Goal: Task Accomplishment & Management: Use online tool/utility

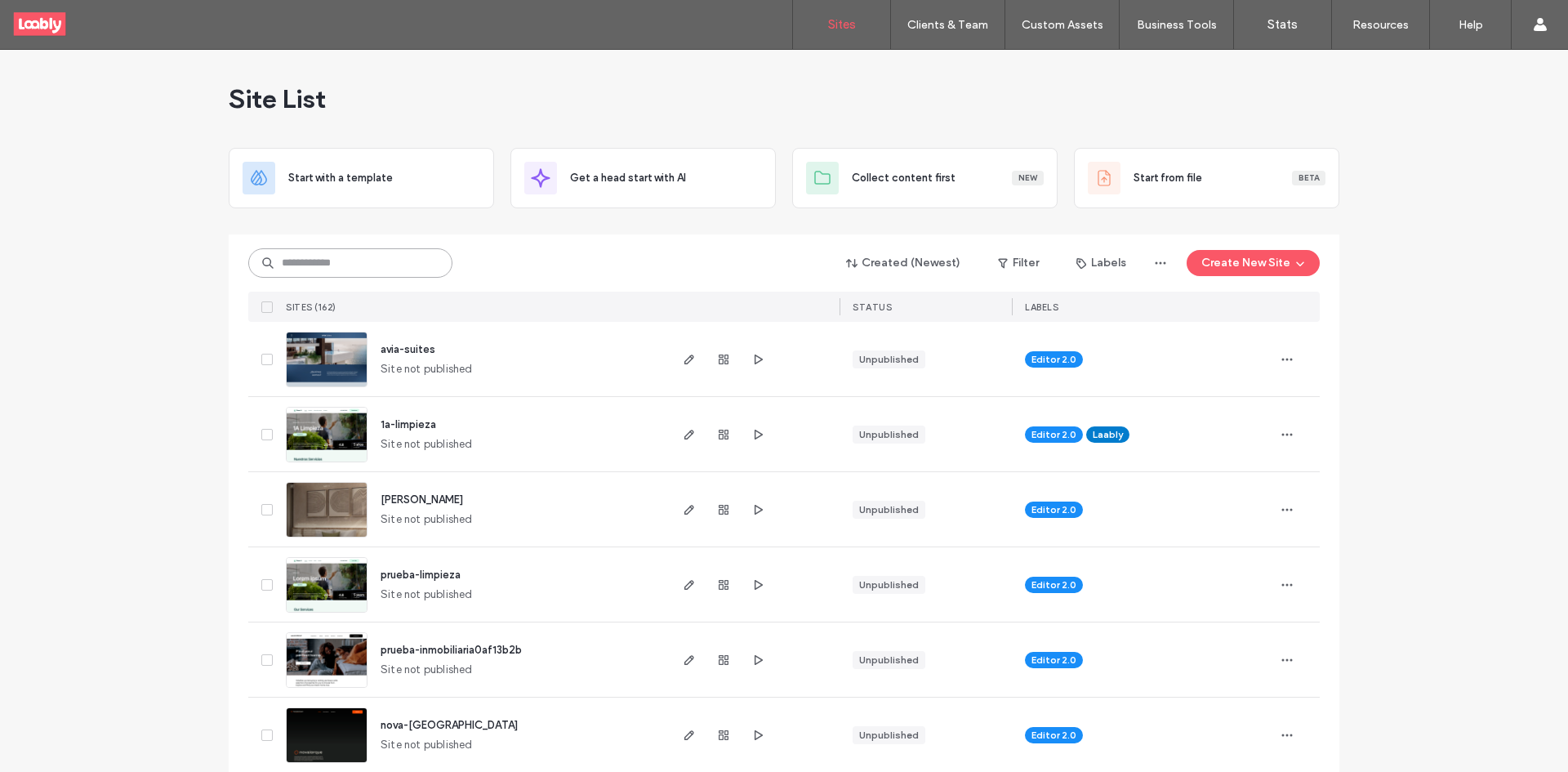
click at [369, 271] on input at bounding box center [351, 263] width 204 height 29
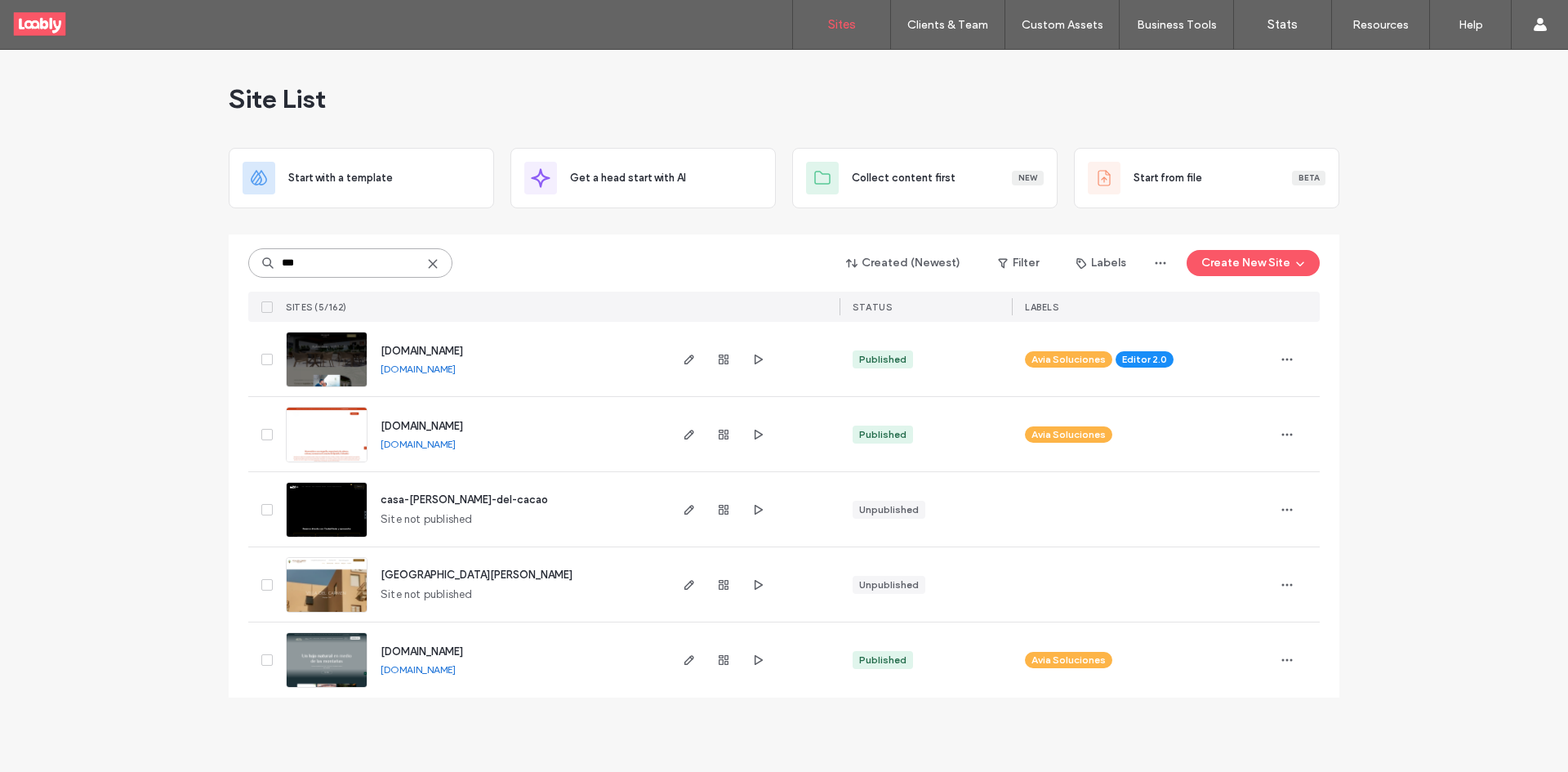
type input "***"
click at [433, 263] on use at bounding box center [433, 263] width 8 height 8
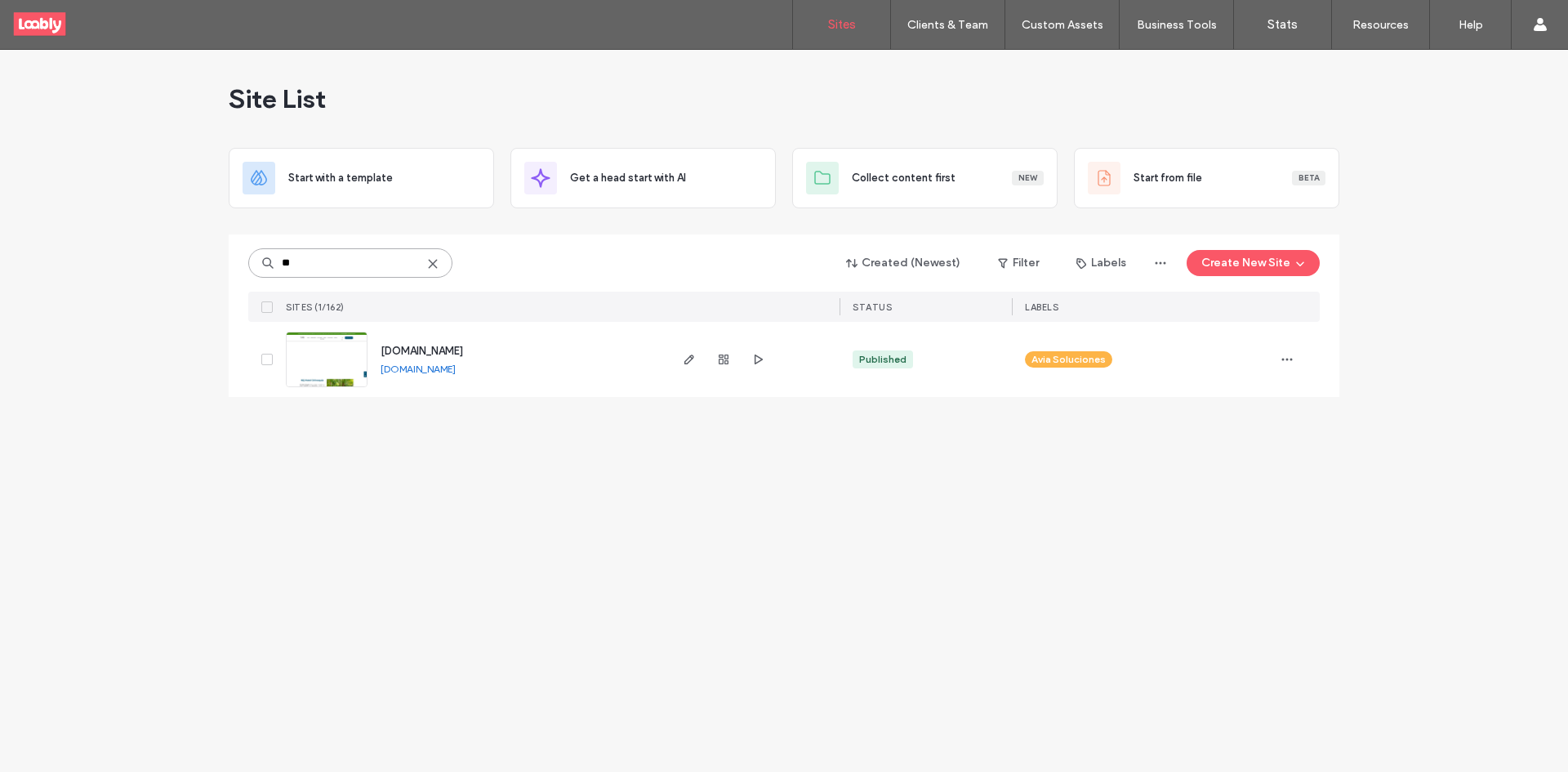
type input "**"
click at [429, 267] on use at bounding box center [433, 263] width 8 height 8
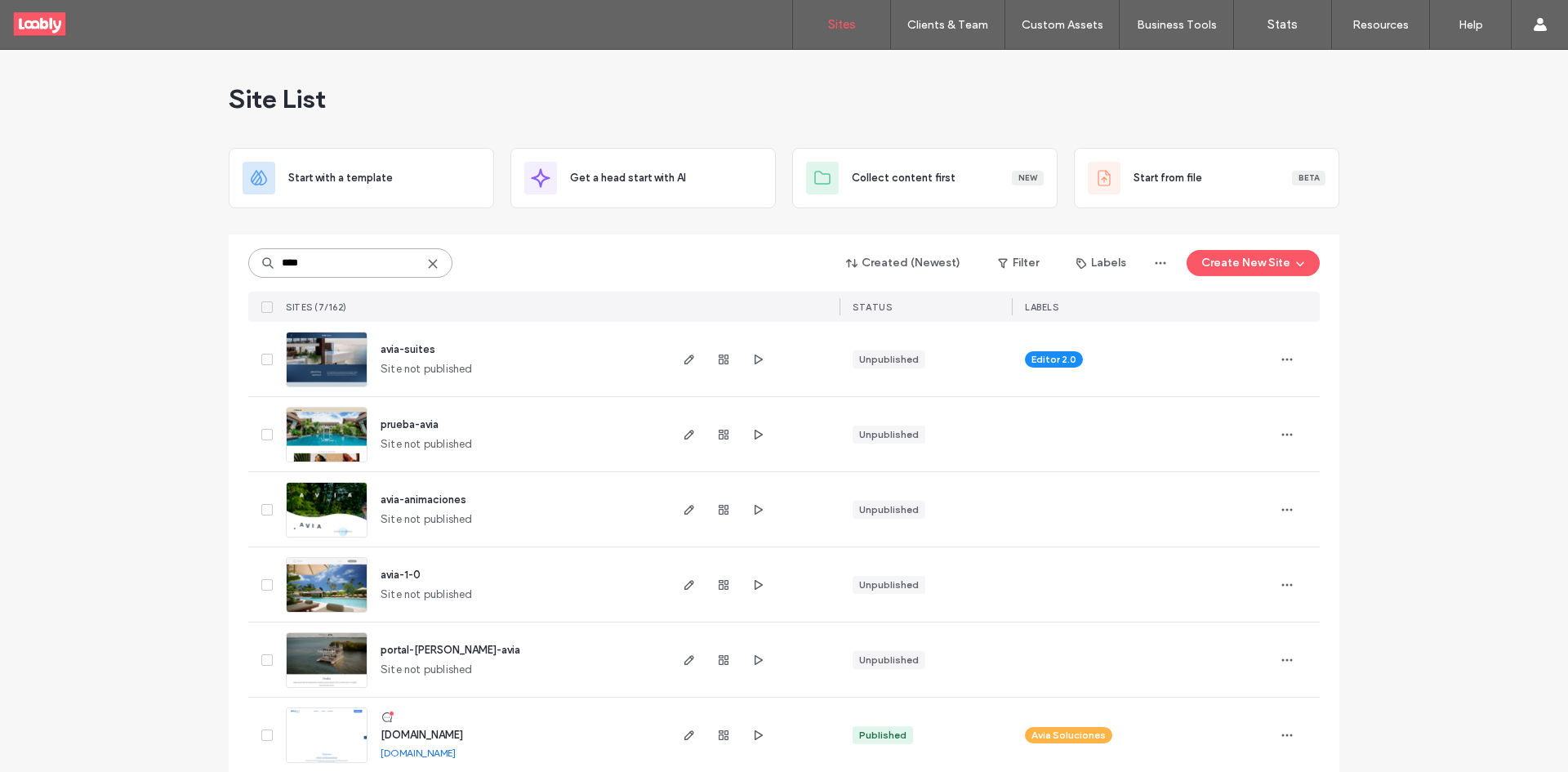
type input "****"
click at [383, 718] on icon at bounding box center [387, 717] width 13 height 13
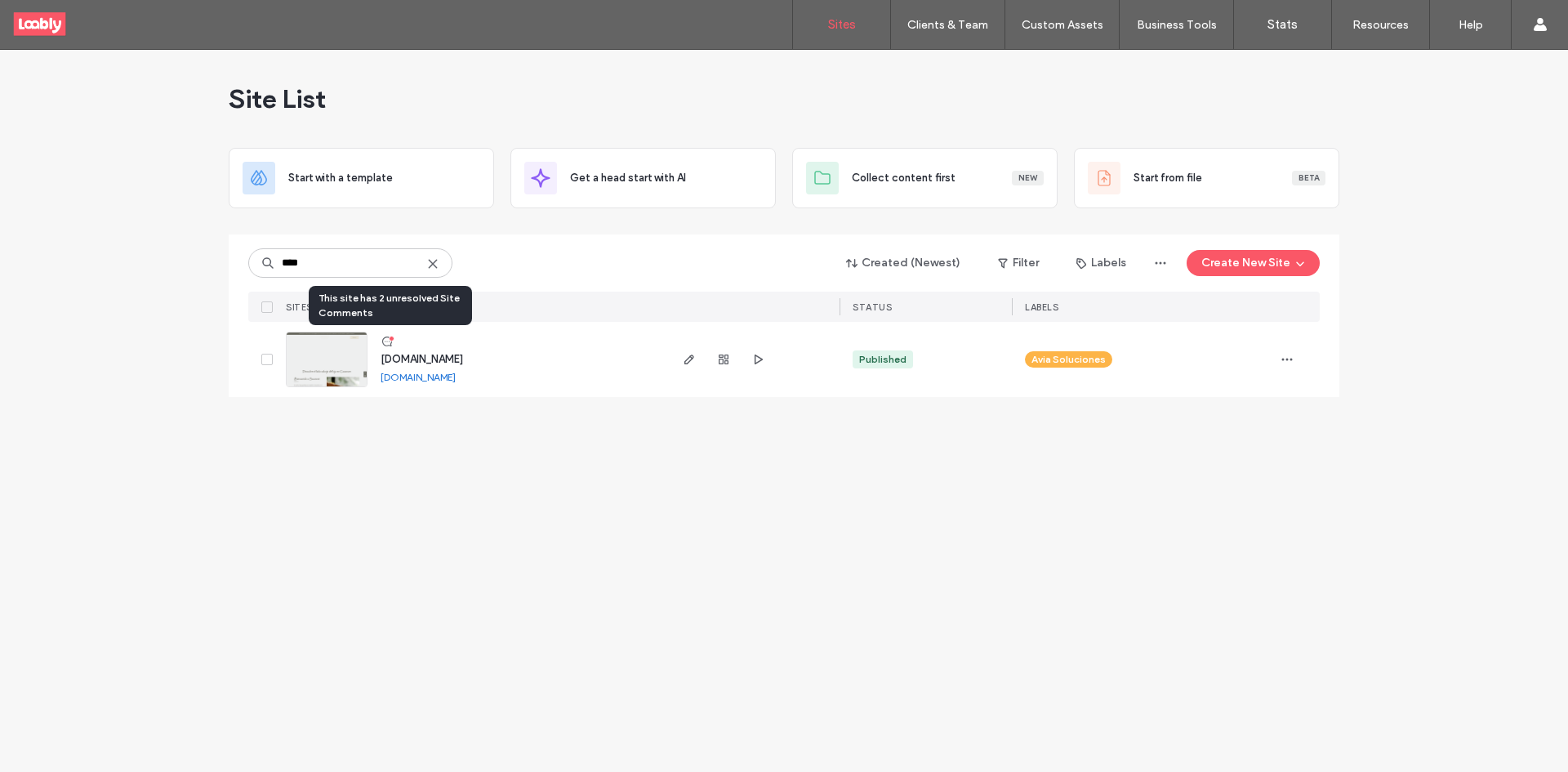
type input "****"
click at [388, 345] on icon at bounding box center [387, 341] width 13 height 13
type input "***"
click at [431, 261] on icon at bounding box center [433, 263] width 13 height 13
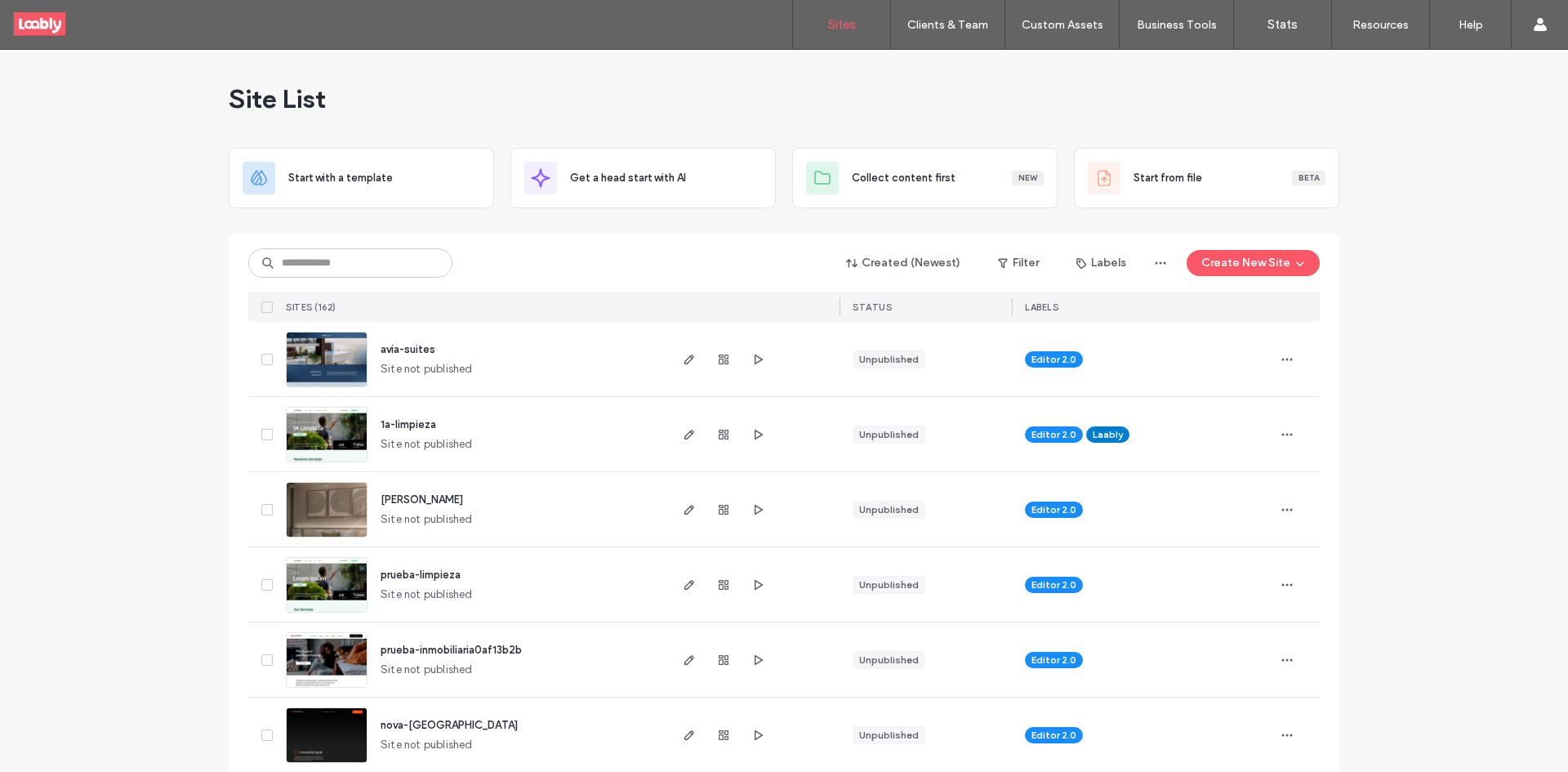
click at [413, 427] on span "1a-limpieza" at bounding box center [408, 424] width 55 height 12
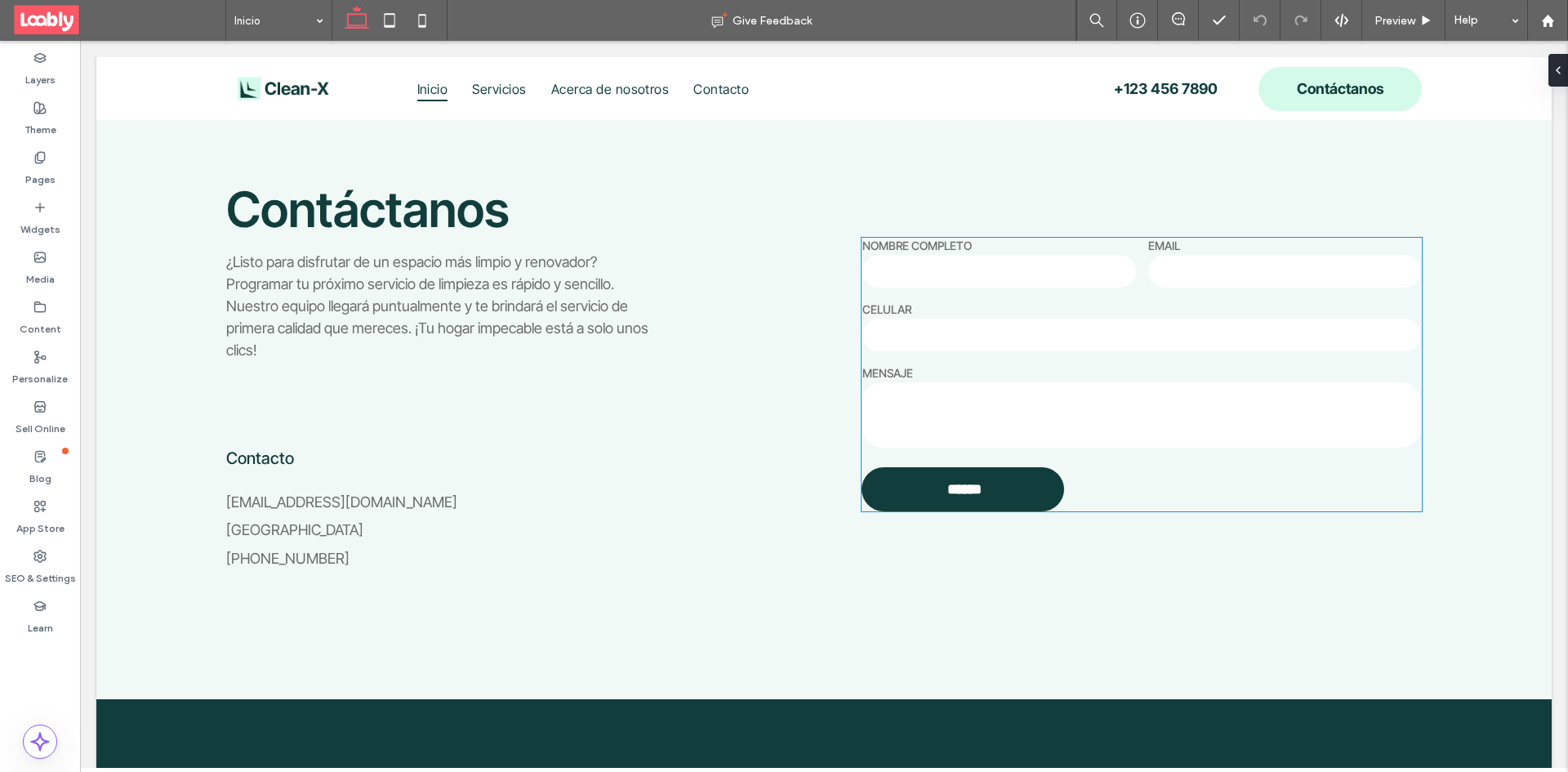
scroll to position [3675, 0]
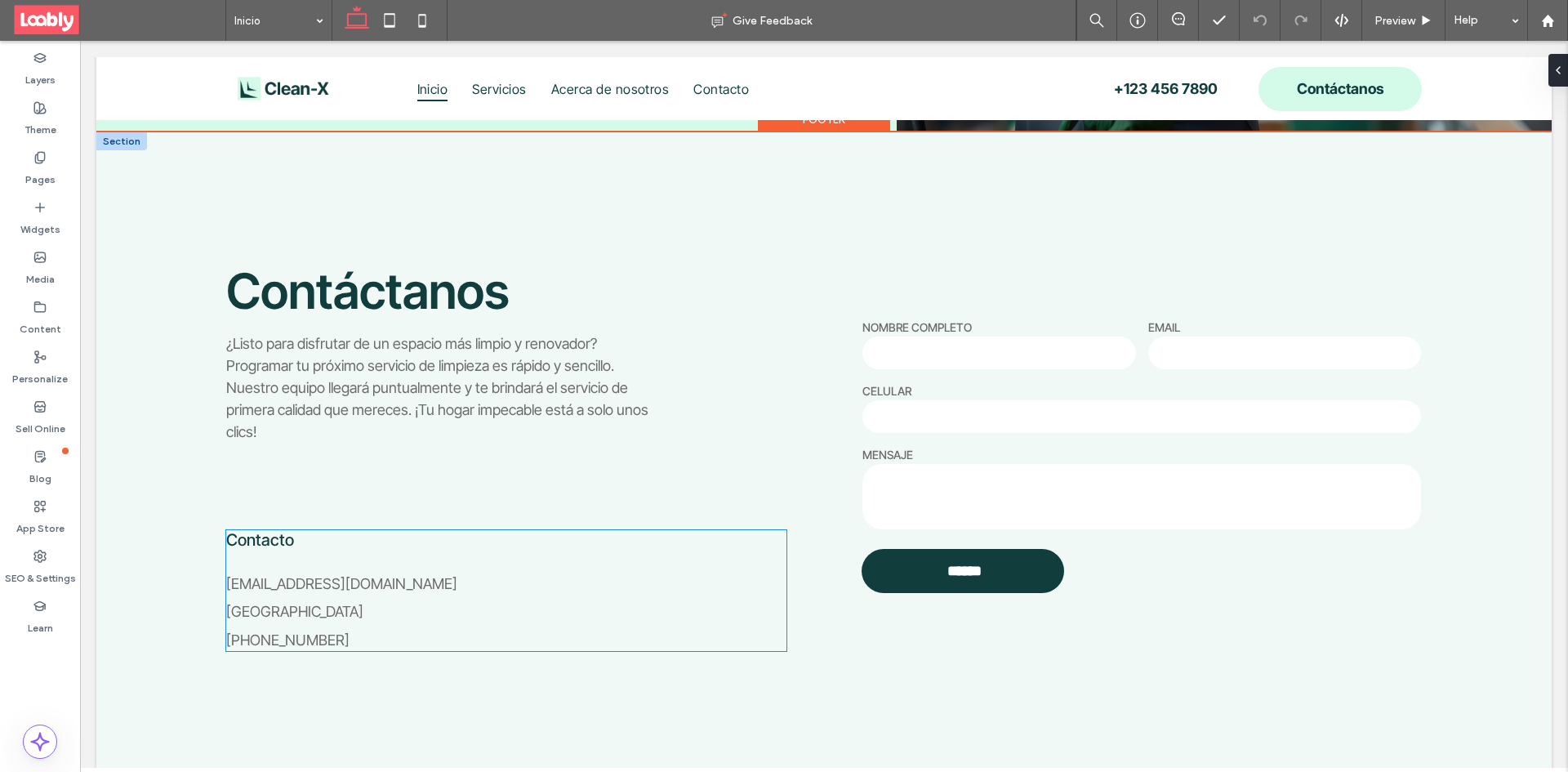
click at [329, 581] on p "[EMAIL_ADDRESS][DOMAIN_NAME]" at bounding box center [506, 584] width 560 height 22
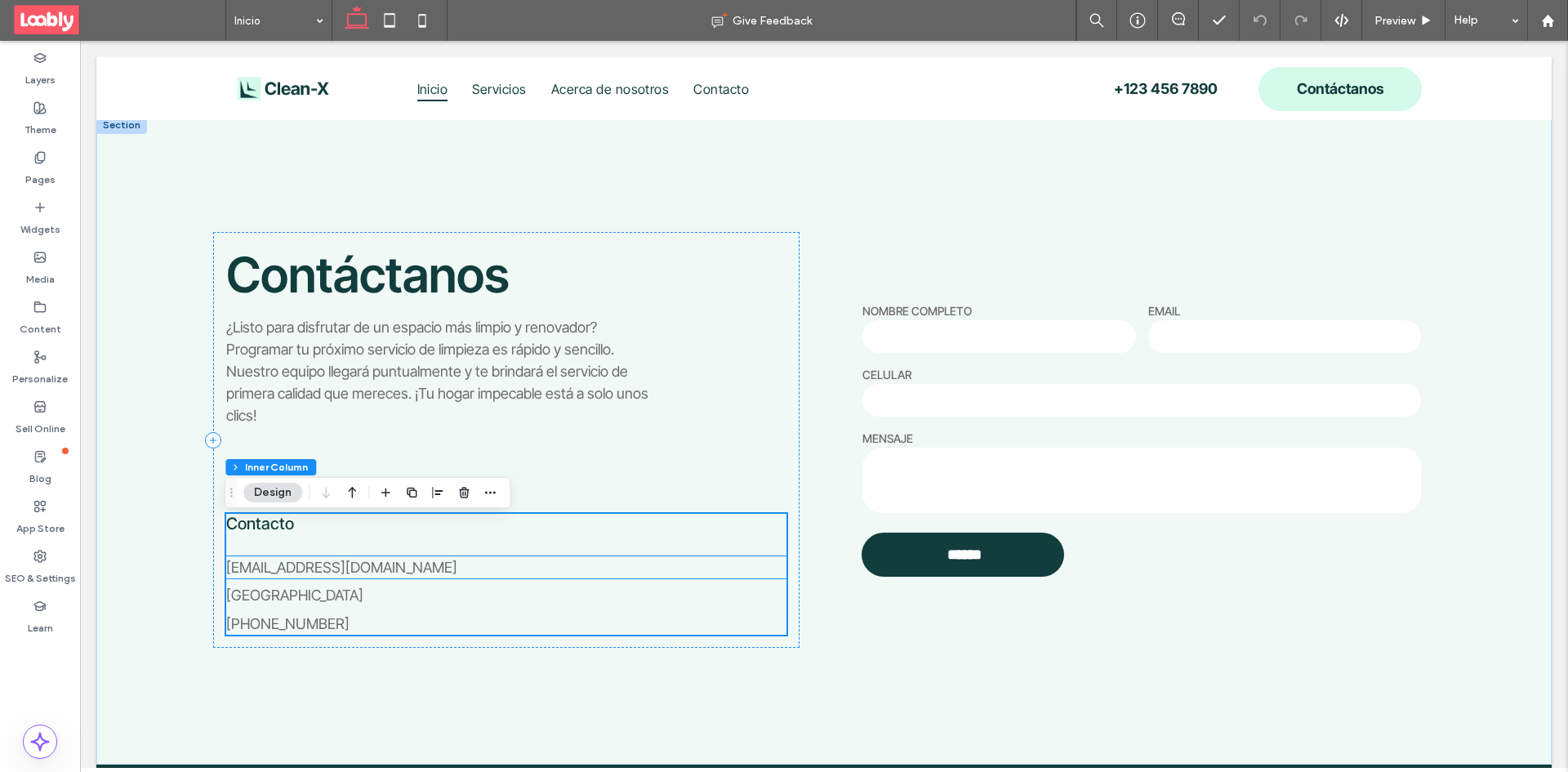
scroll to position [3659, 0]
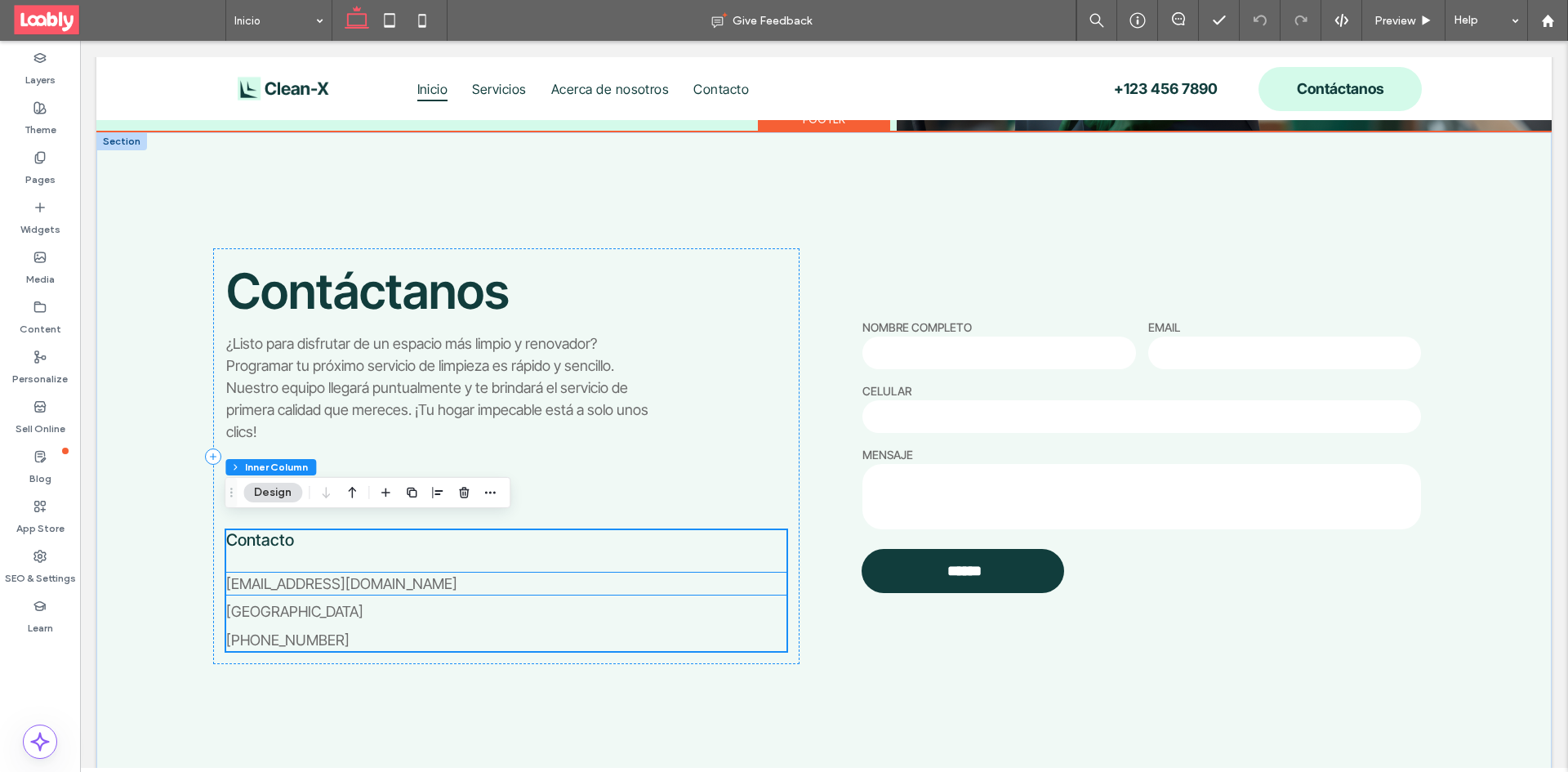
click at [335, 575] on span "[EMAIL_ADDRESS][DOMAIN_NAME]" at bounding box center [342, 584] width 231 height 17
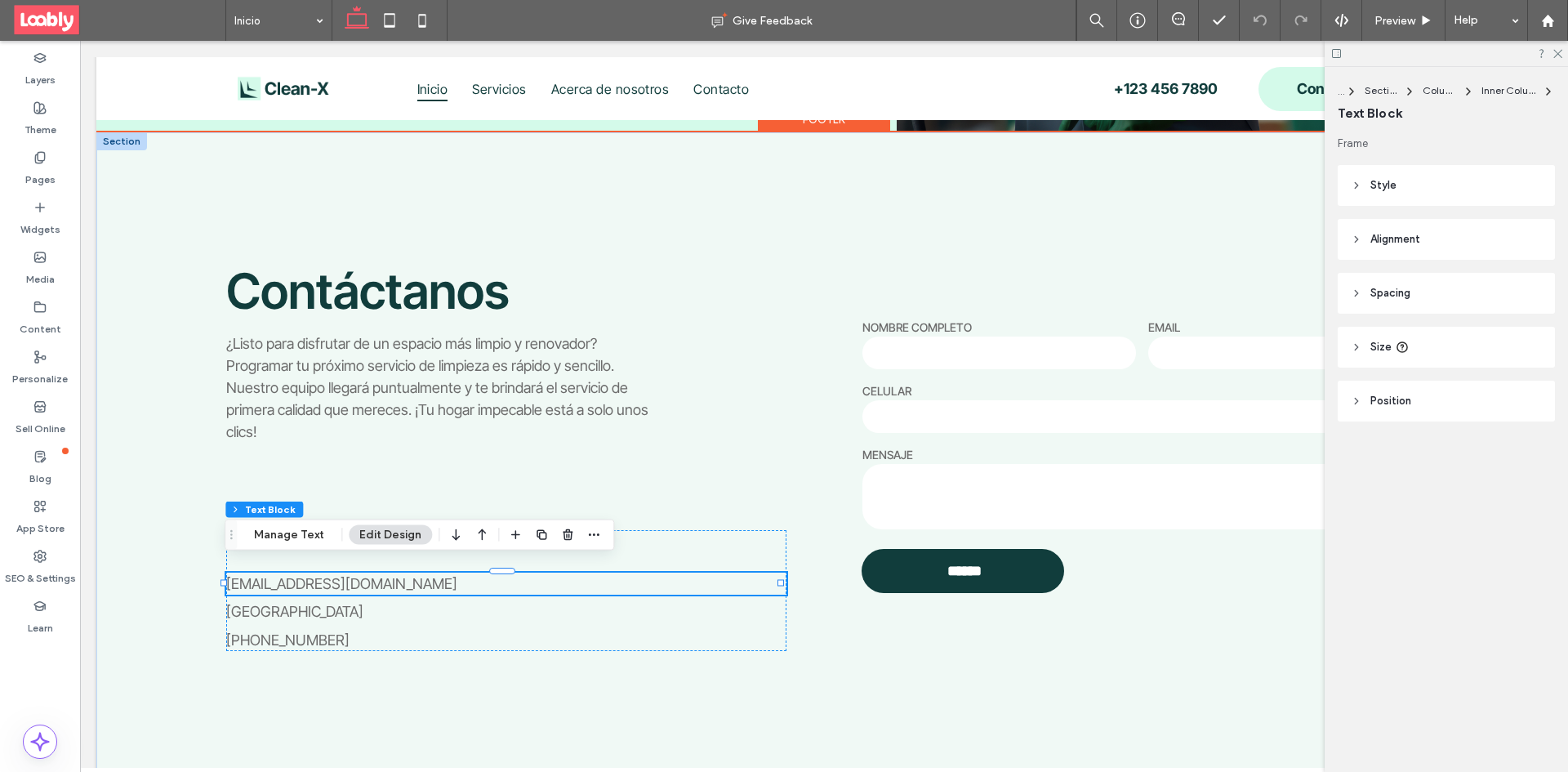
click at [347, 576] on div "[EMAIL_ADDRESS][DOMAIN_NAME]" at bounding box center [506, 584] width 560 height 22
click at [341, 576] on p "[EMAIL_ADDRESS][DOMAIN_NAME]" at bounding box center [506, 584] width 560 height 22
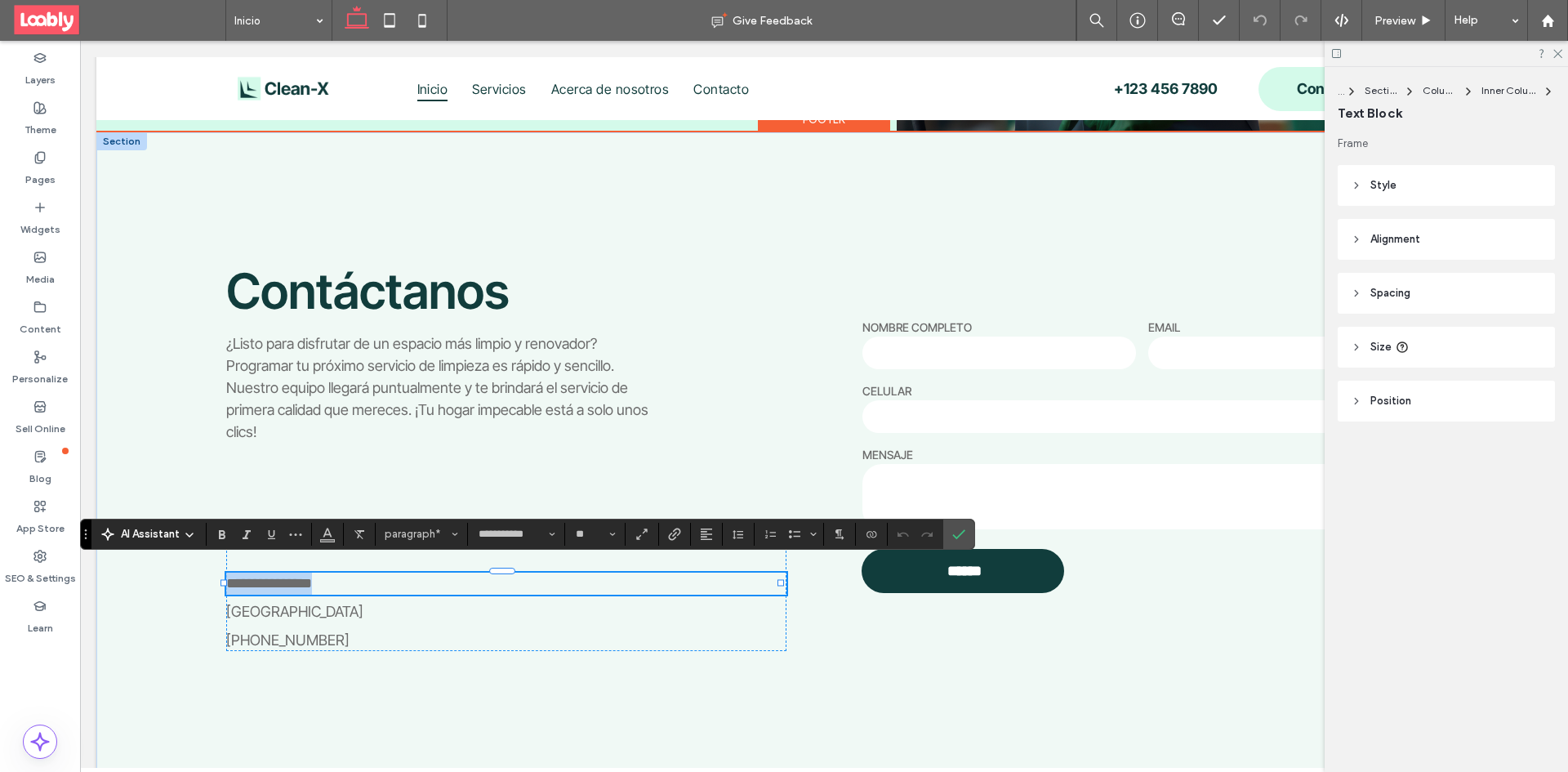
click at [338, 577] on p "**********" at bounding box center [506, 584] width 560 height 22
drag, startPoint x: 496, startPoint y: 575, endPoint x: 338, endPoint y: 572, distance: 158.0
click at [338, 573] on p "**********" at bounding box center [506, 584] width 560 height 22
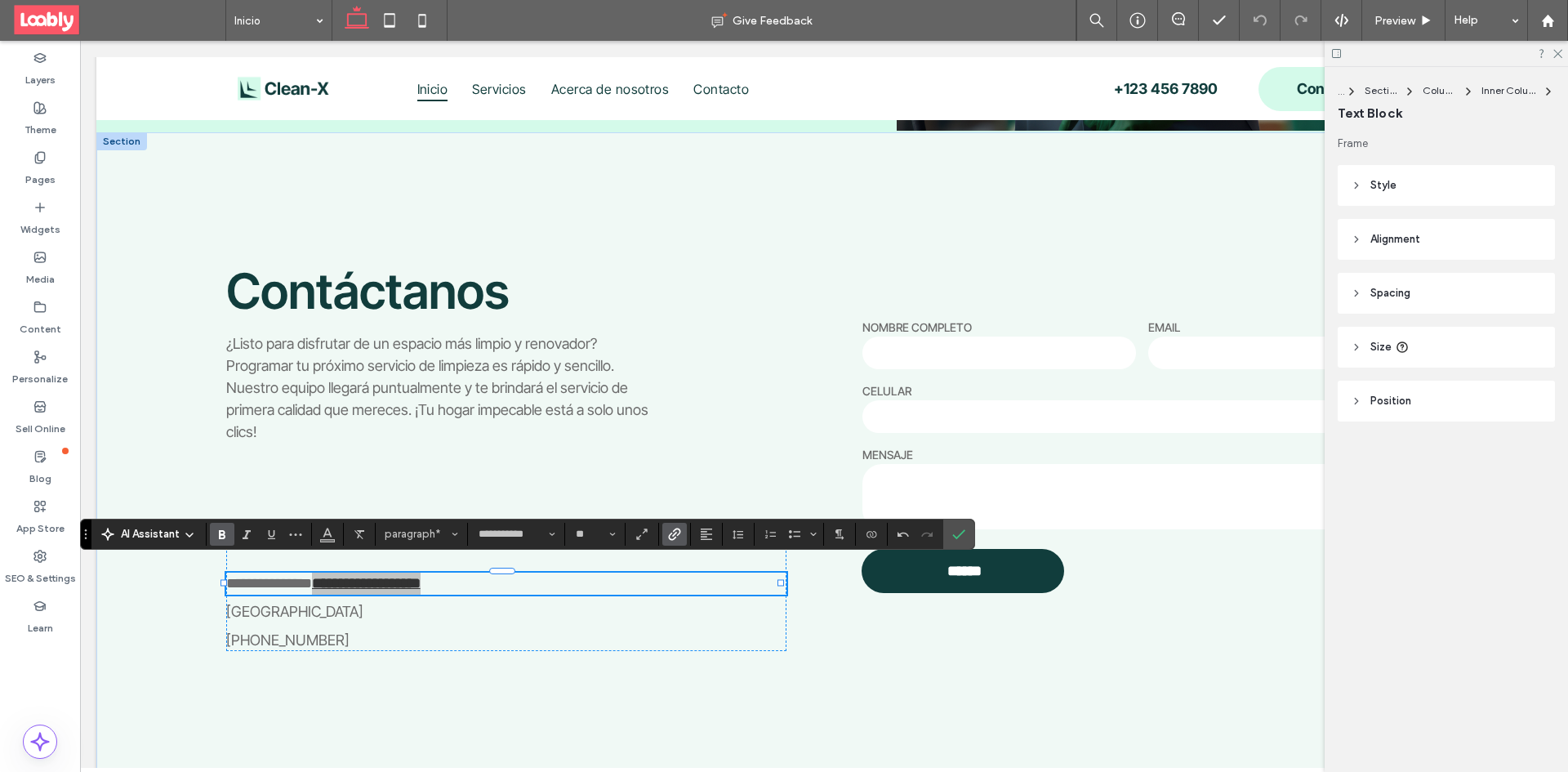
click at [224, 540] on icon "Bold" at bounding box center [222, 534] width 13 height 13
click at [668, 535] on icon "Link" at bounding box center [674, 534] width 13 height 13
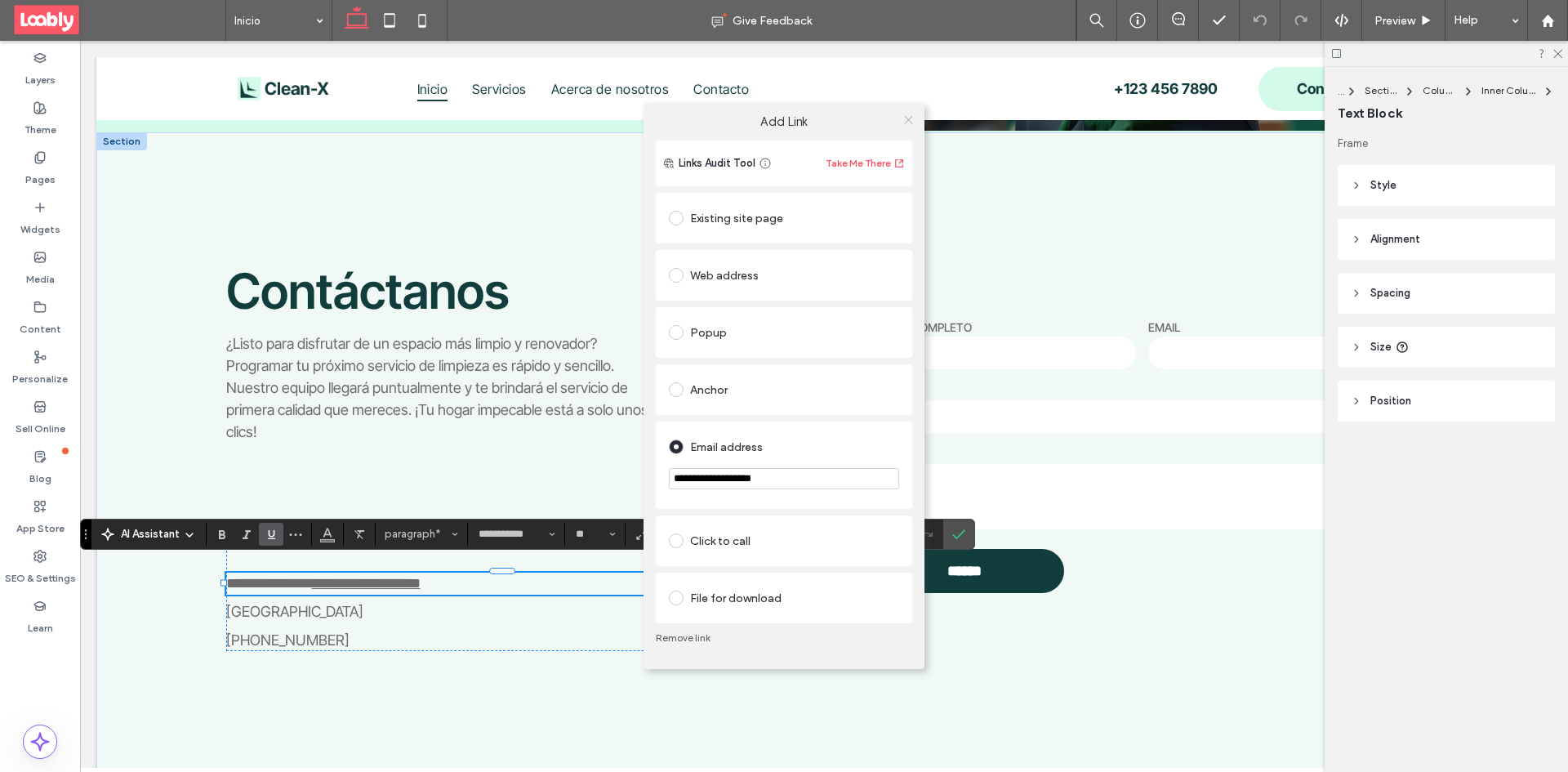
click at [906, 117] on icon at bounding box center [908, 119] width 12 height 12
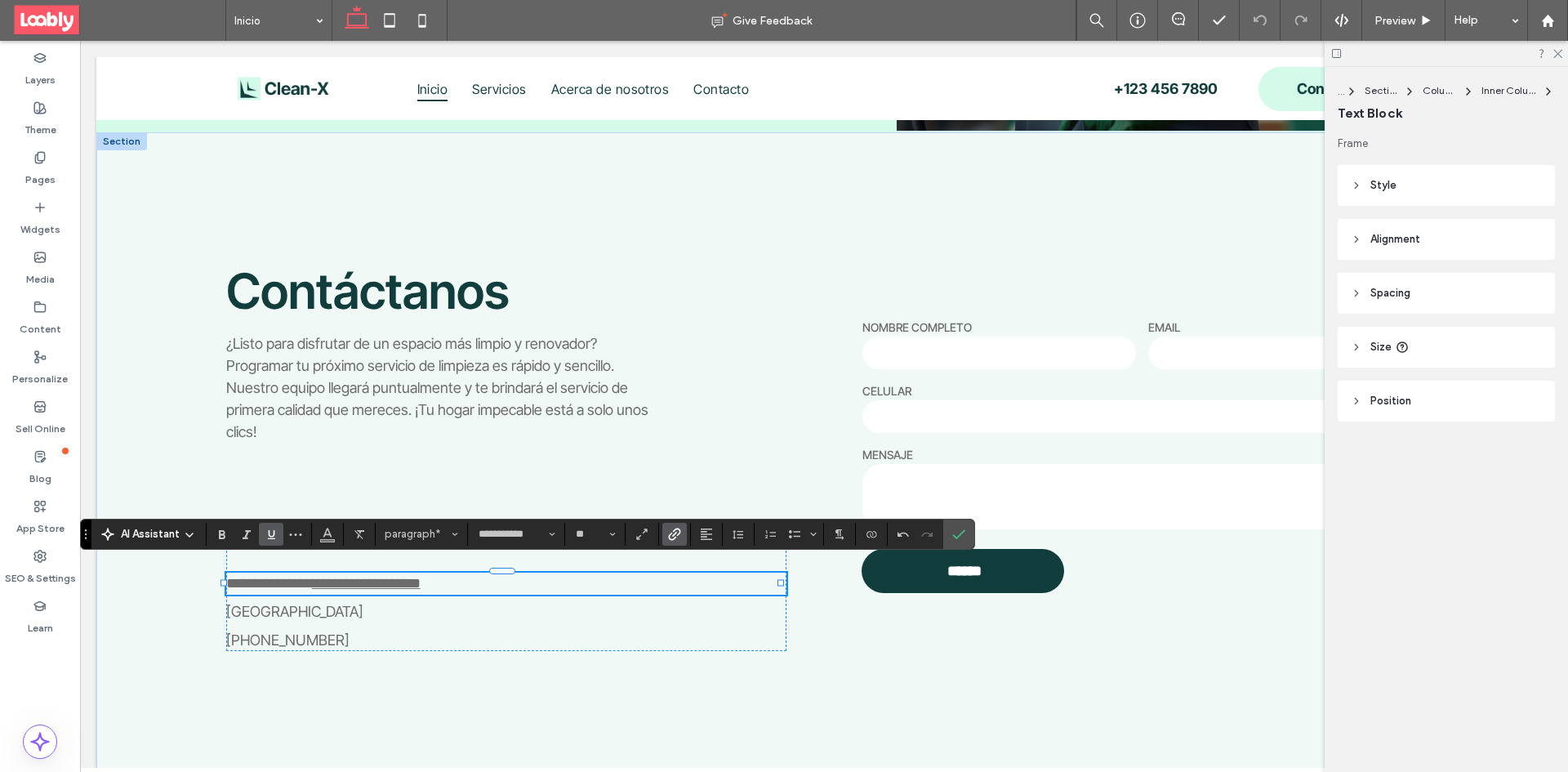
click at [265, 535] on icon "Underline" at bounding box center [270, 534] width 13 height 13
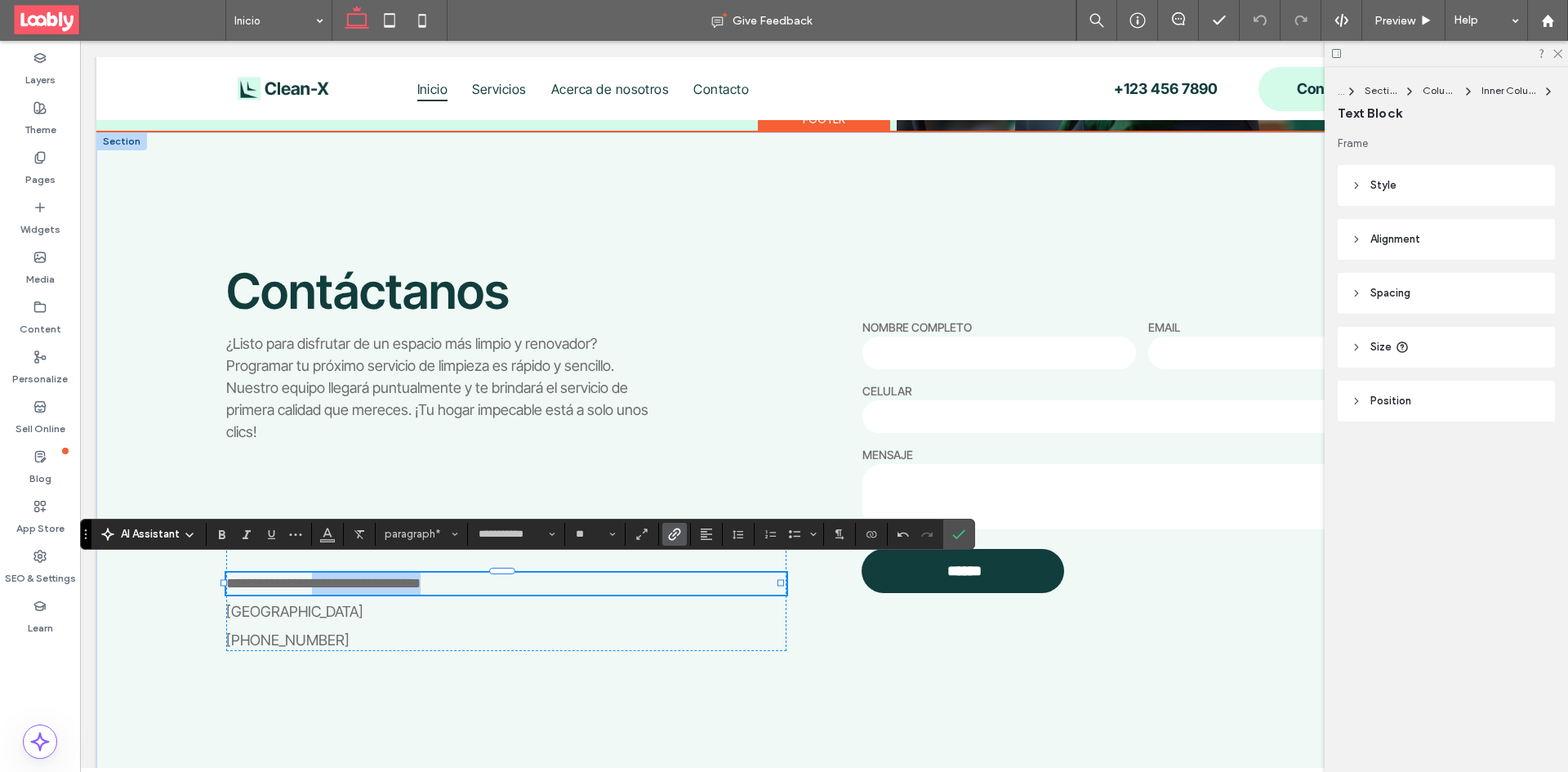
click at [337, 576] on link "**********" at bounding box center [366, 583] width 109 height 15
drag, startPoint x: 337, startPoint y: 572, endPoint x: 245, endPoint y: 565, distance: 92.3
click at [245, 573] on p "**********" at bounding box center [506, 584] width 560 height 22
click at [245, 576] on span "**********" at bounding box center [269, 583] width 85 height 15
drag, startPoint x: 227, startPoint y: 573, endPoint x: 338, endPoint y: 573, distance: 111.0
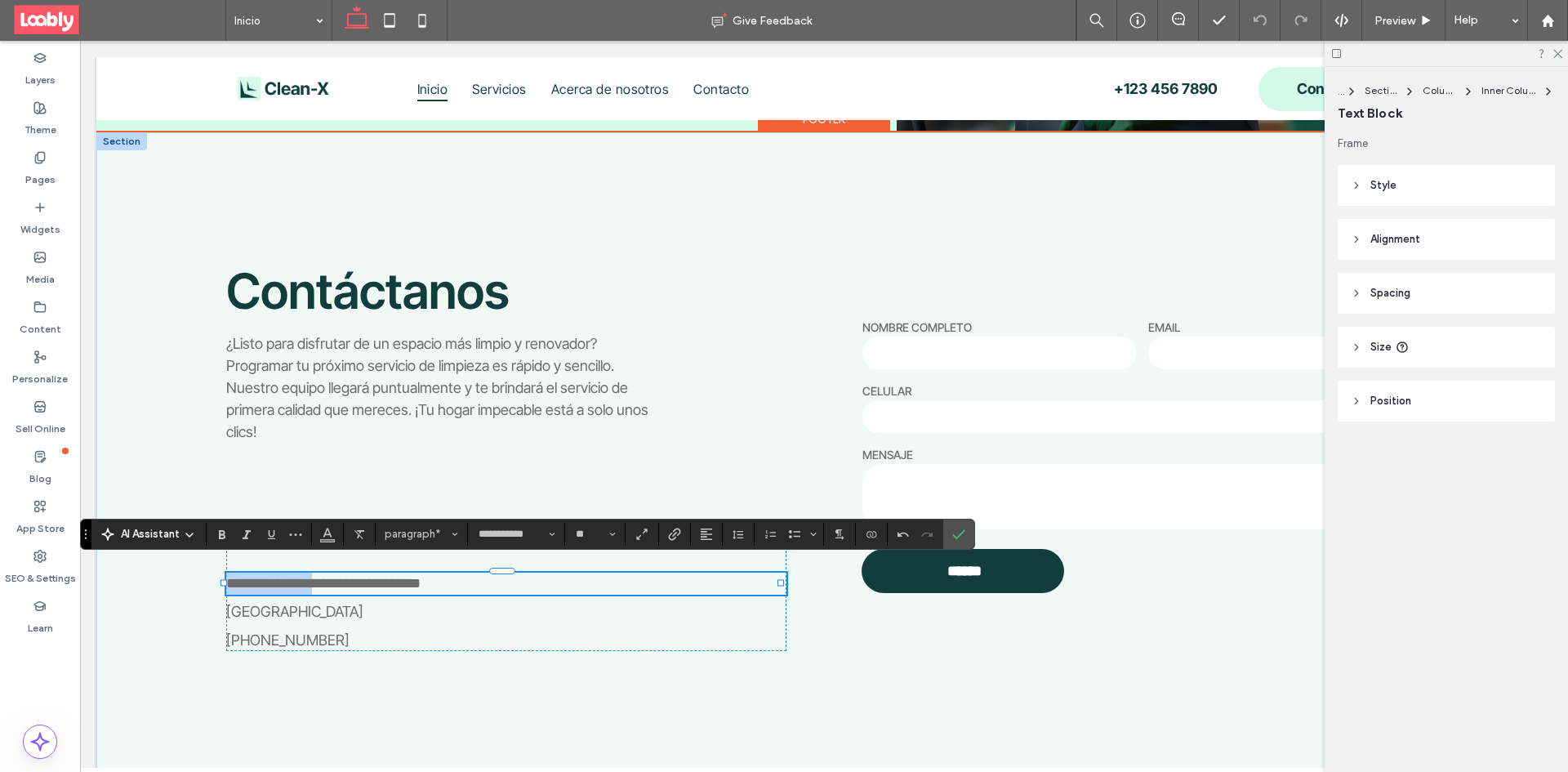
click at [338, 573] on p "**********" at bounding box center [506, 584] width 560 height 22
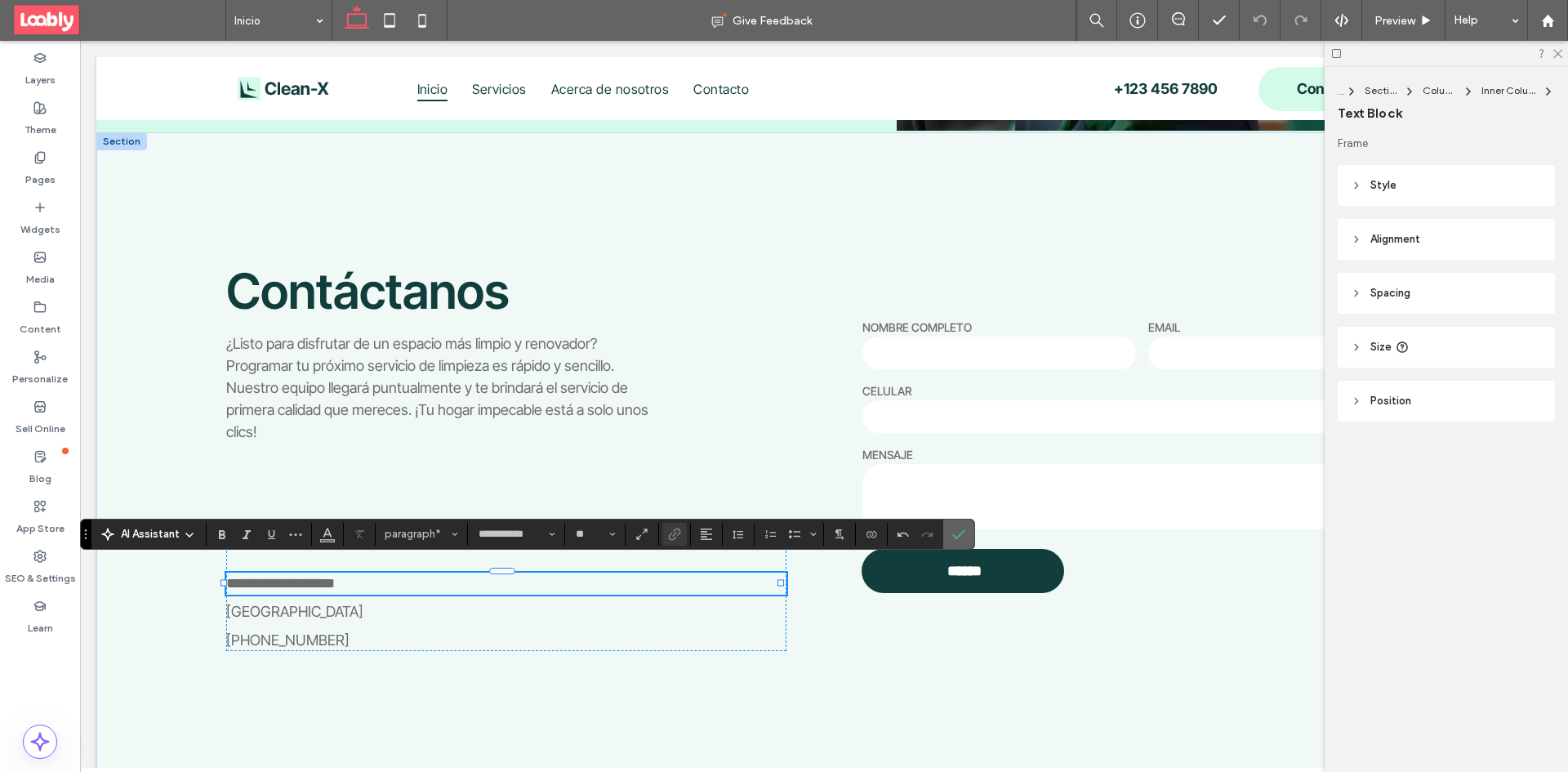
click at [955, 534] on icon "Confirm" at bounding box center [958, 534] width 13 height 13
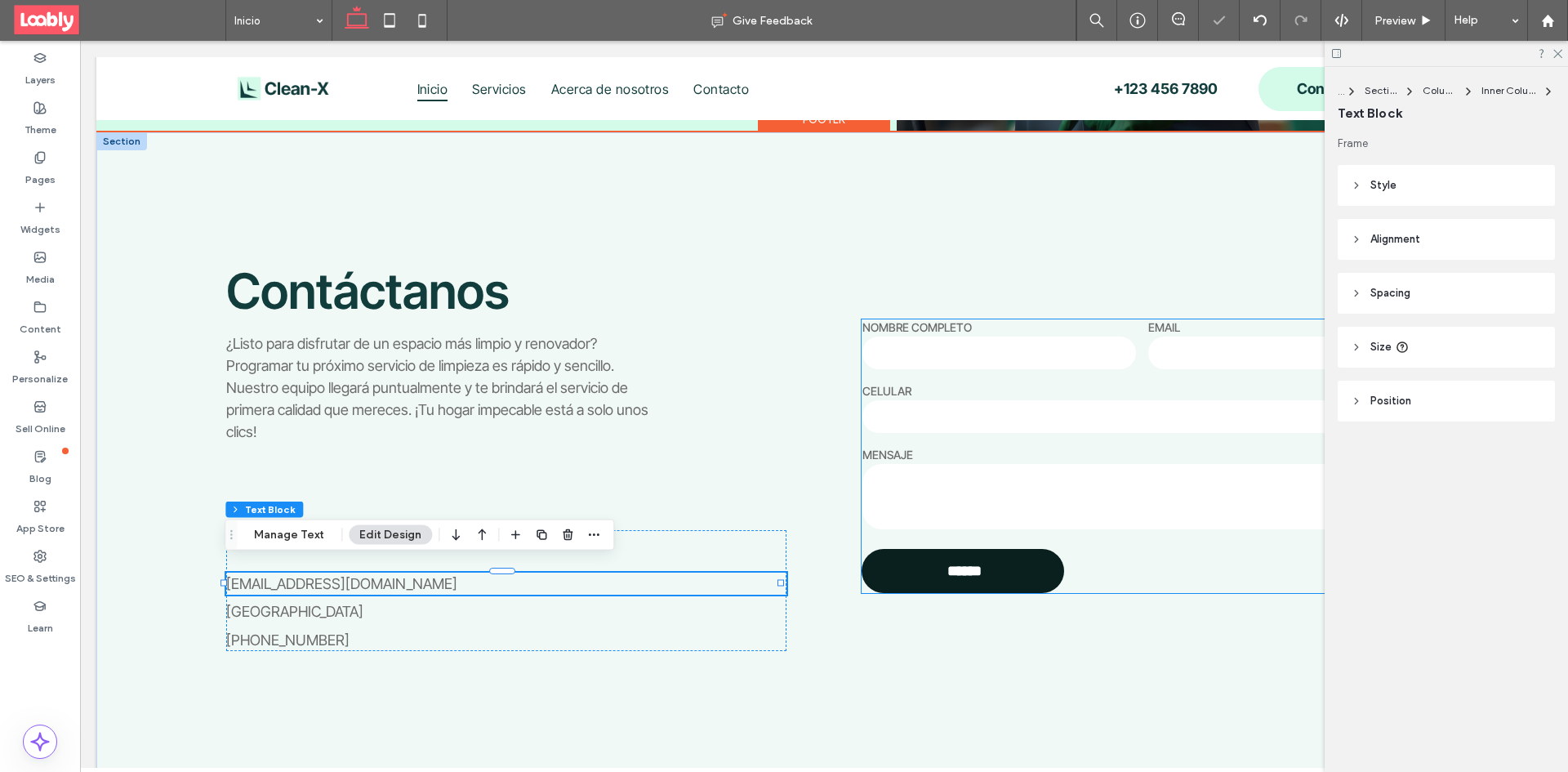
click at [989, 556] on input "******" at bounding box center [964, 566] width 199 height 24
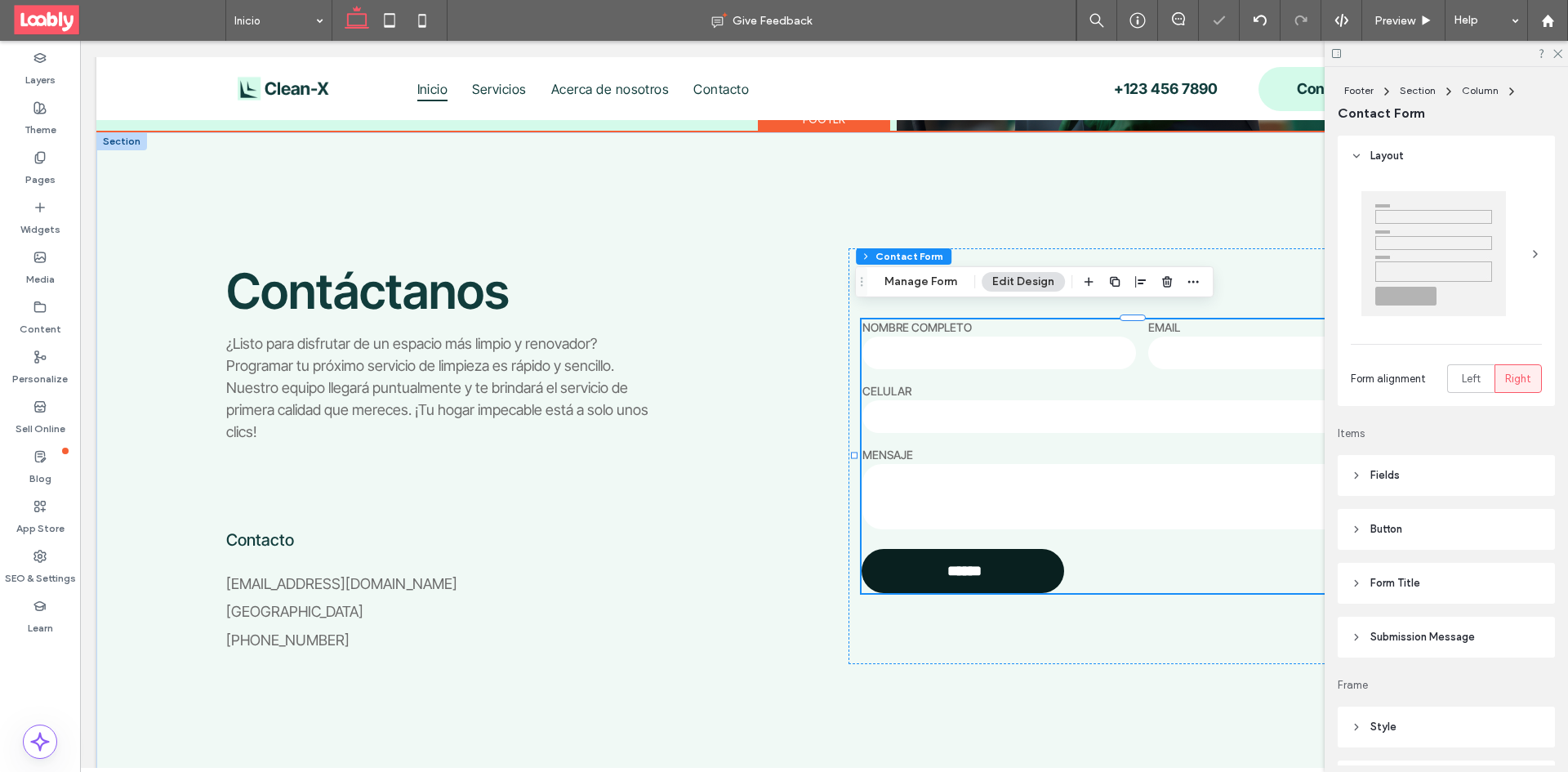
type input "**"
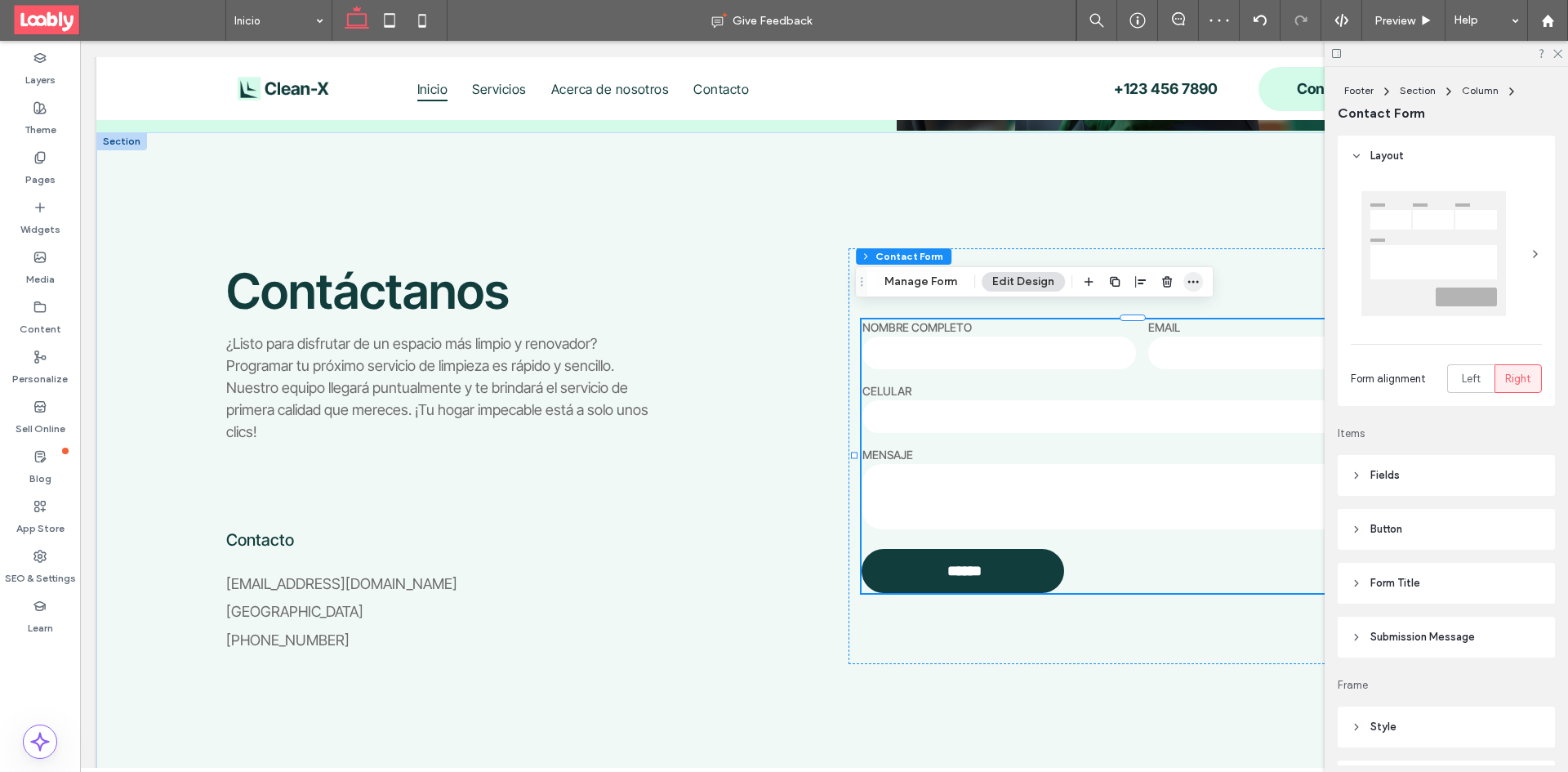
click at [1188, 284] on icon "button" at bounding box center [1192, 282] width 13 height 13
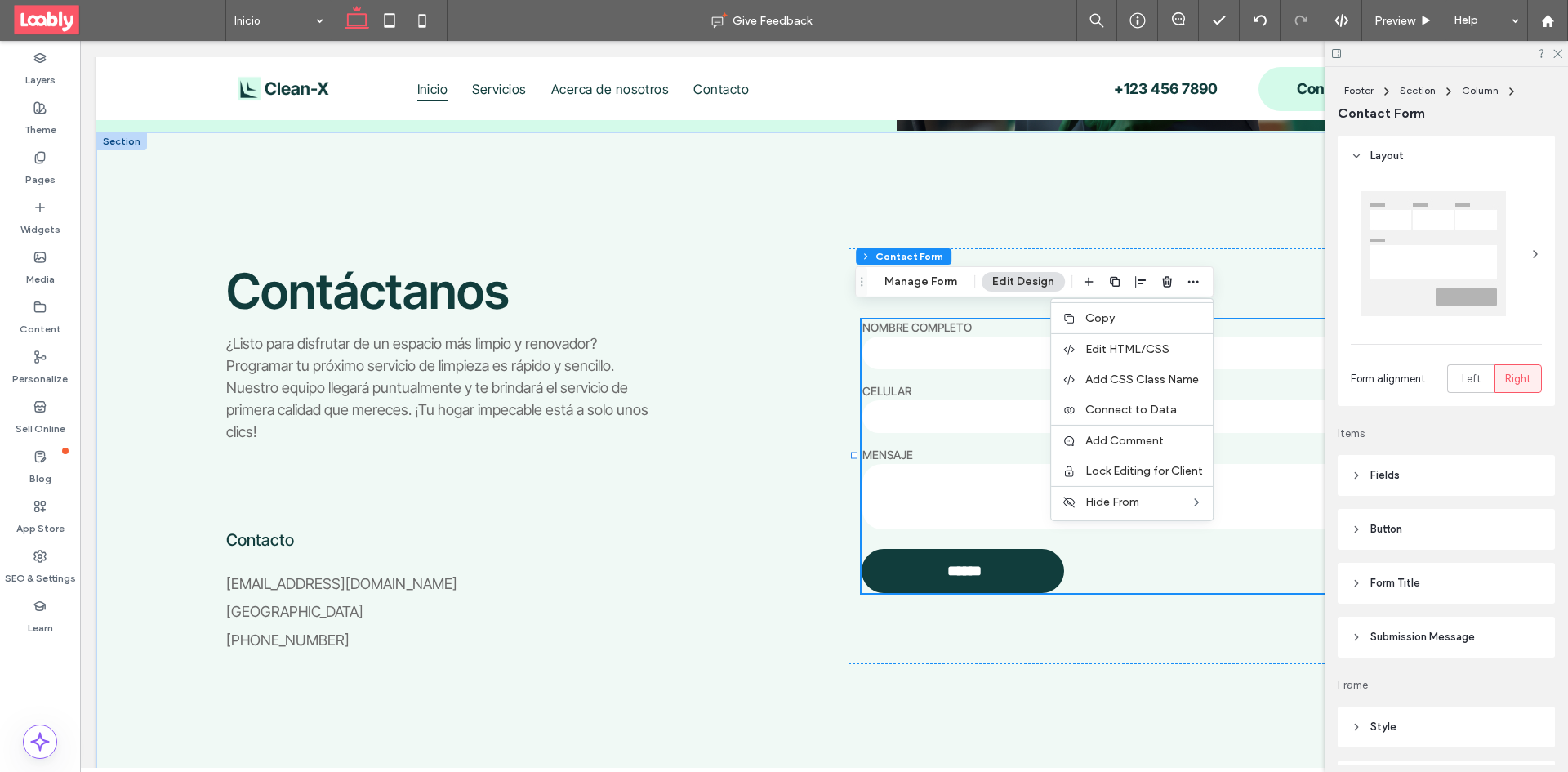
click at [936, 278] on button "Manage Form" at bounding box center [920, 282] width 94 height 20
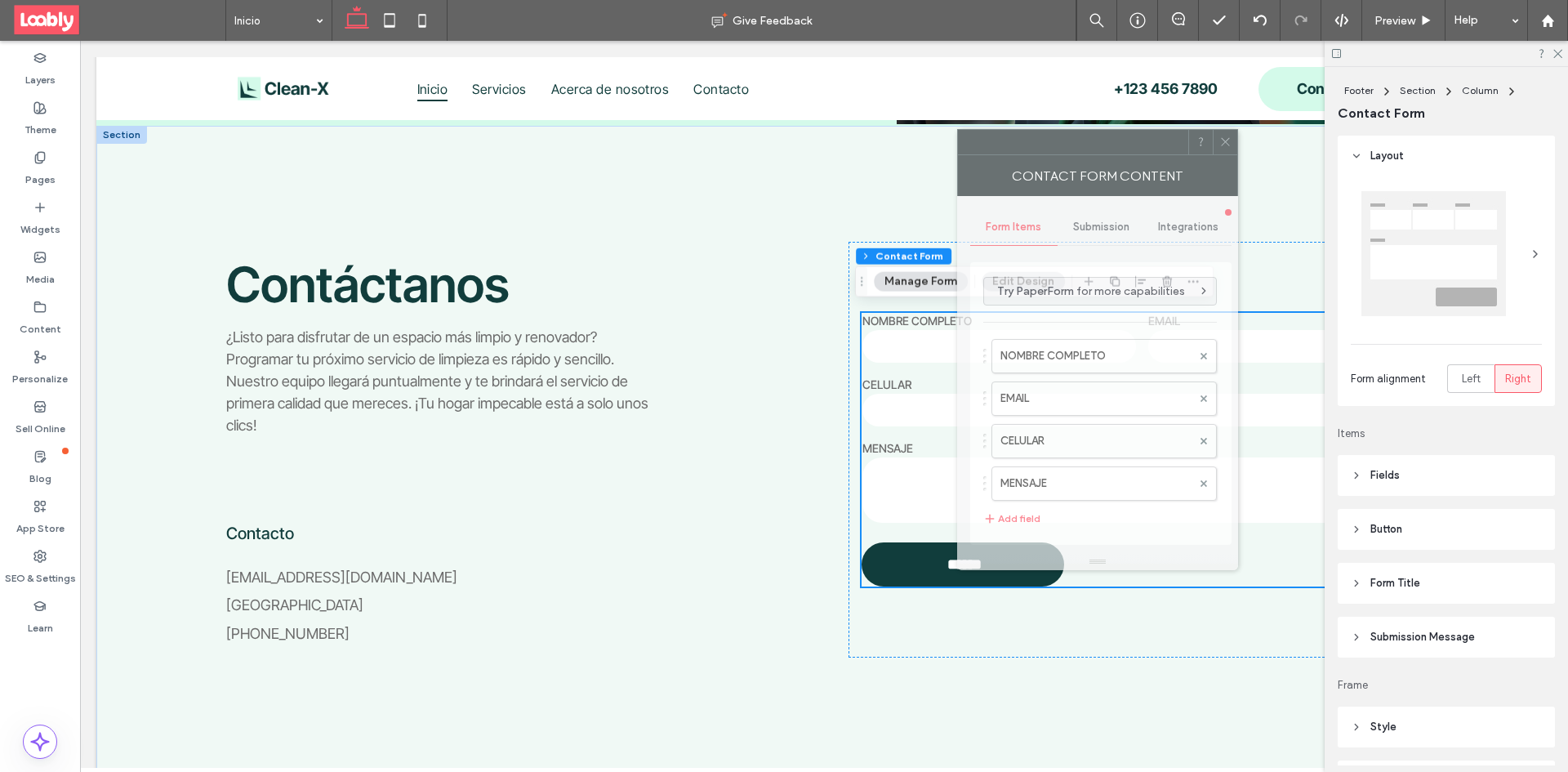
scroll to position [3659, 0]
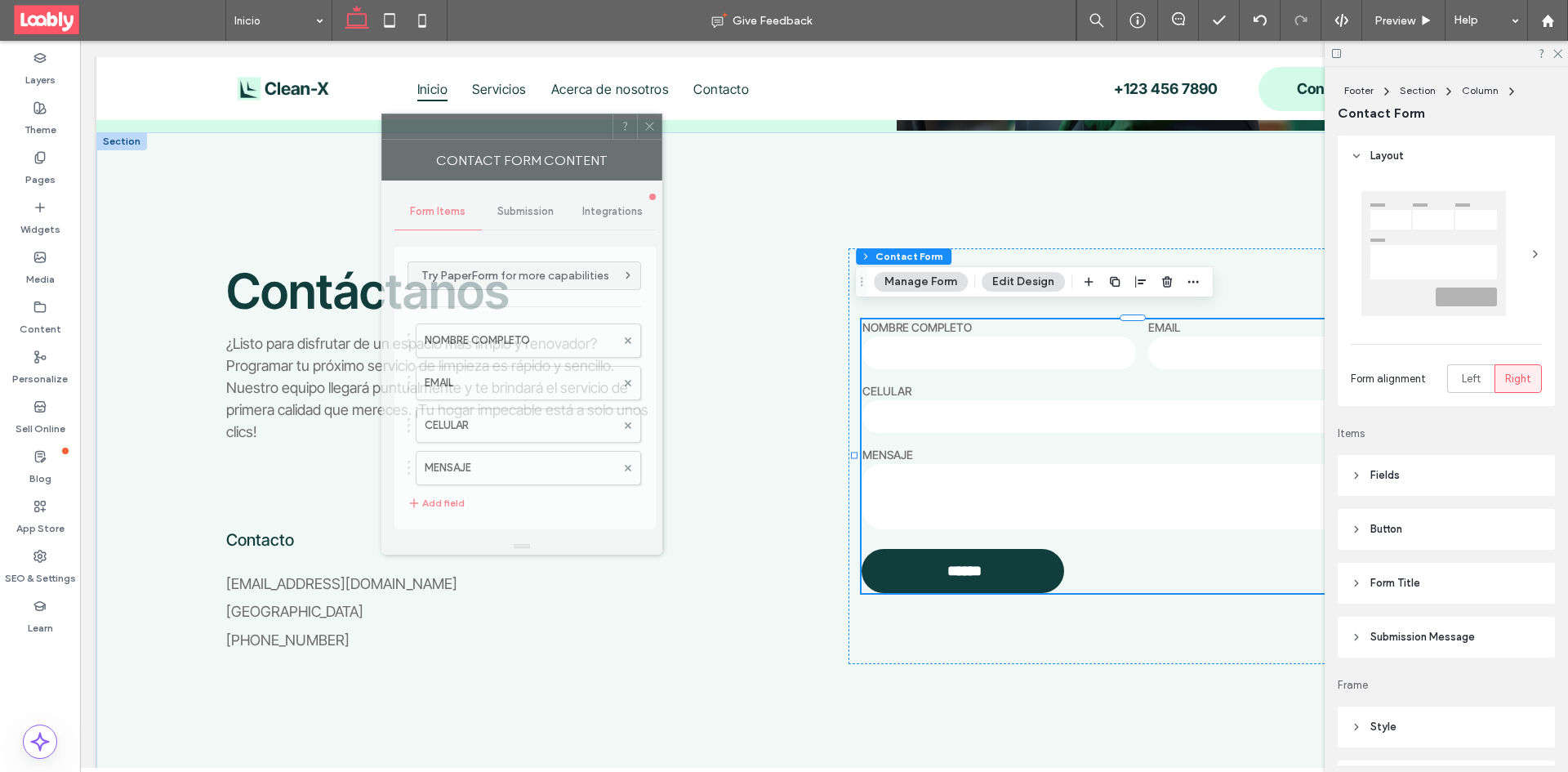
drag, startPoint x: 1420, startPoint y: 183, endPoint x: 531, endPoint y: 130, distance: 890.6
click at [531, 130] on div at bounding box center [497, 126] width 231 height 24
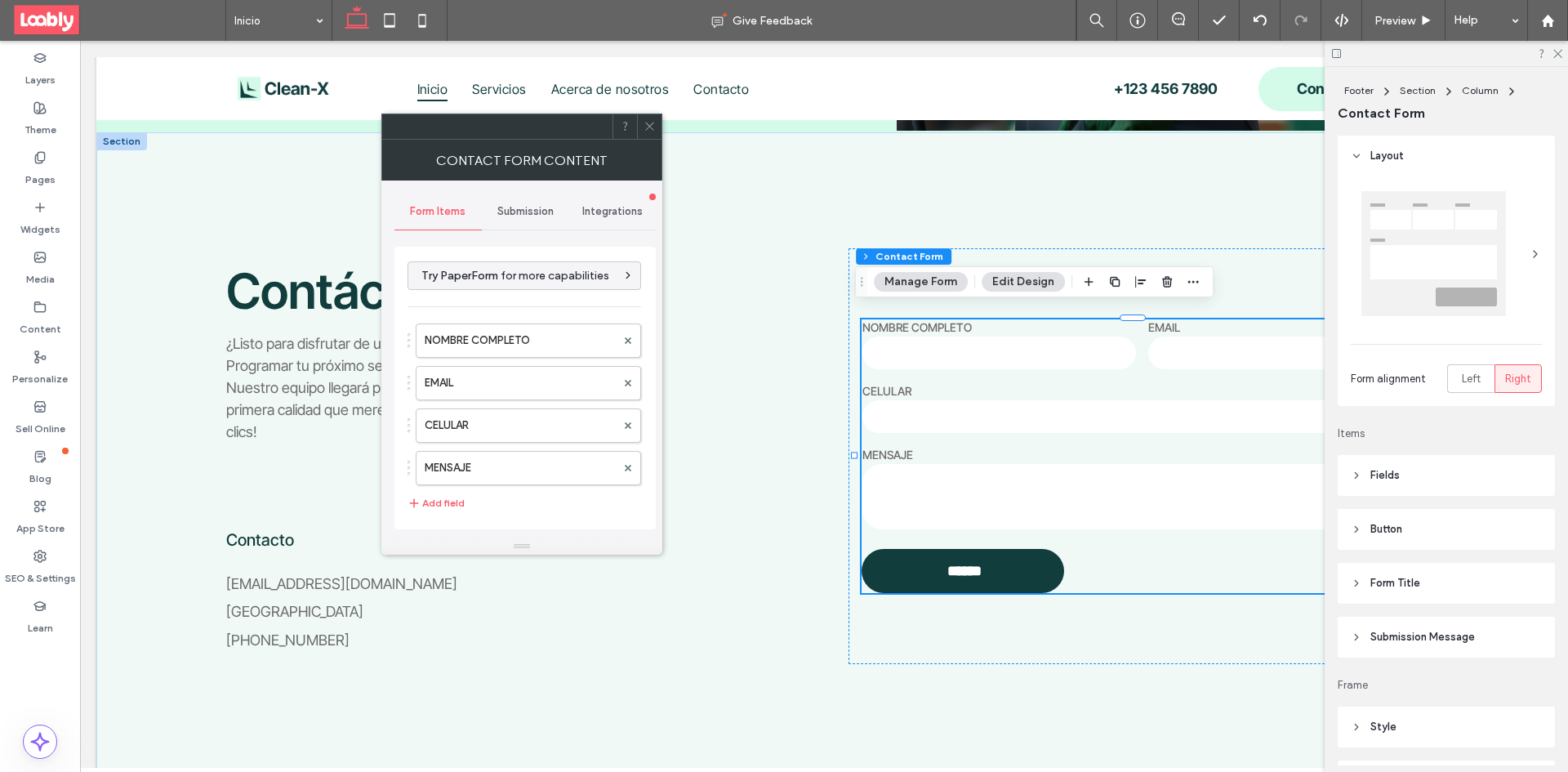
click at [609, 215] on span "Integrations" at bounding box center [612, 211] width 60 height 13
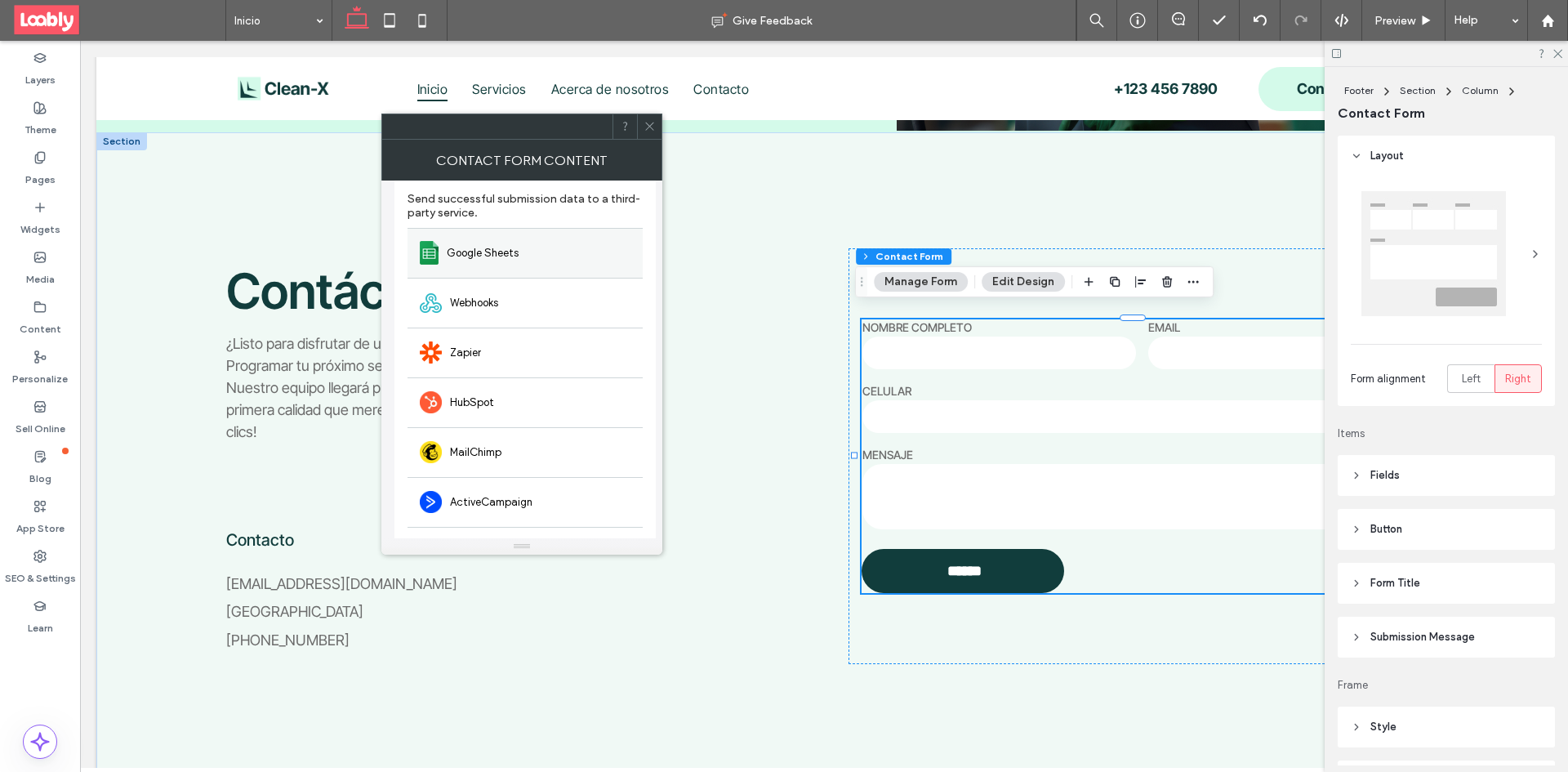
scroll to position [0, 0]
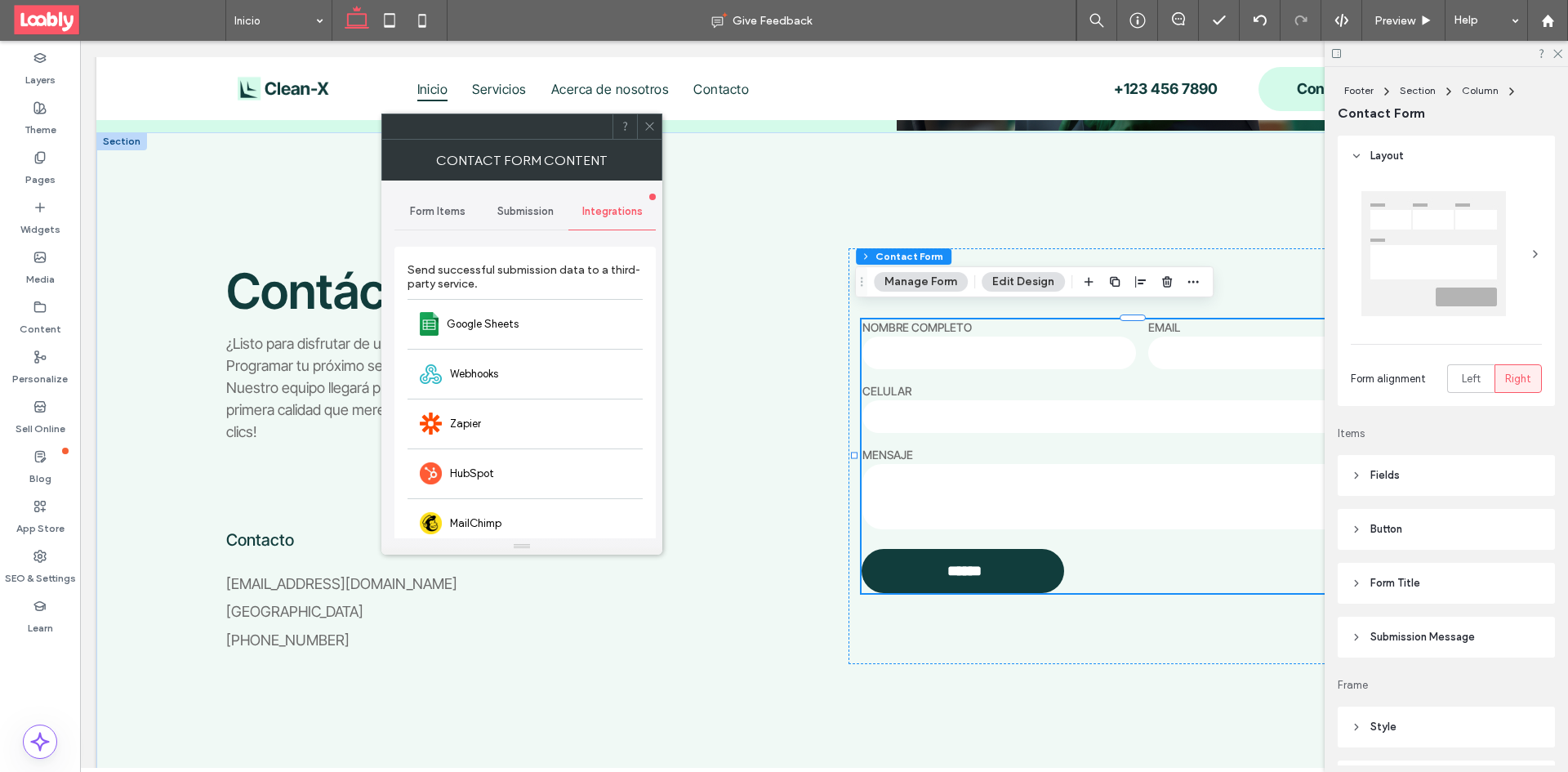
click at [523, 225] on div "Submission" at bounding box center [525, 212] width 87 height 36
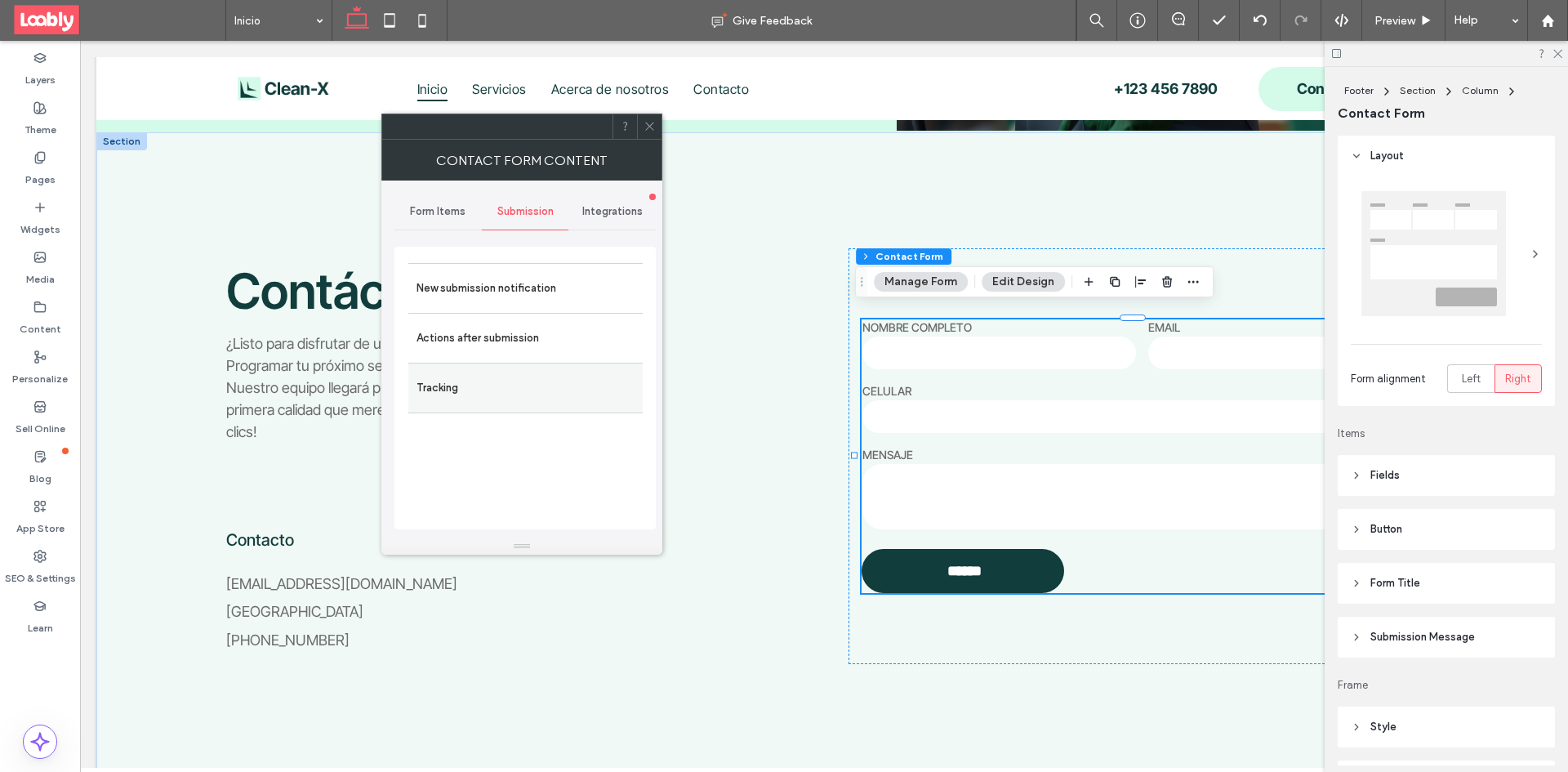
click at [499, 384] on label "Tracking" at bounding box center [525, 388] width 218 height 33
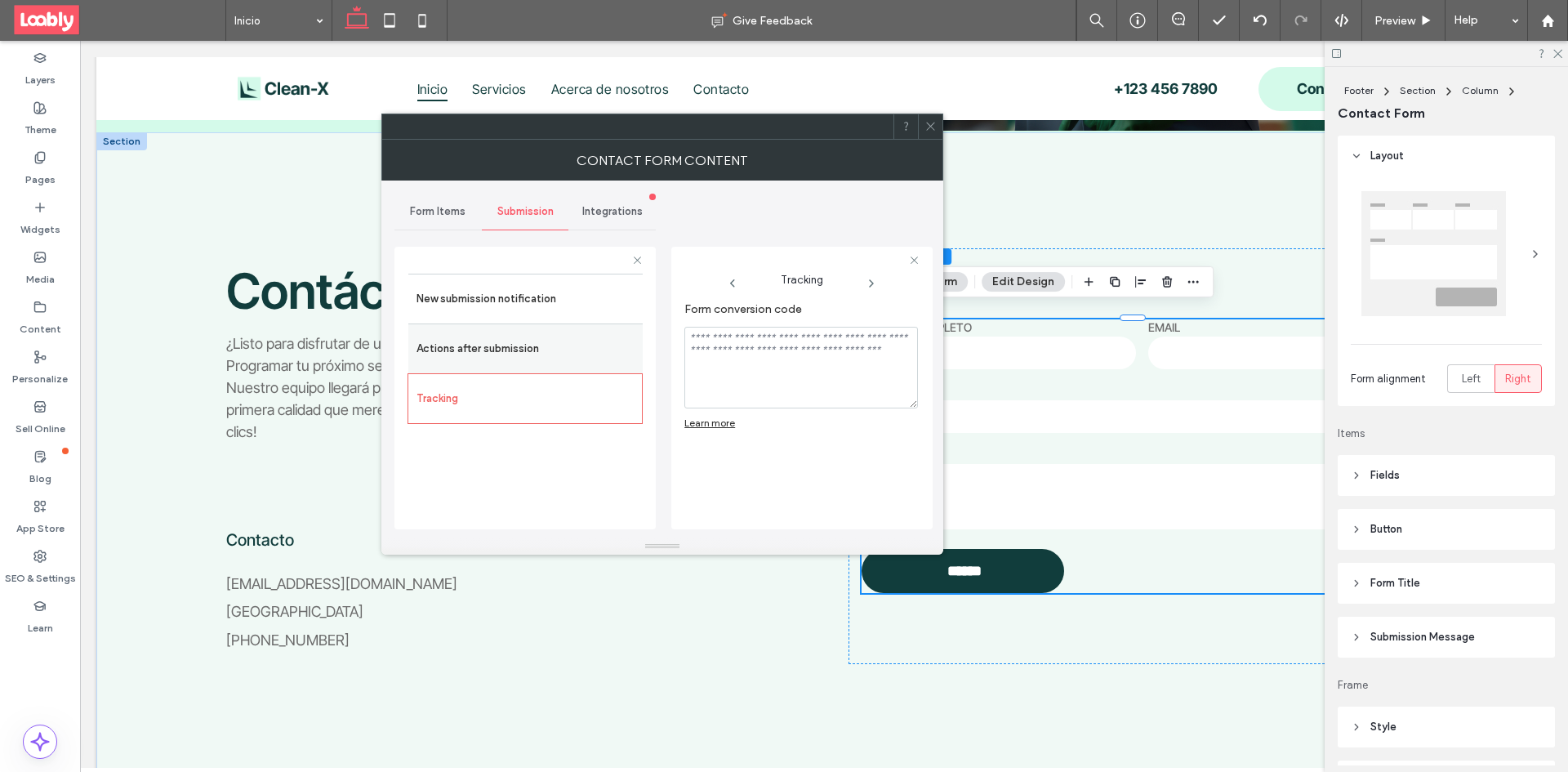
click at [512, 358] on label "Actions after submission" at bounding box center [525, 349] width 218 height 33
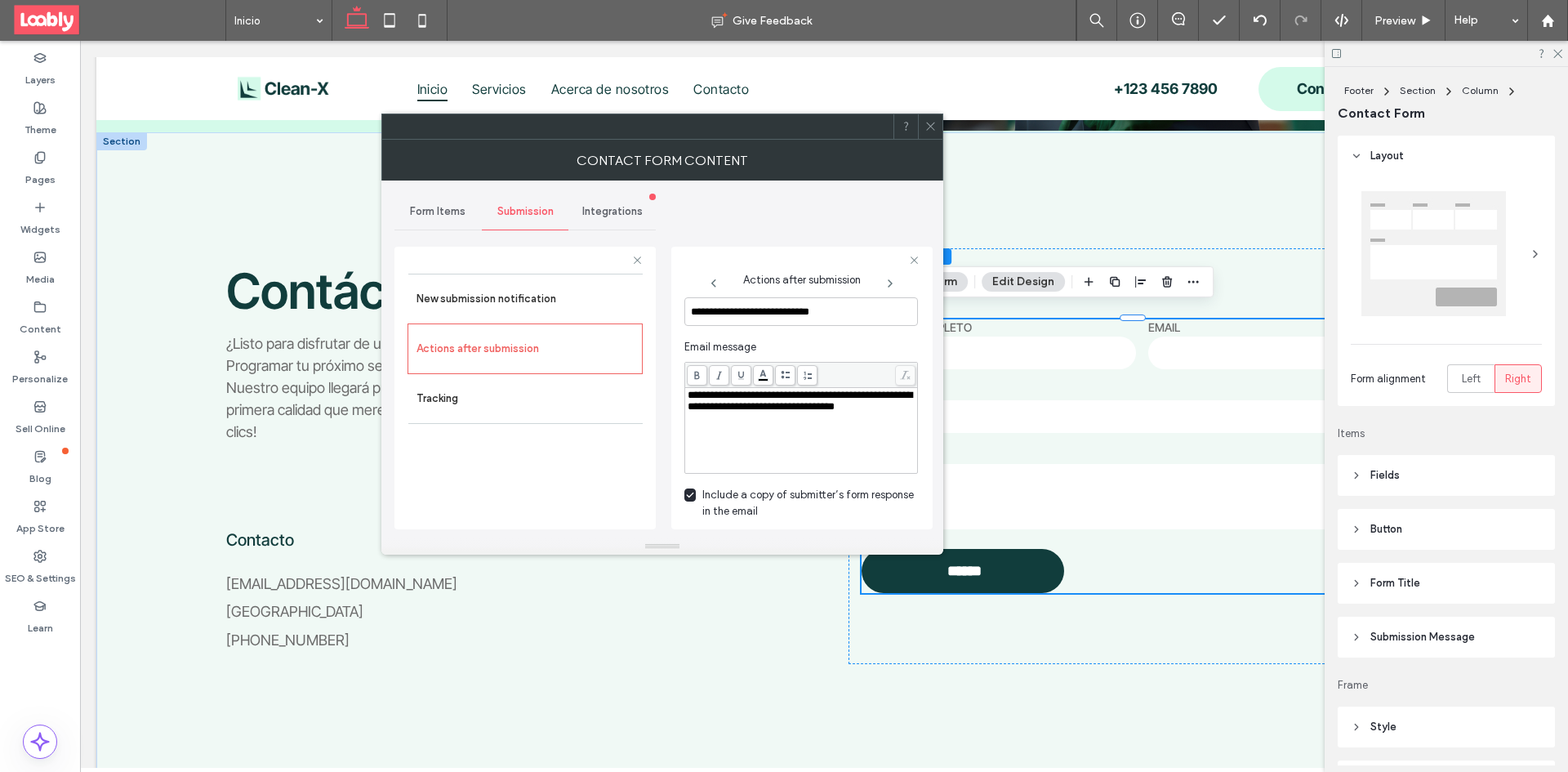
scroll to position [604, 0]
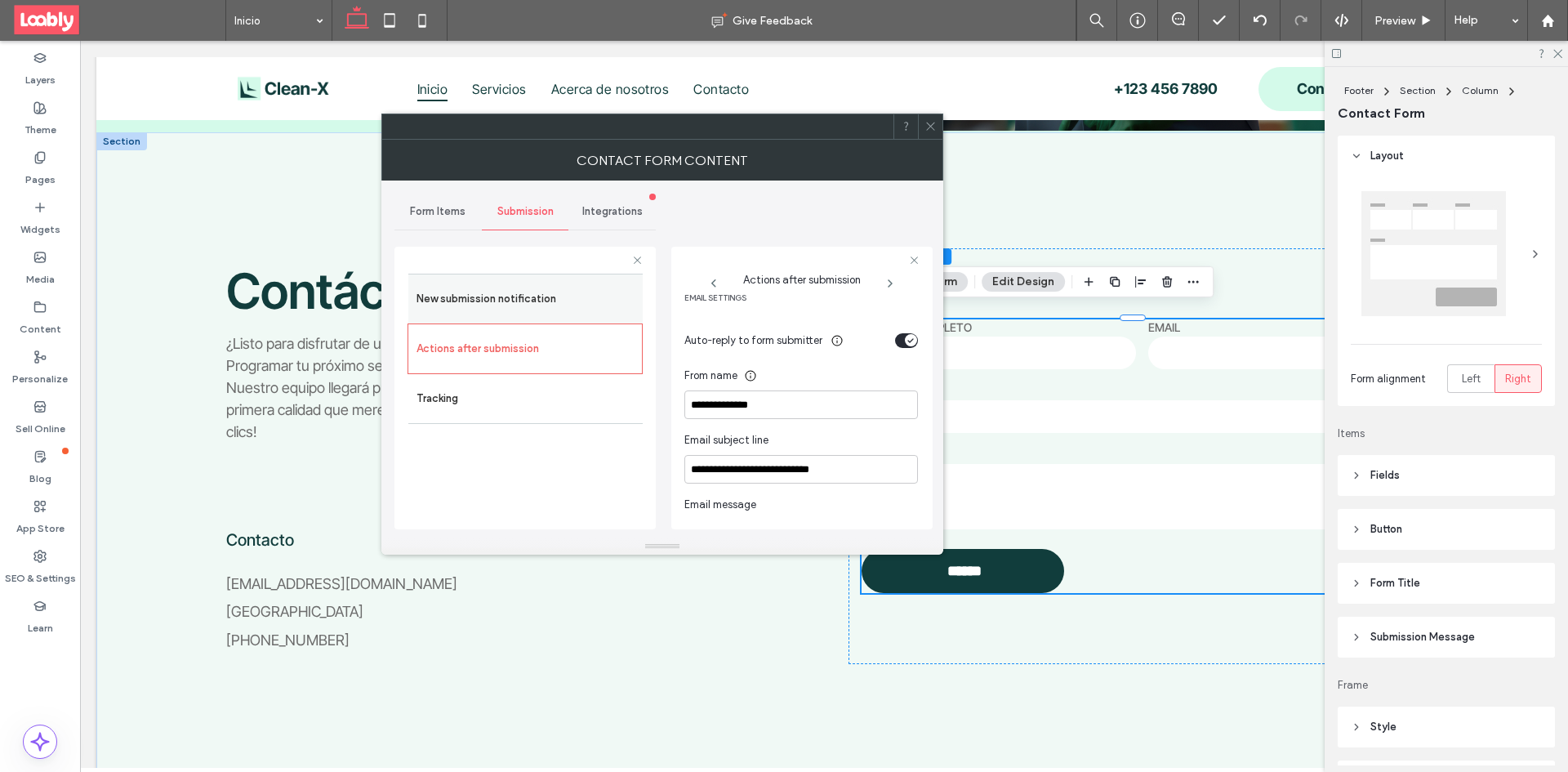
click at [545, 300] on label "New submission notification" at bounding box center [525, 299] width 218 height 33
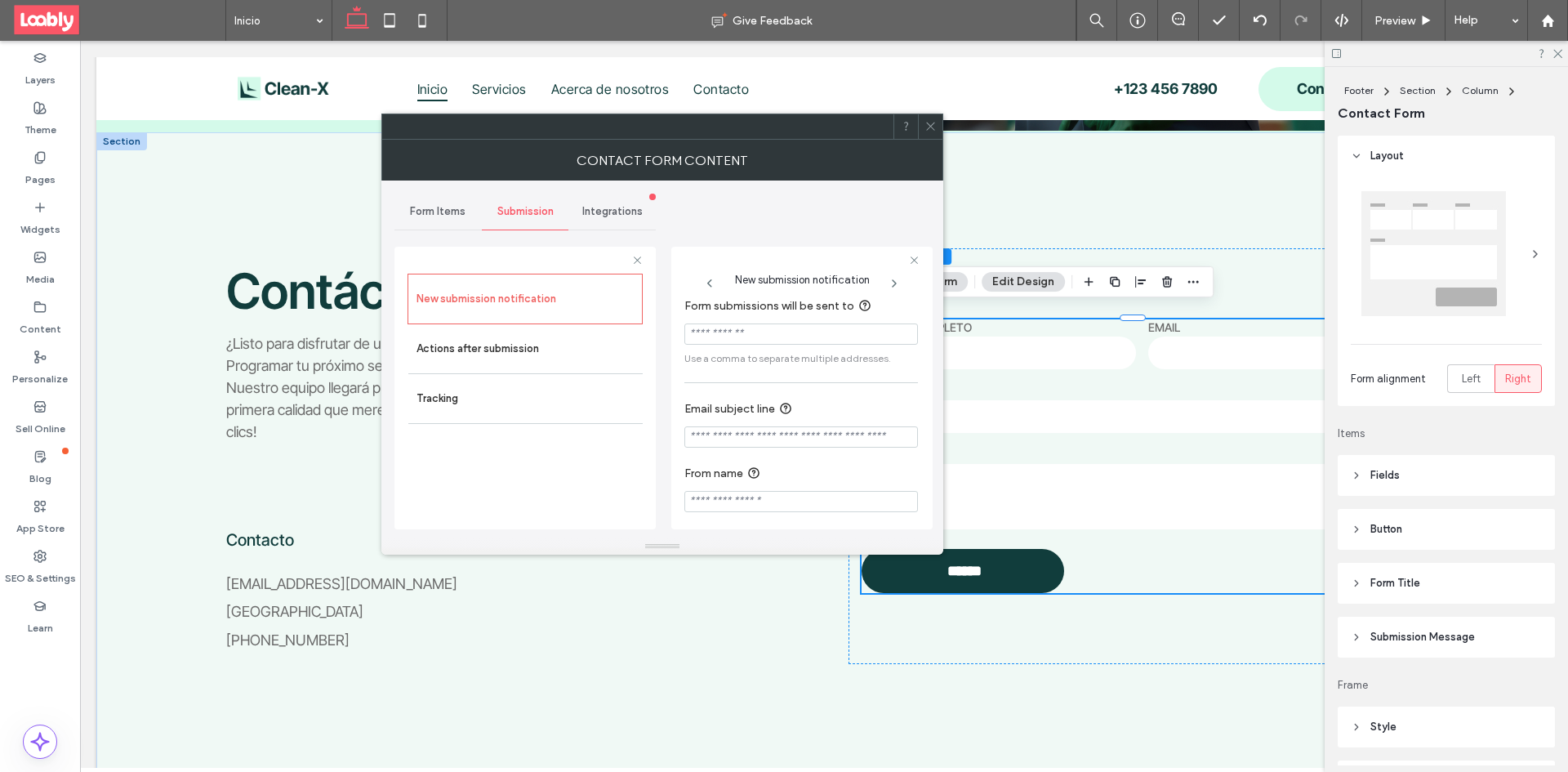
scroll to position [0, 0]
click at [829, 341] on input "Form submissions will be sent to" at bounding box center [801, 339] width 233 height 22
paste input "**********"
type input "**********"
click at [524, 348] on label "Actions after submission" at bounding box center [525, 349] width 218 height 33
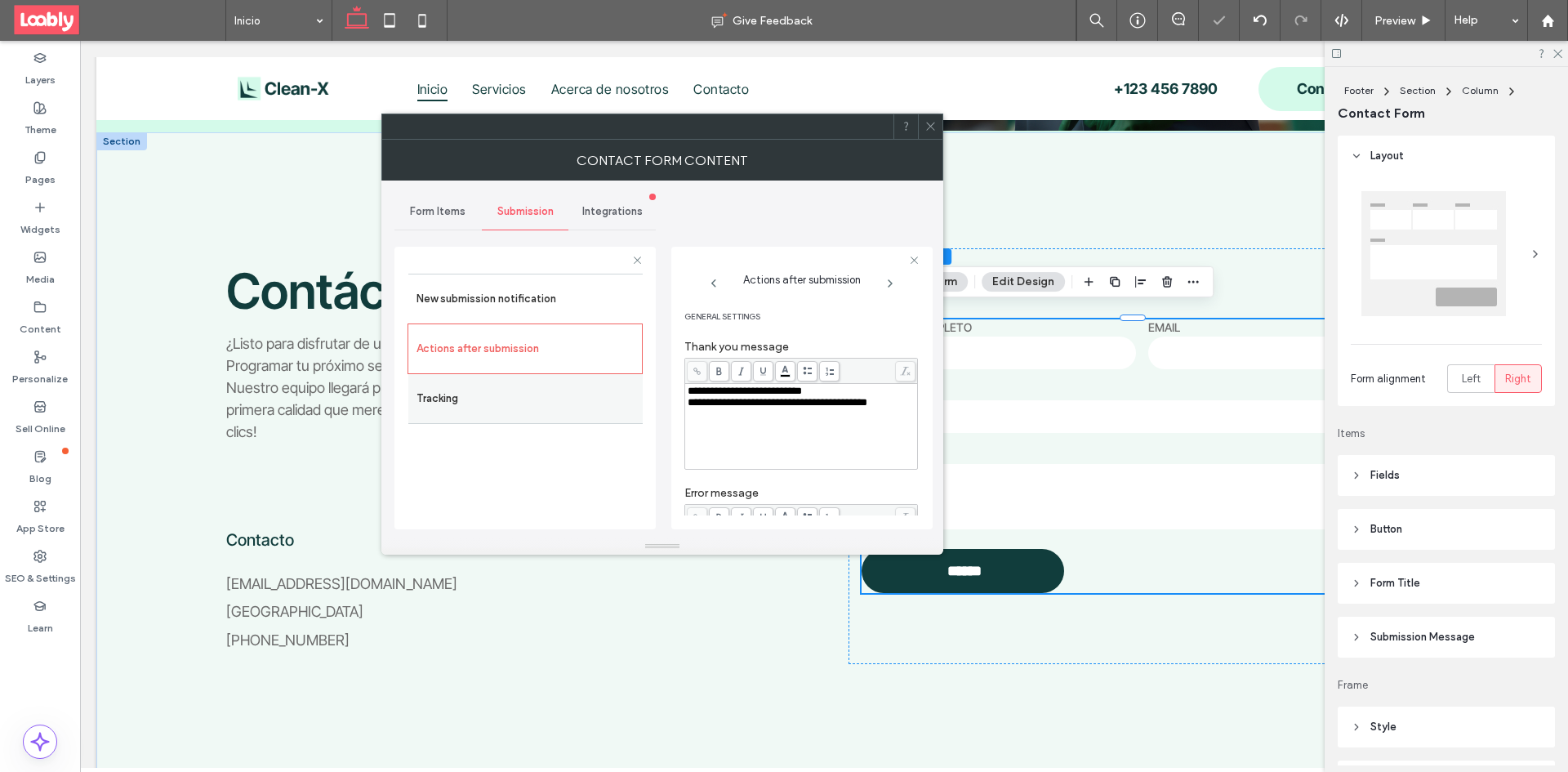
click at [557, 384] on label "Tracking" at bounding box center [525, 399] width 218 height 33
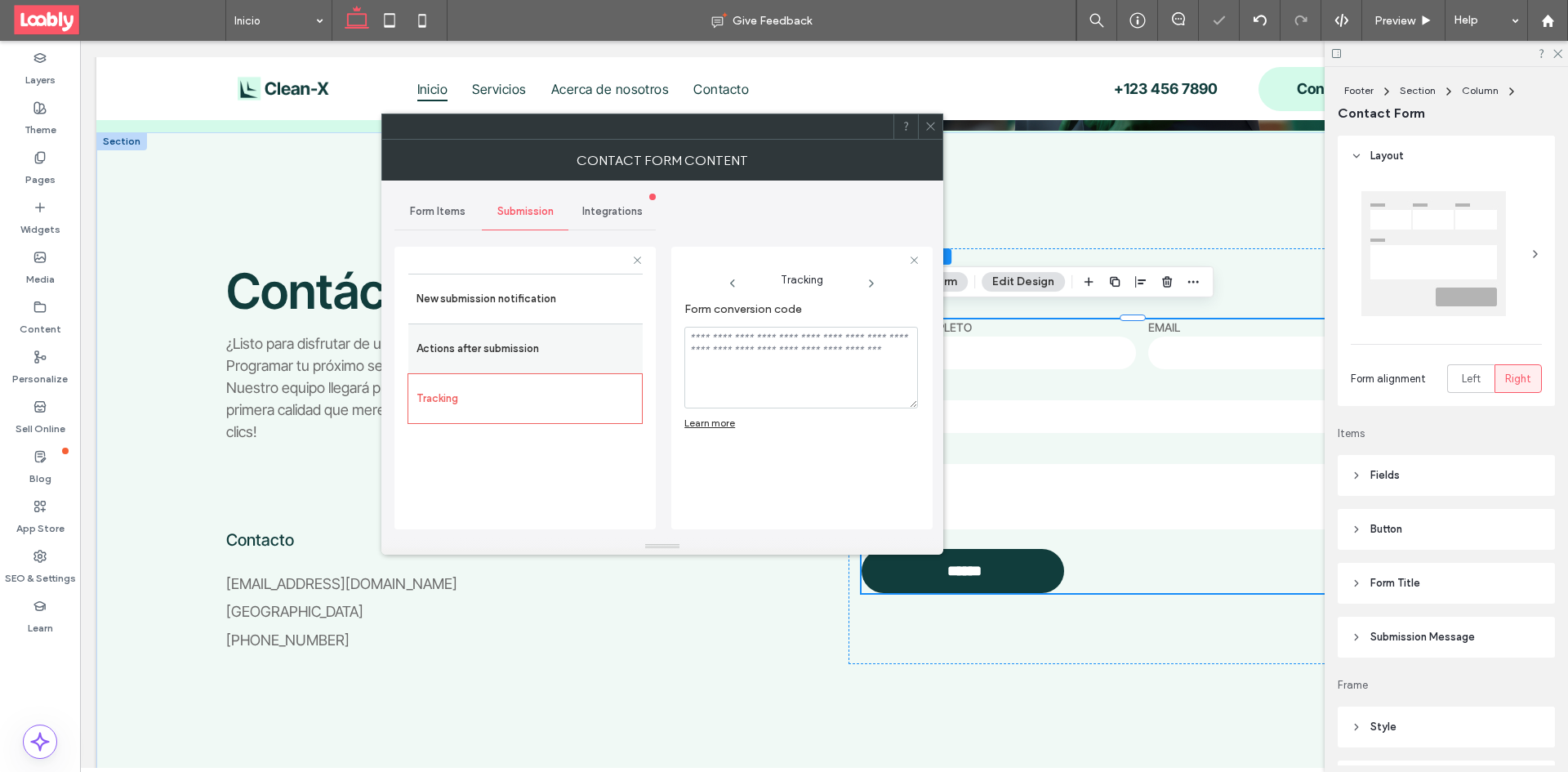
click at [559, 333] on label "Actions after submission" at bounding box center [525, 349] width 218 height 33
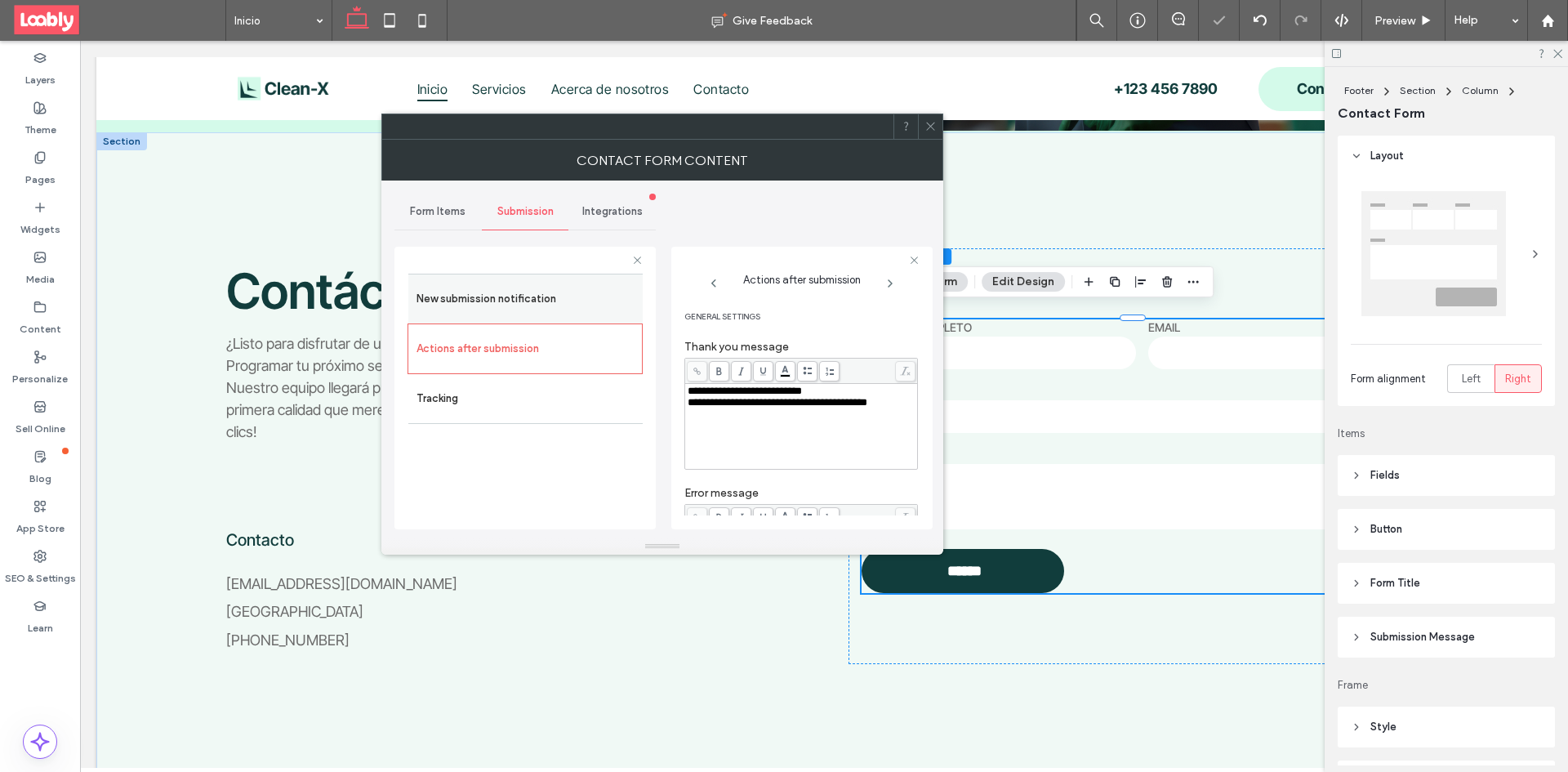
click at [560, 296] on label "New submission notification" at bounding box center [525, 299] width 218 height 33
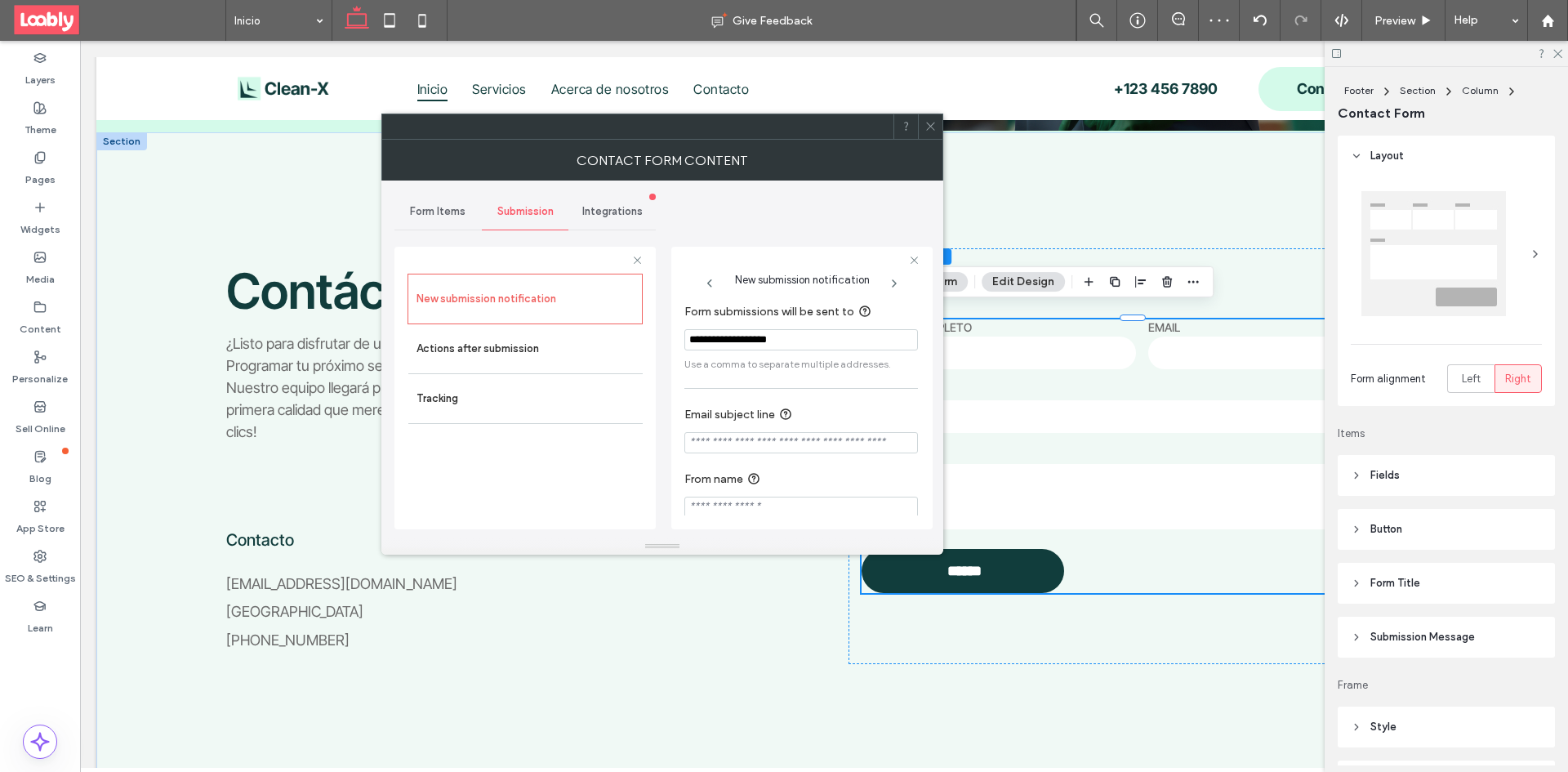
drag, startPoint x: 622, startPoint y: 214, endPoint x: 638, endPoint y: 216, distance: 16.1
click at [623, 214] on span "Integrations" at bounding box center [612, 211] width 60 height 13
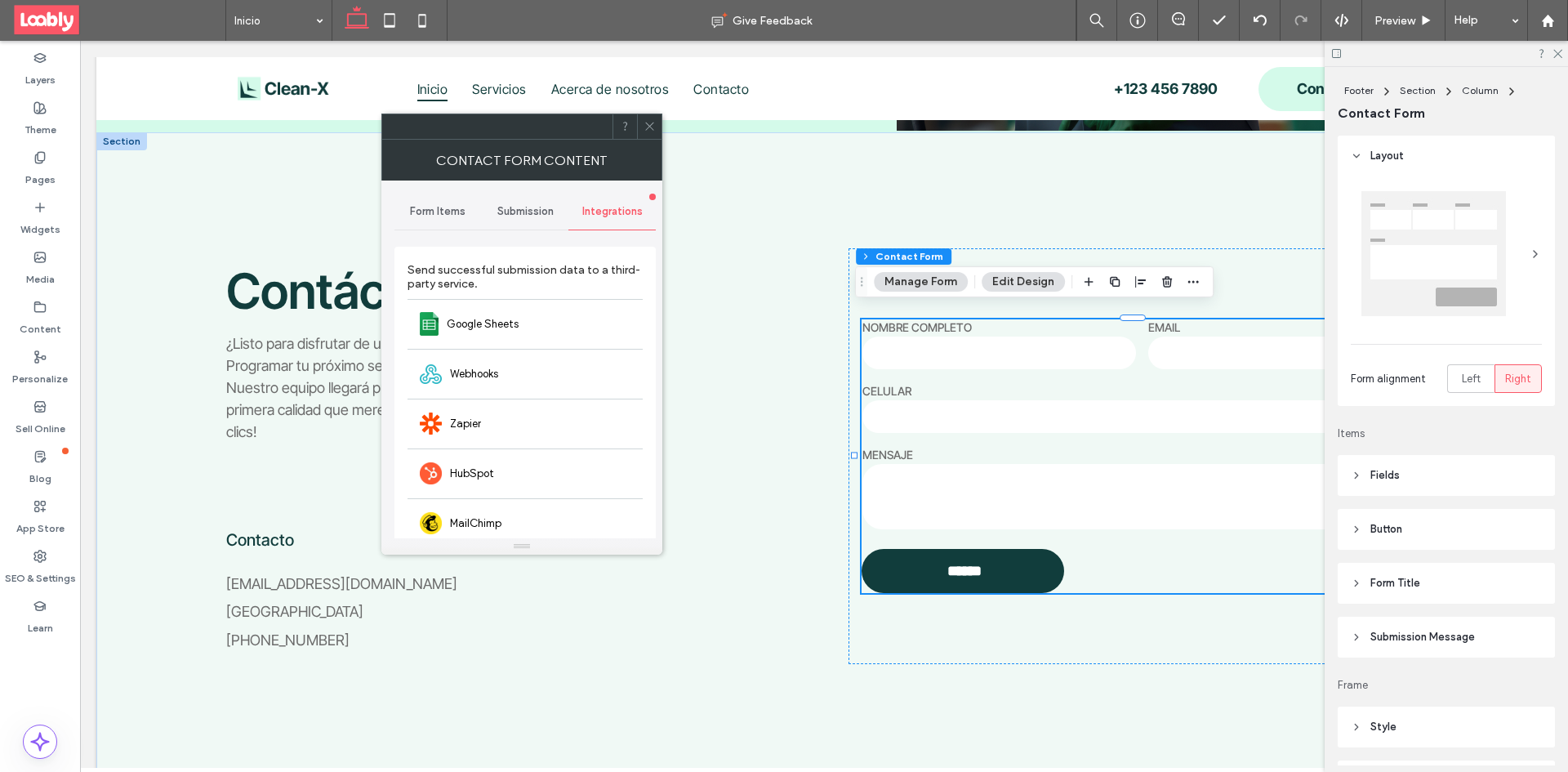
click at [523, 198] on div "Submission" at bounding box center [525, 212] width 87 height 36
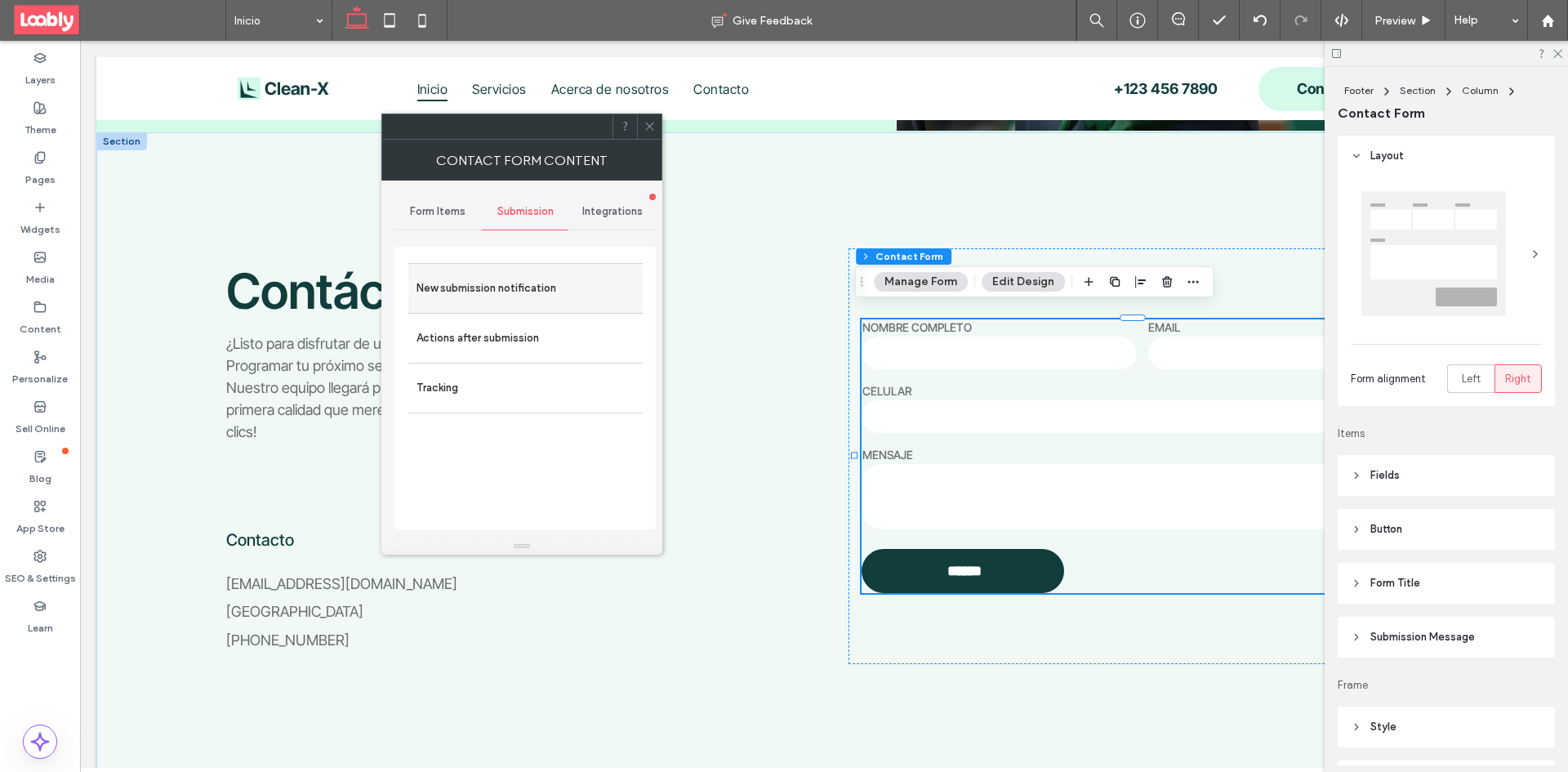
click at [547, 287] on label "New submission notification" at bounding box center [525, 288] width 218 height 33
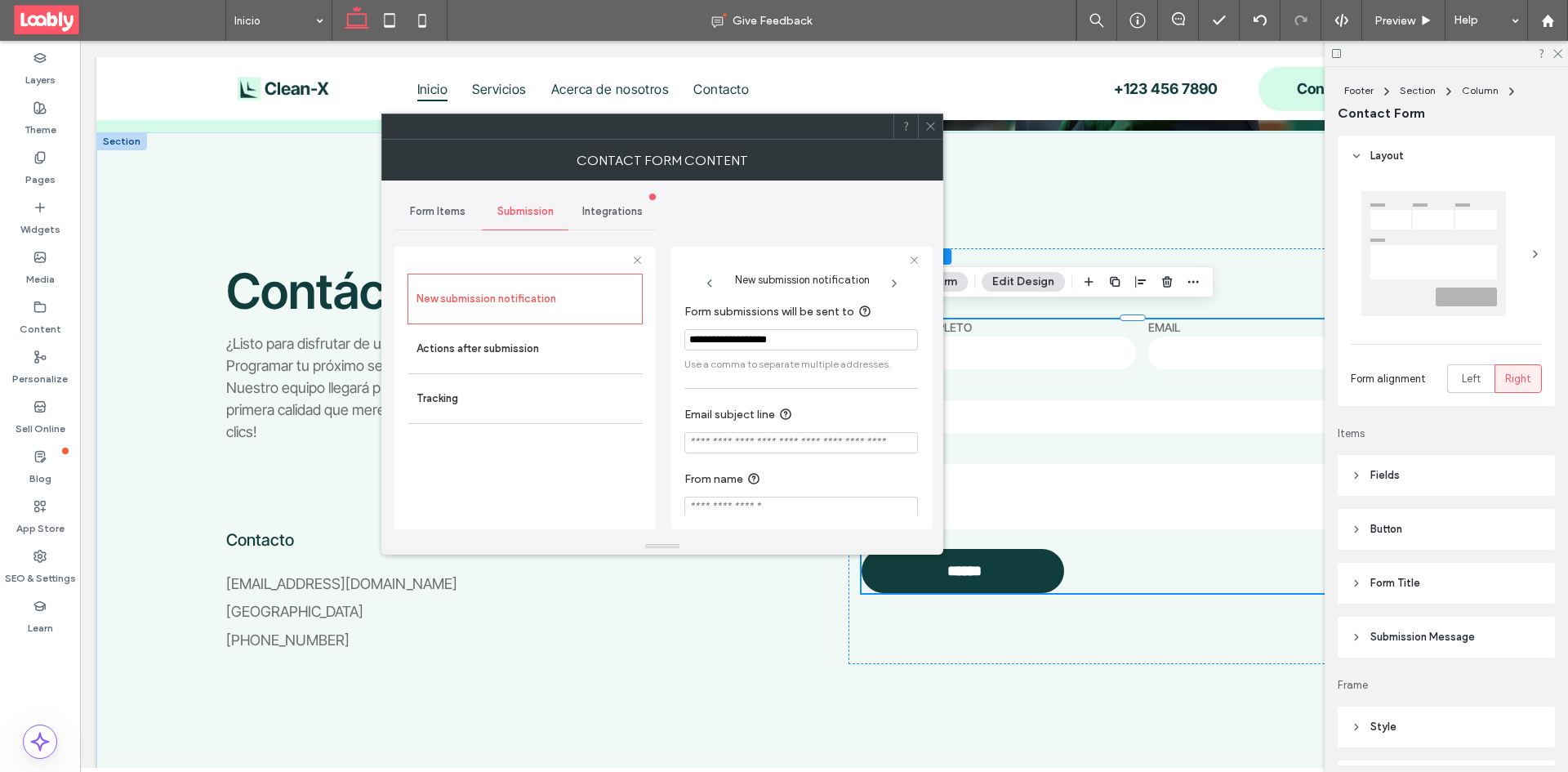
click at [927, 116] on span at bounding box center [931, 126] width 12 height 24
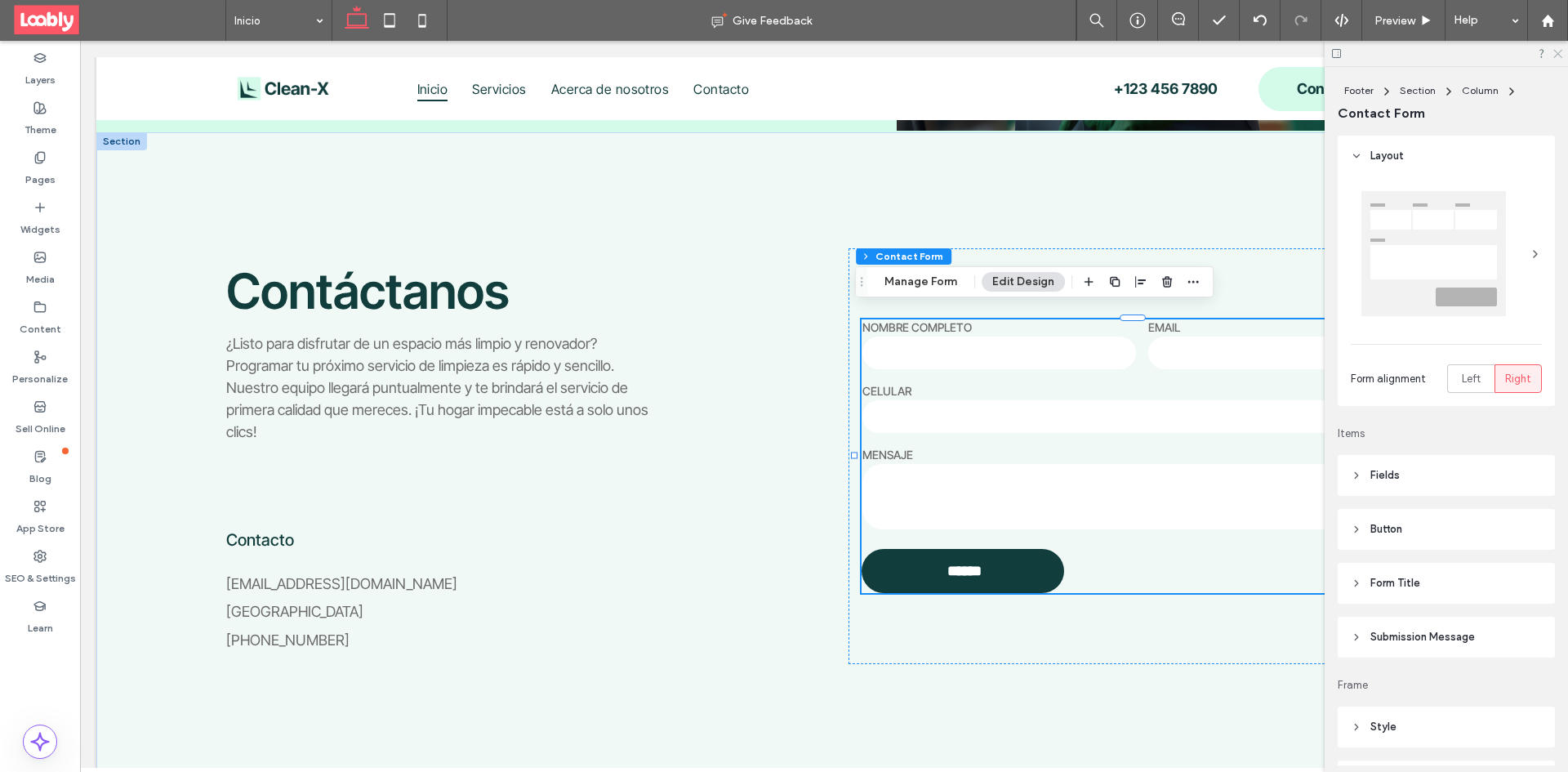
click at [1559, 49] on icon at bounding box center [1557, 53] width 10 height 10
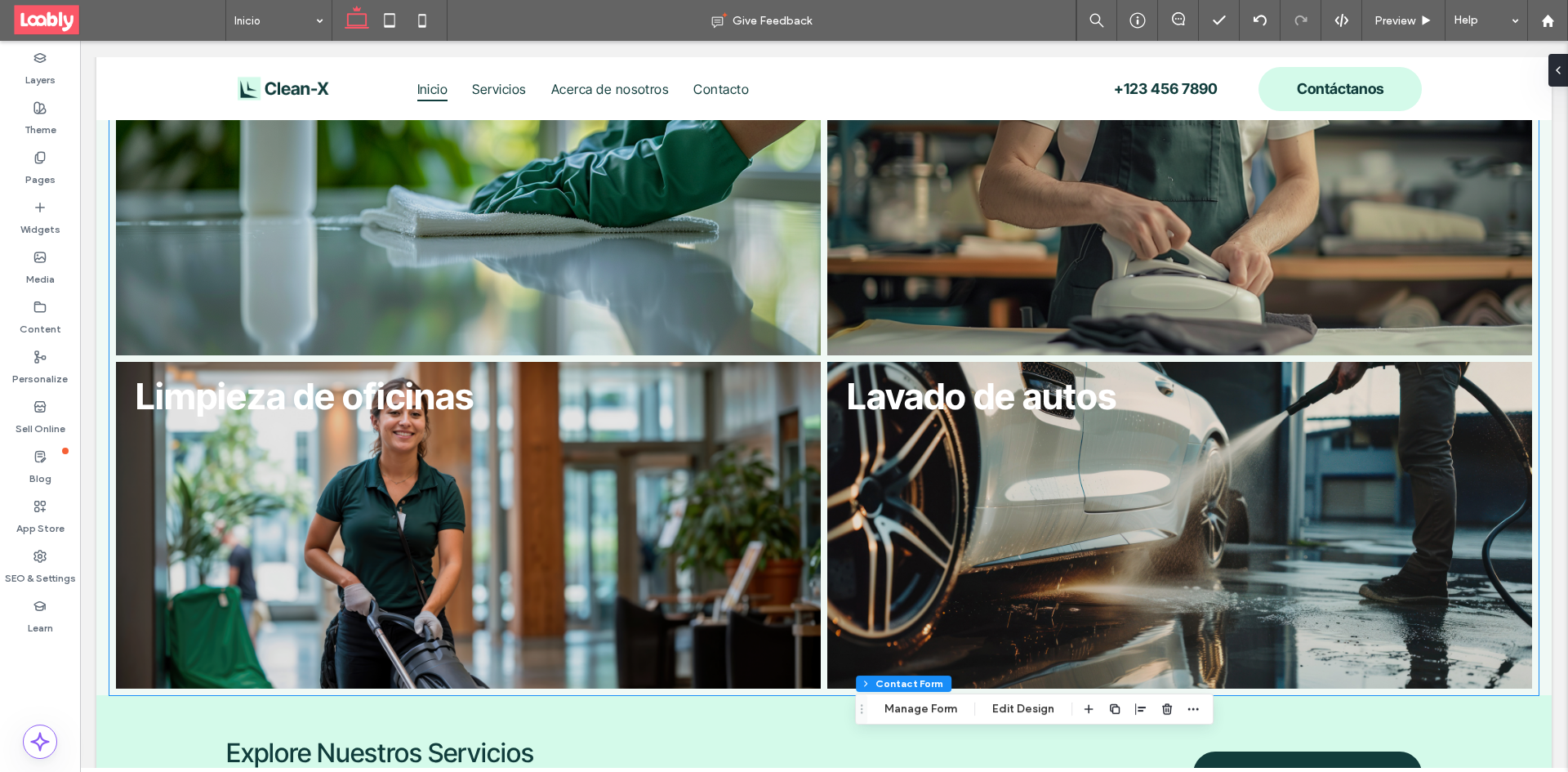
scroll to position [1127, 0]
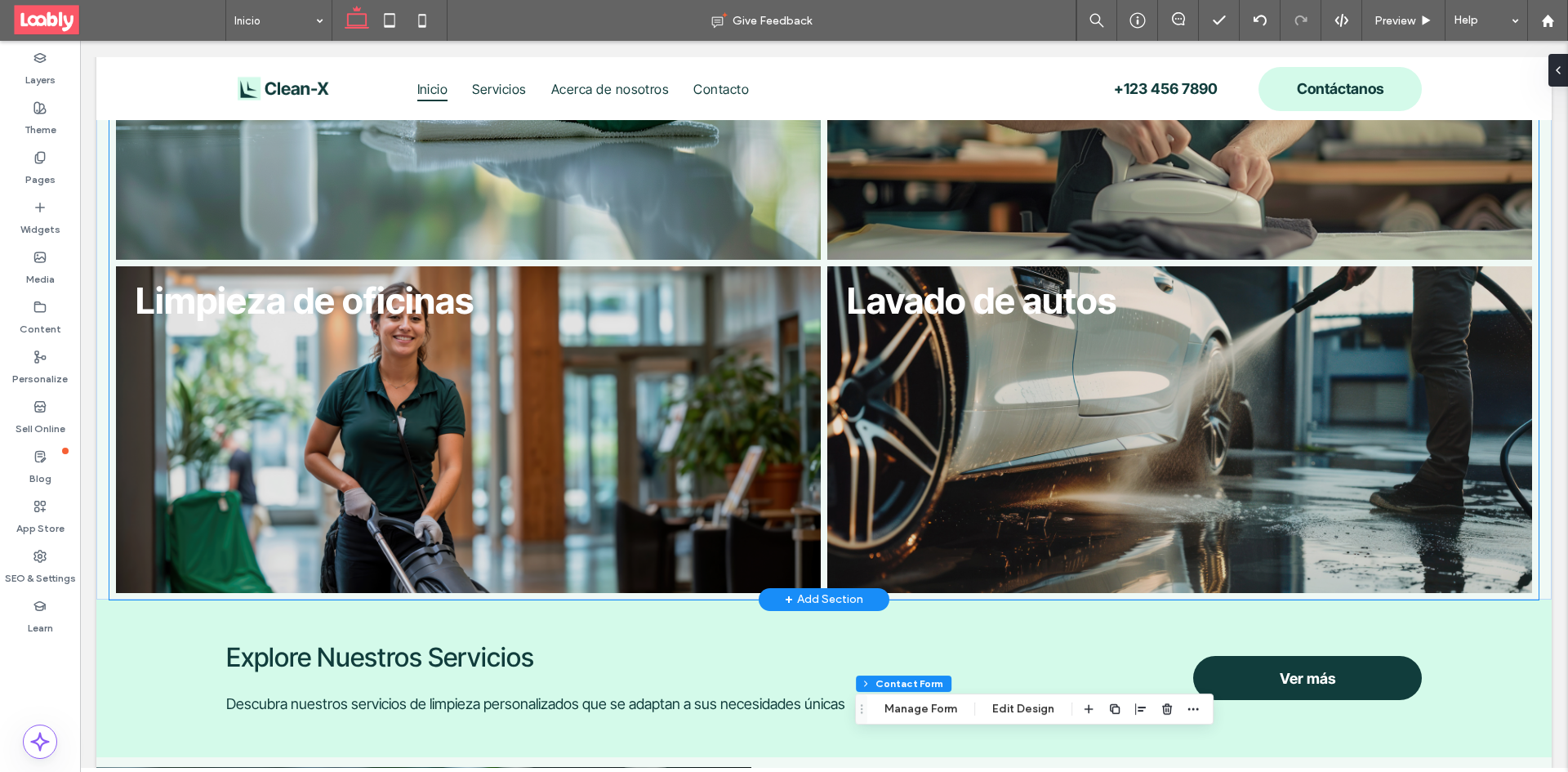
click at [1100, 370] on link at bounding box center [1179, 429] width 747 height 346
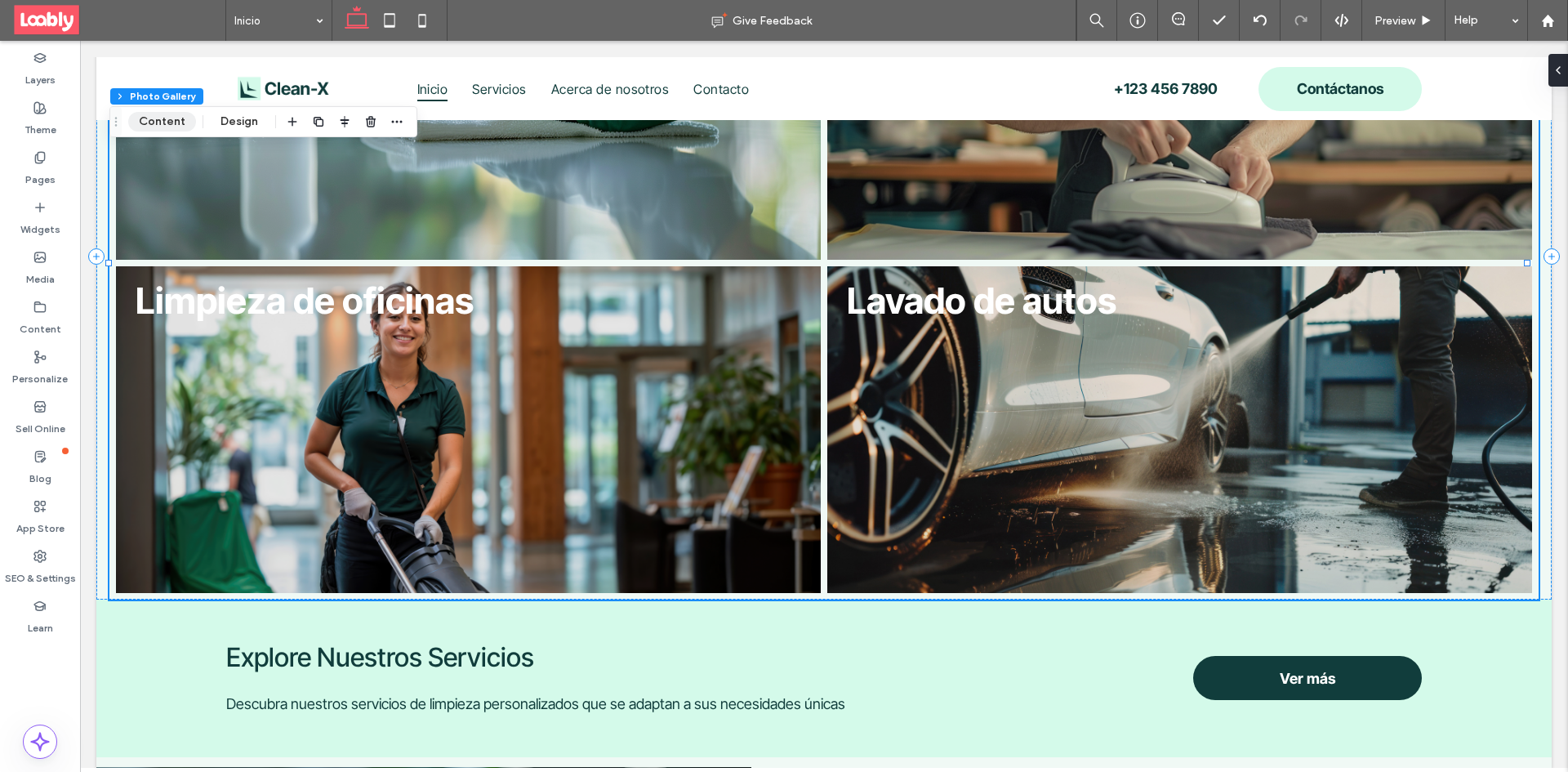
click at [166, 116] on button "Content" at bounding box center [161, 122] width 67 height 20
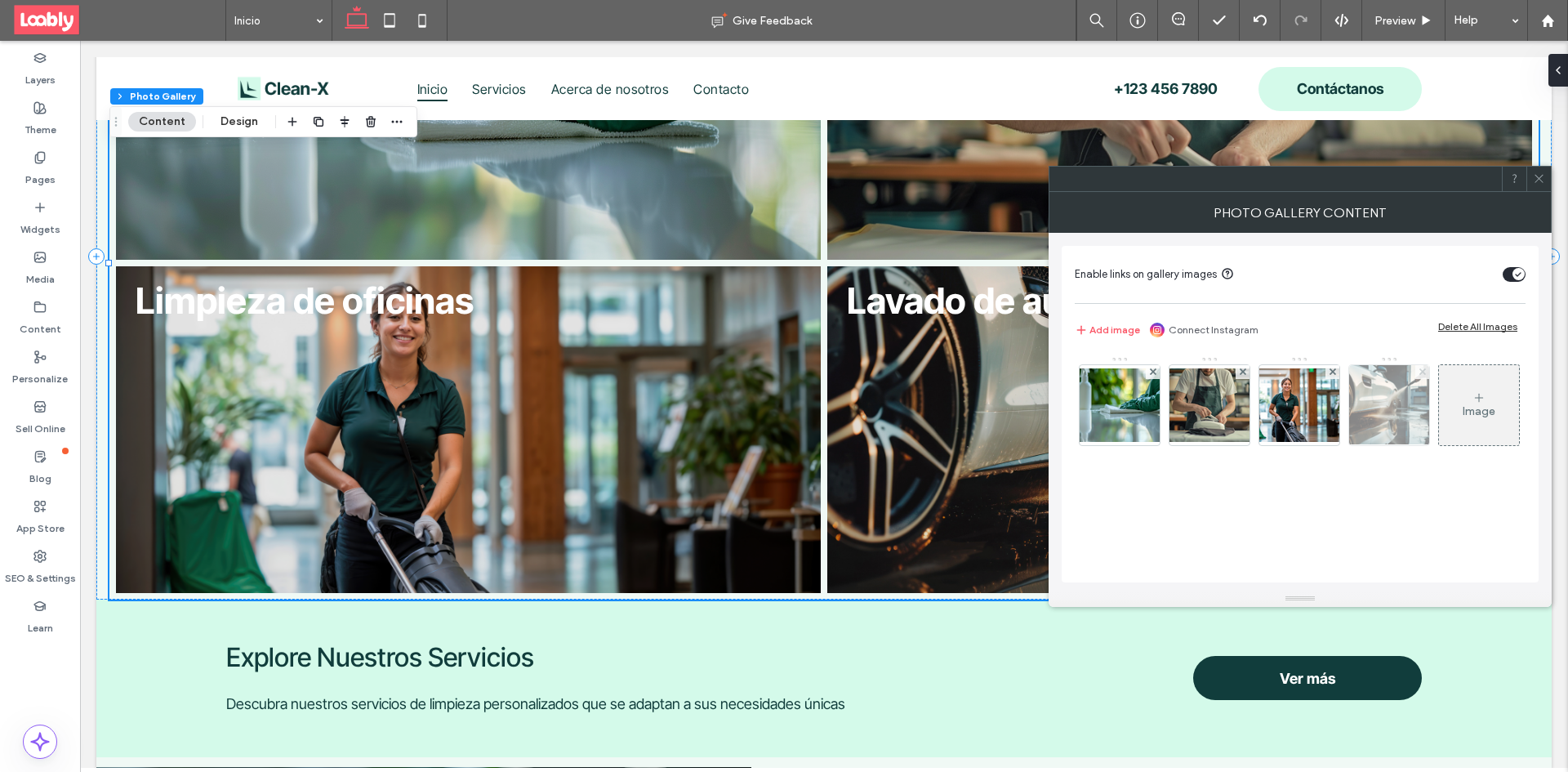
click at [1420, 372] on icon at bounding box center [1423, 372] width 7 height 7
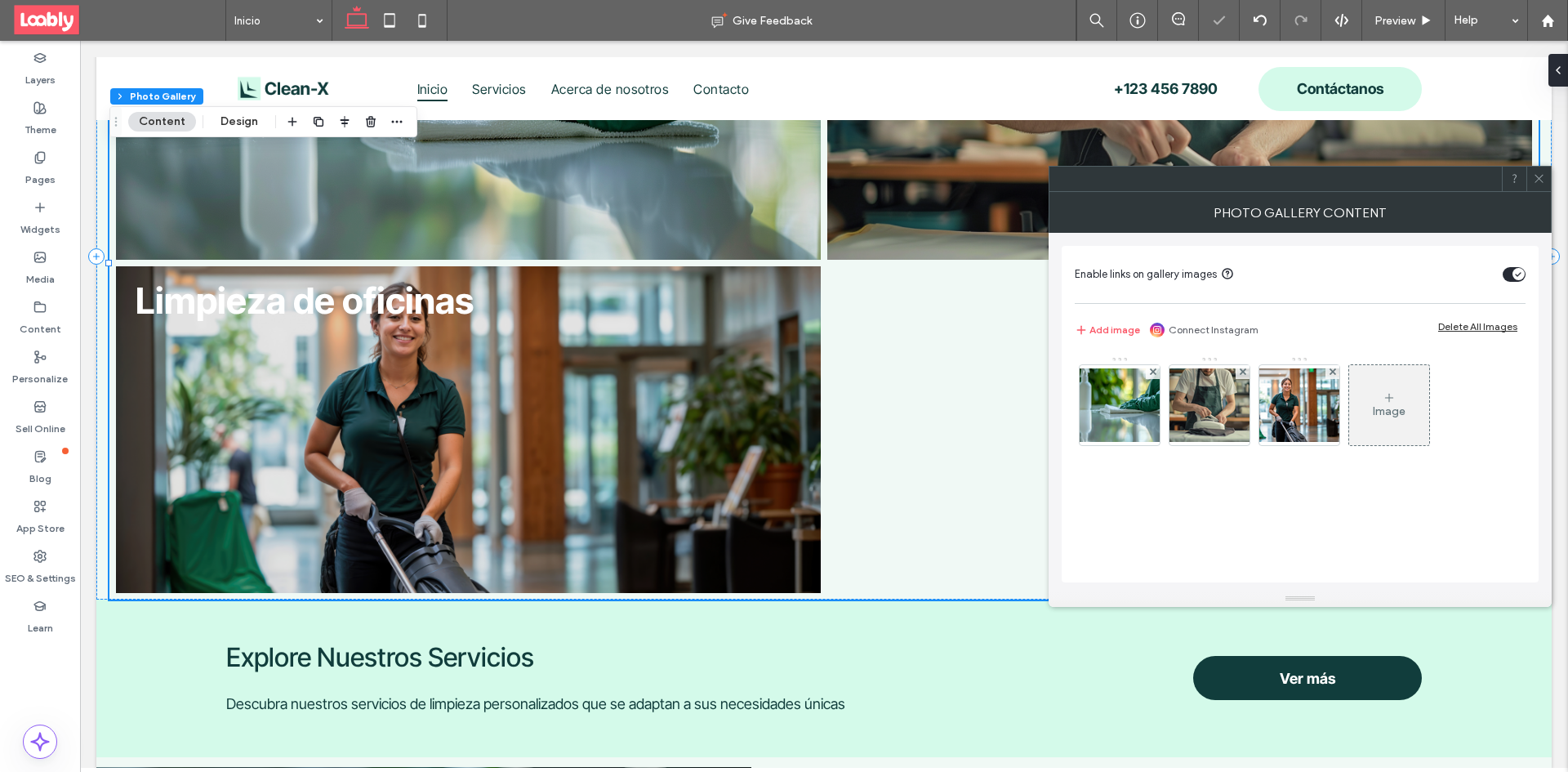
click at [1539, 172] on span at bounding box center [1539, 179] width 12 height 24
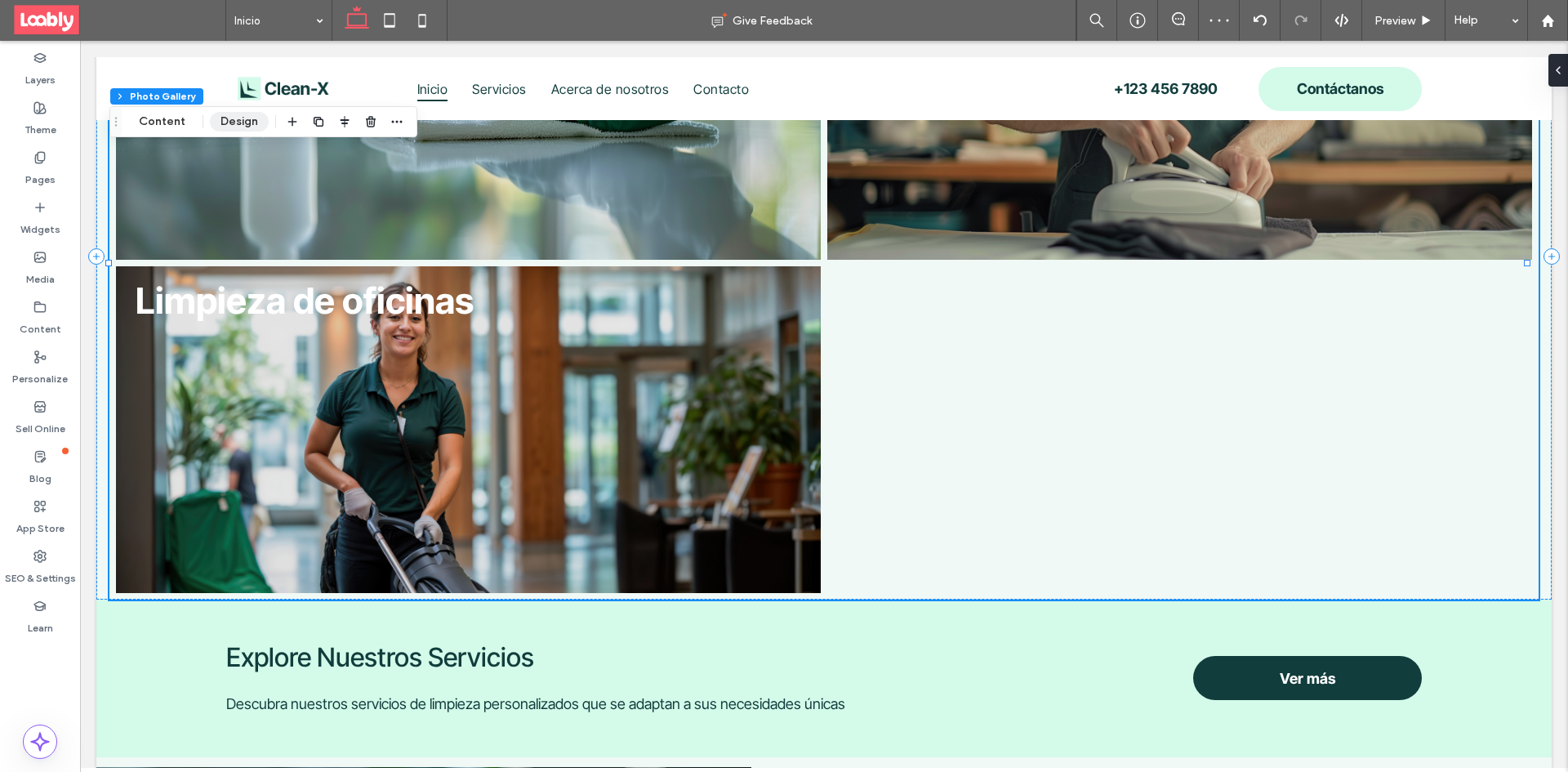
click at [226, 112] on button "Design" at bounding box center [239, 122] width 59 height 20
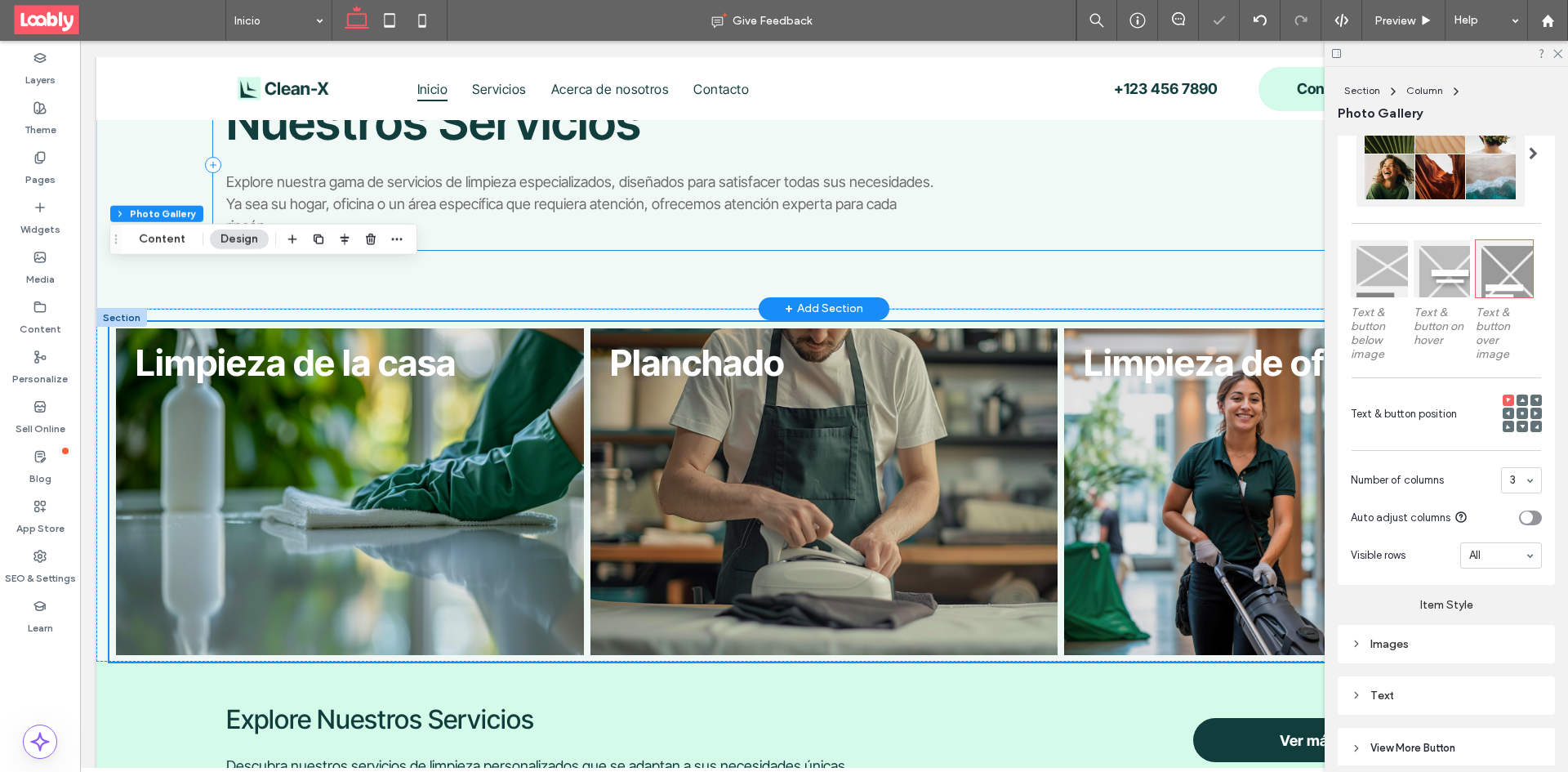
scroll to position [718, 0]
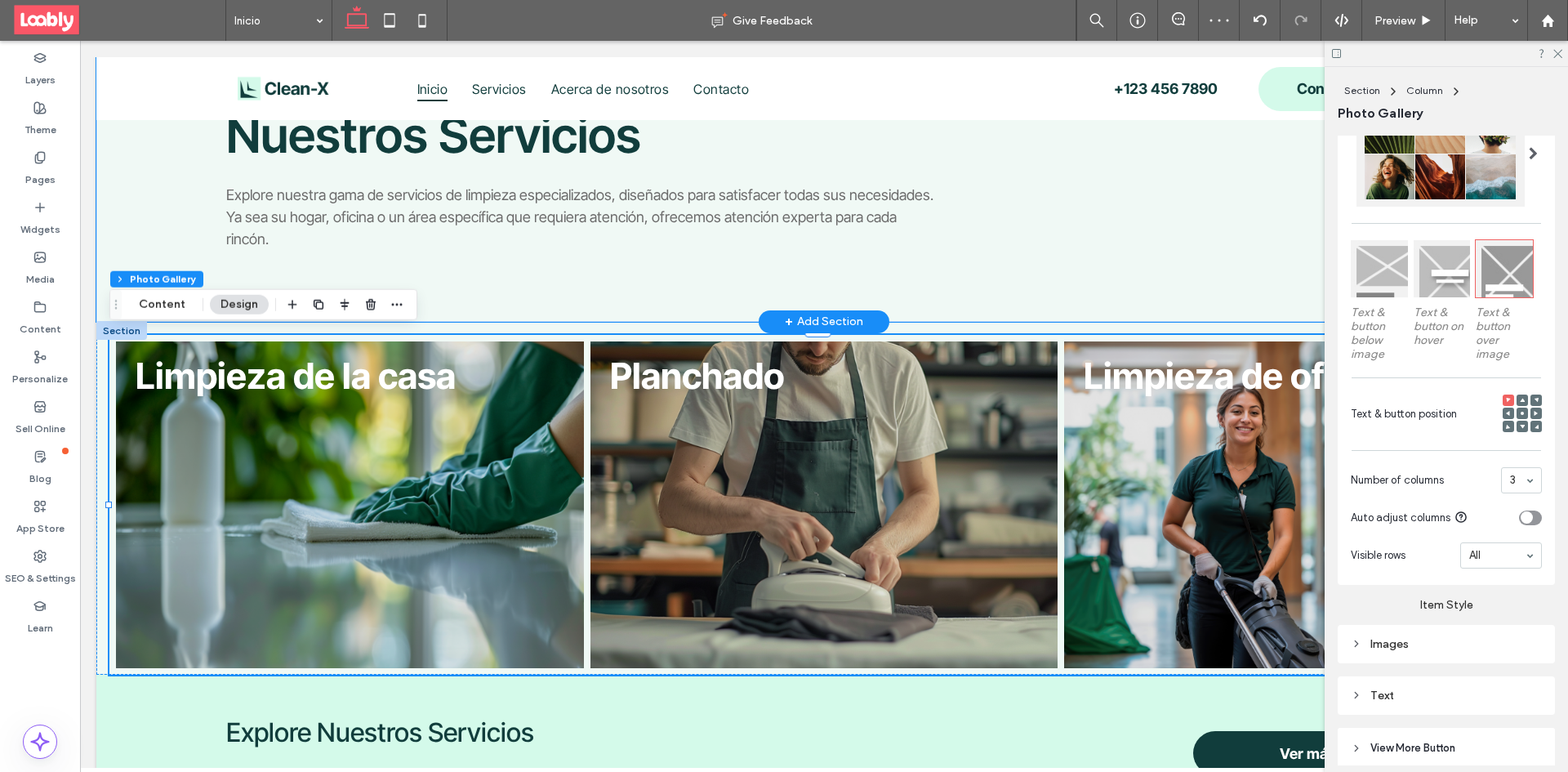
click at [1156, 307] on div "Nuestros Servicios Explore nuestra gama de servicios de limpieza especializados…" at bounding box center [824, 149] width 1455 height 345
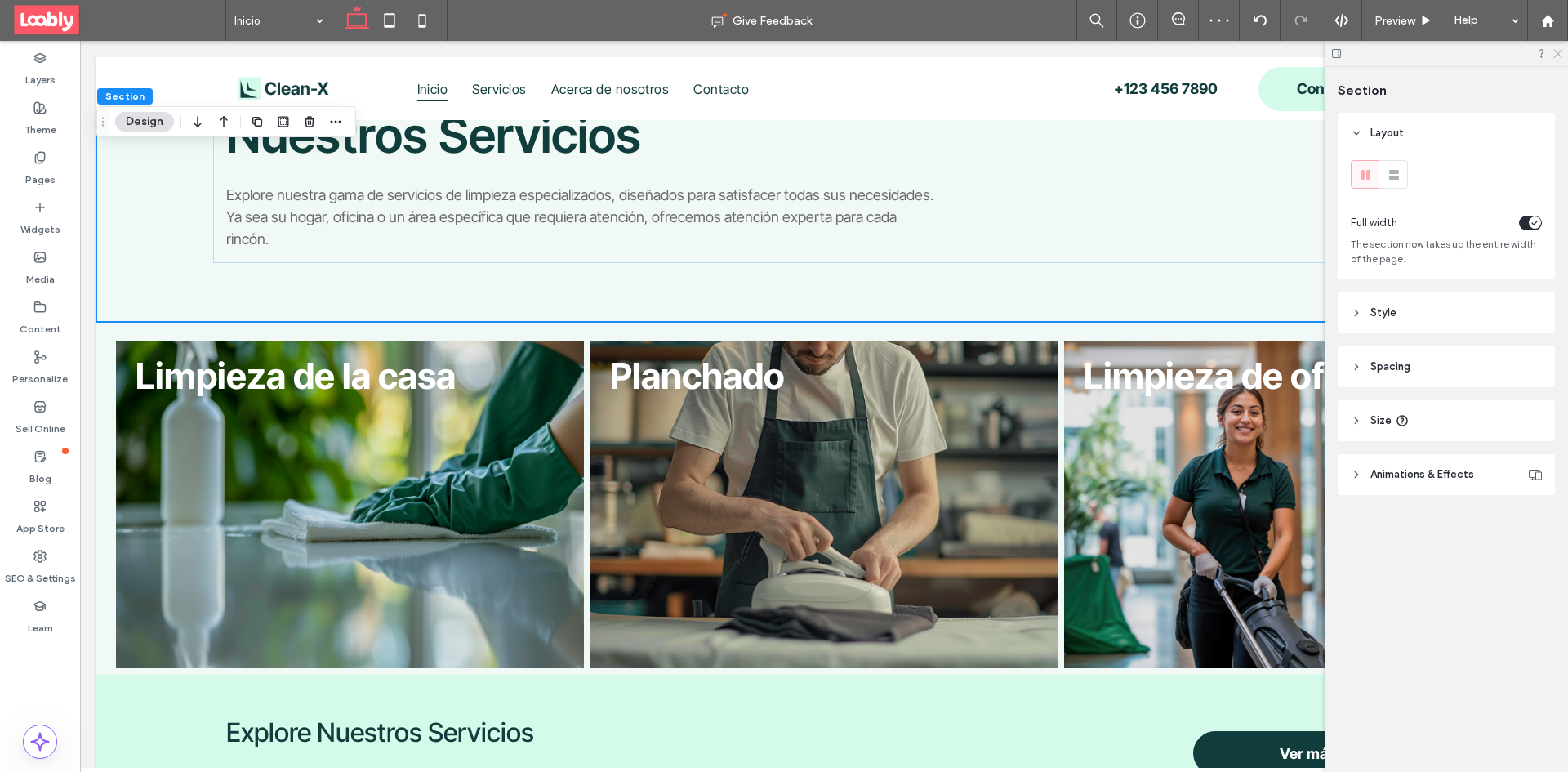
click at [1558, 57] on icon at bounding box center [1557, 53] width 10 height 10
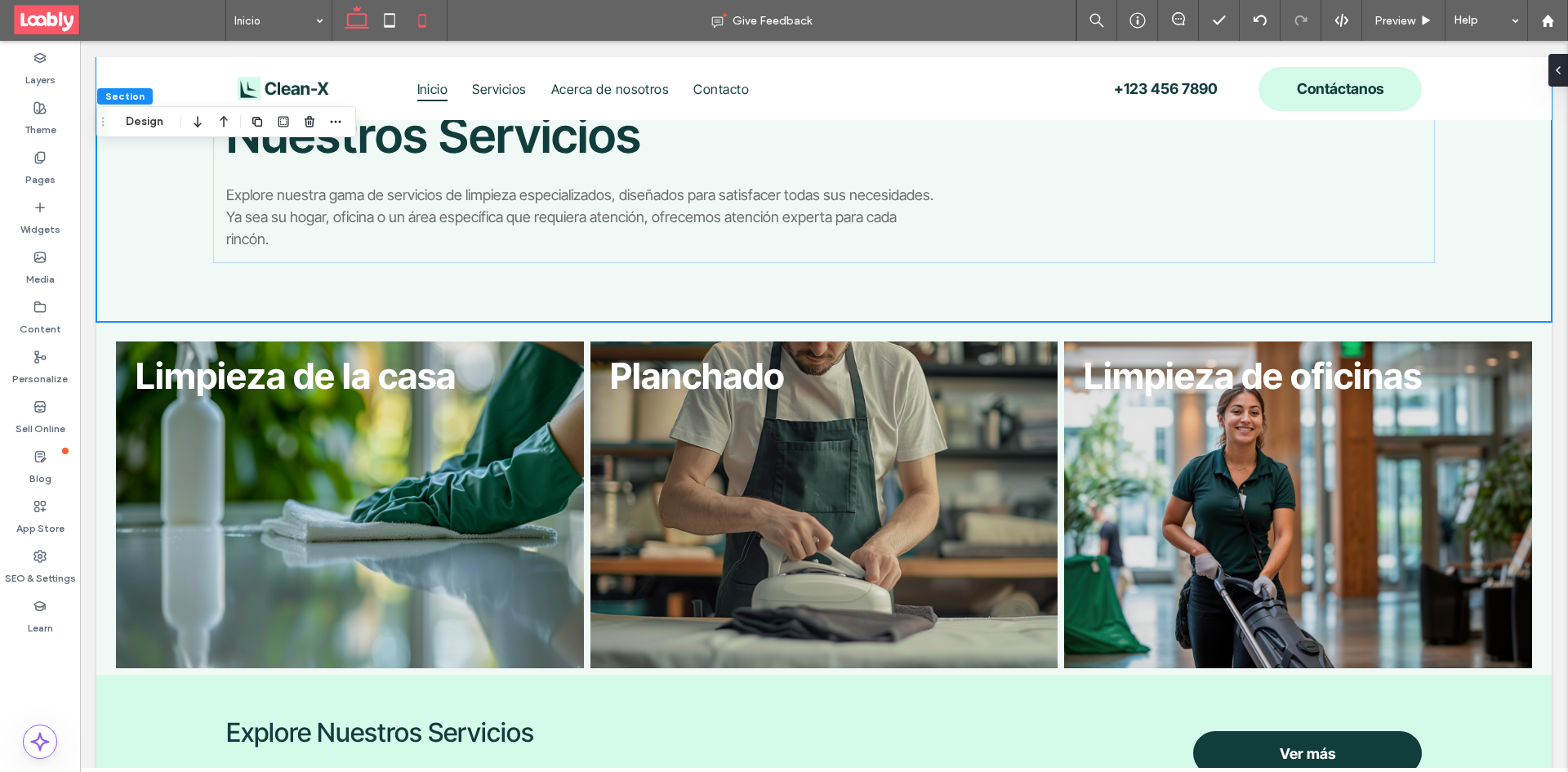
click at [423, 6] on icon at bounding box center [422, 21] width 33 height 33
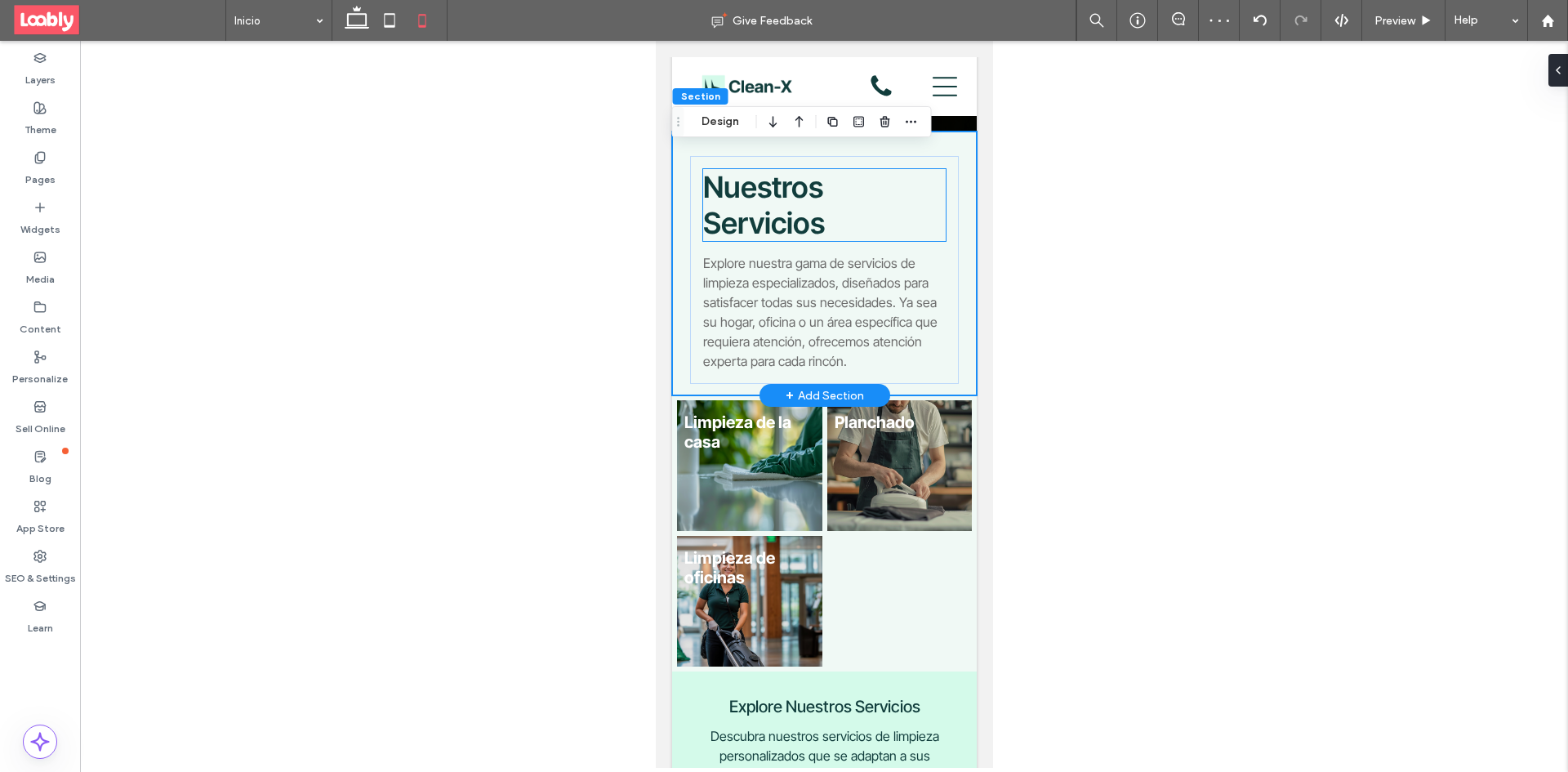
scroll to position [654, 0]
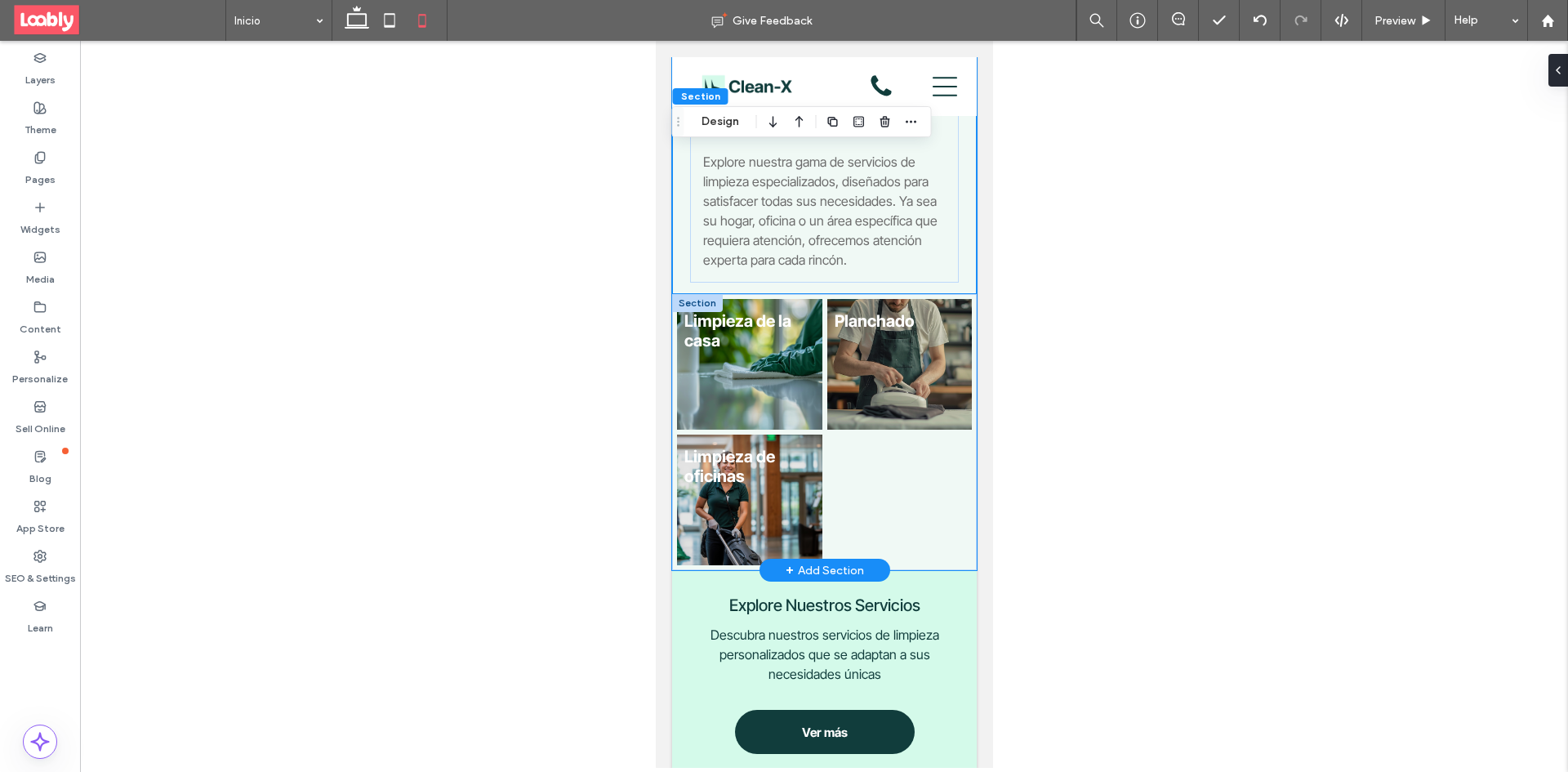
click at [863, 463] on div at bounding box center [899, 499] width 150 height 136
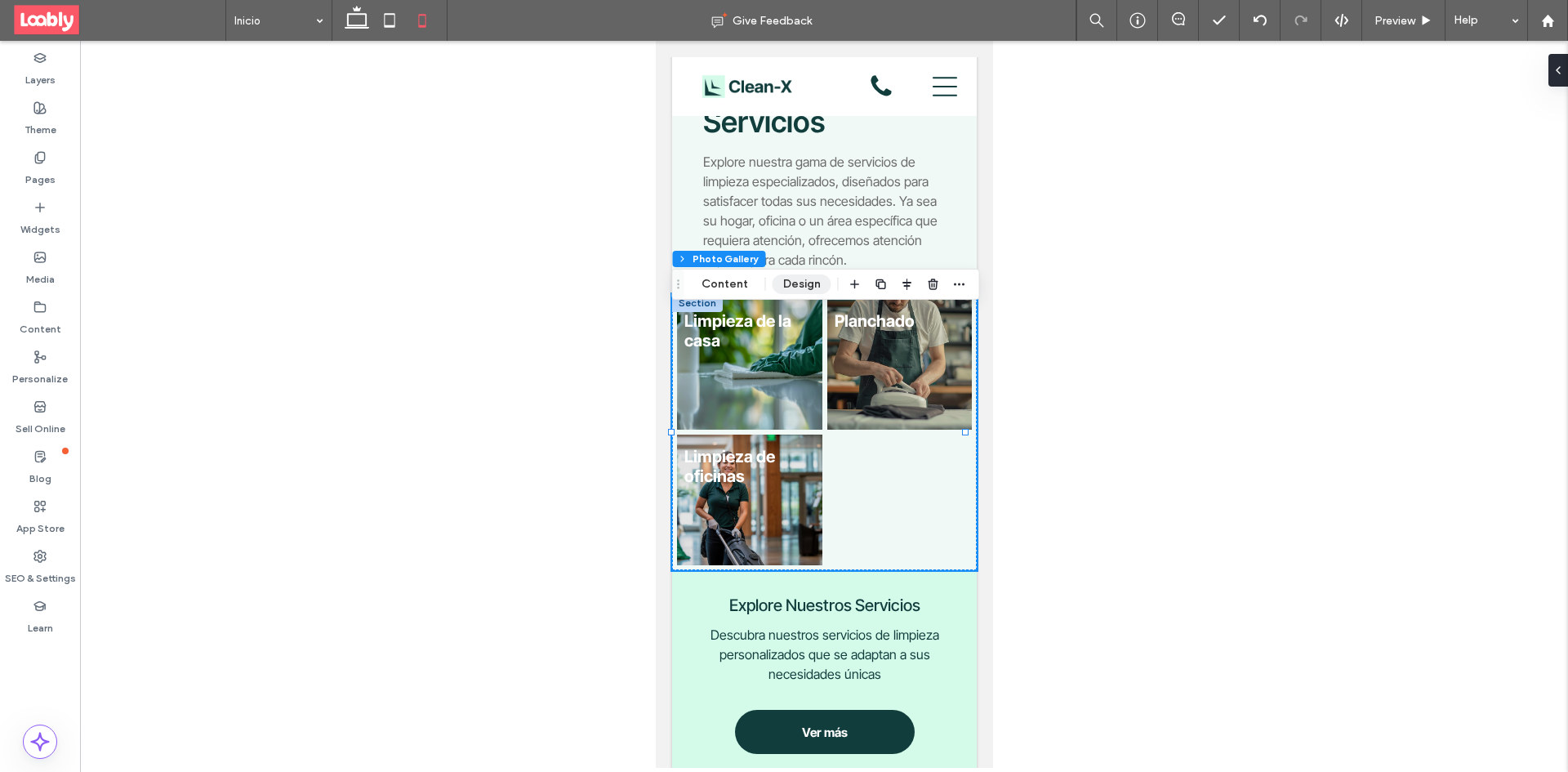
click at [775, 285] on button "Design" at bounding box center [802, 284] width 59 height 20
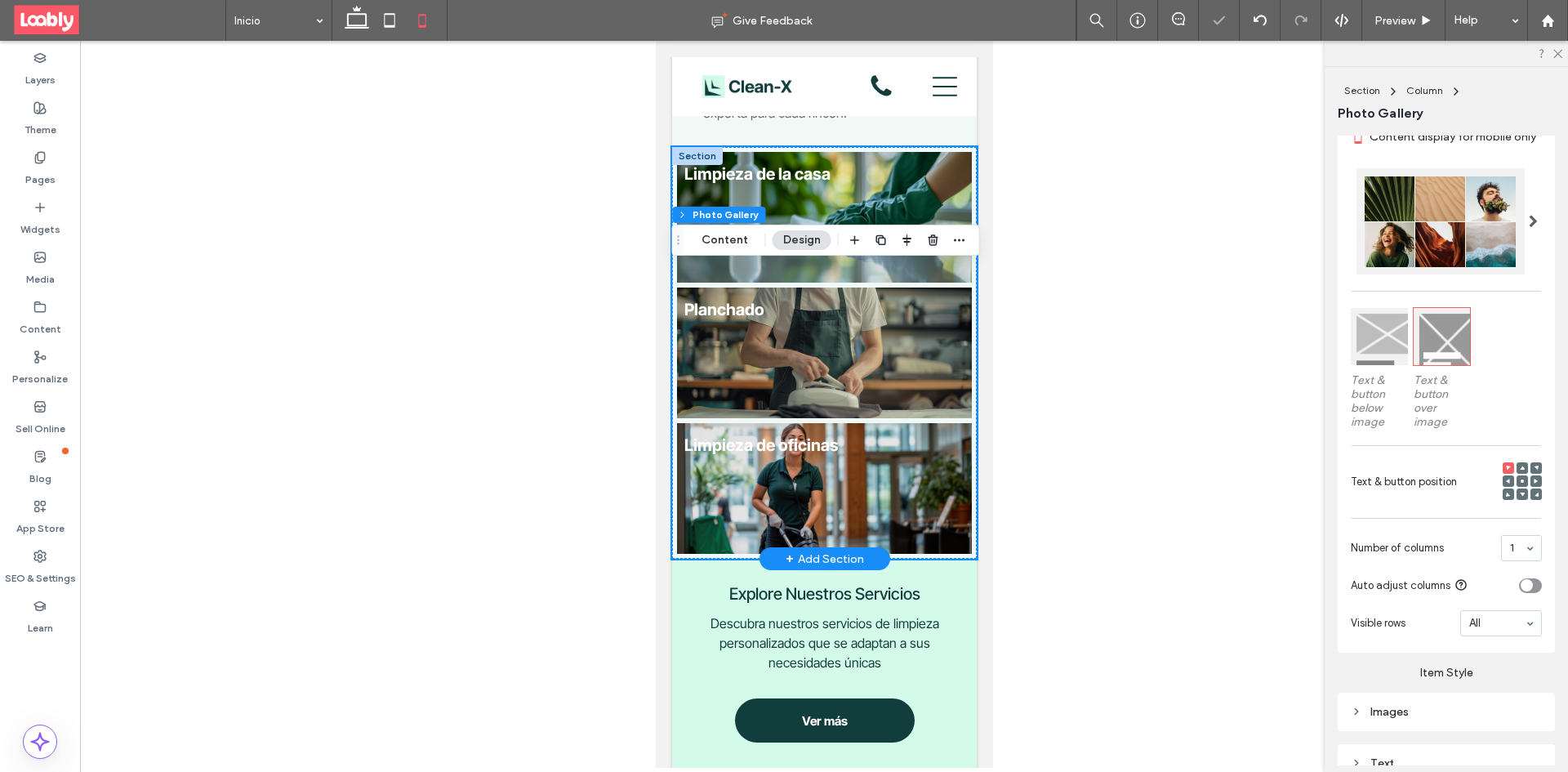
scroll to position [817, 0]
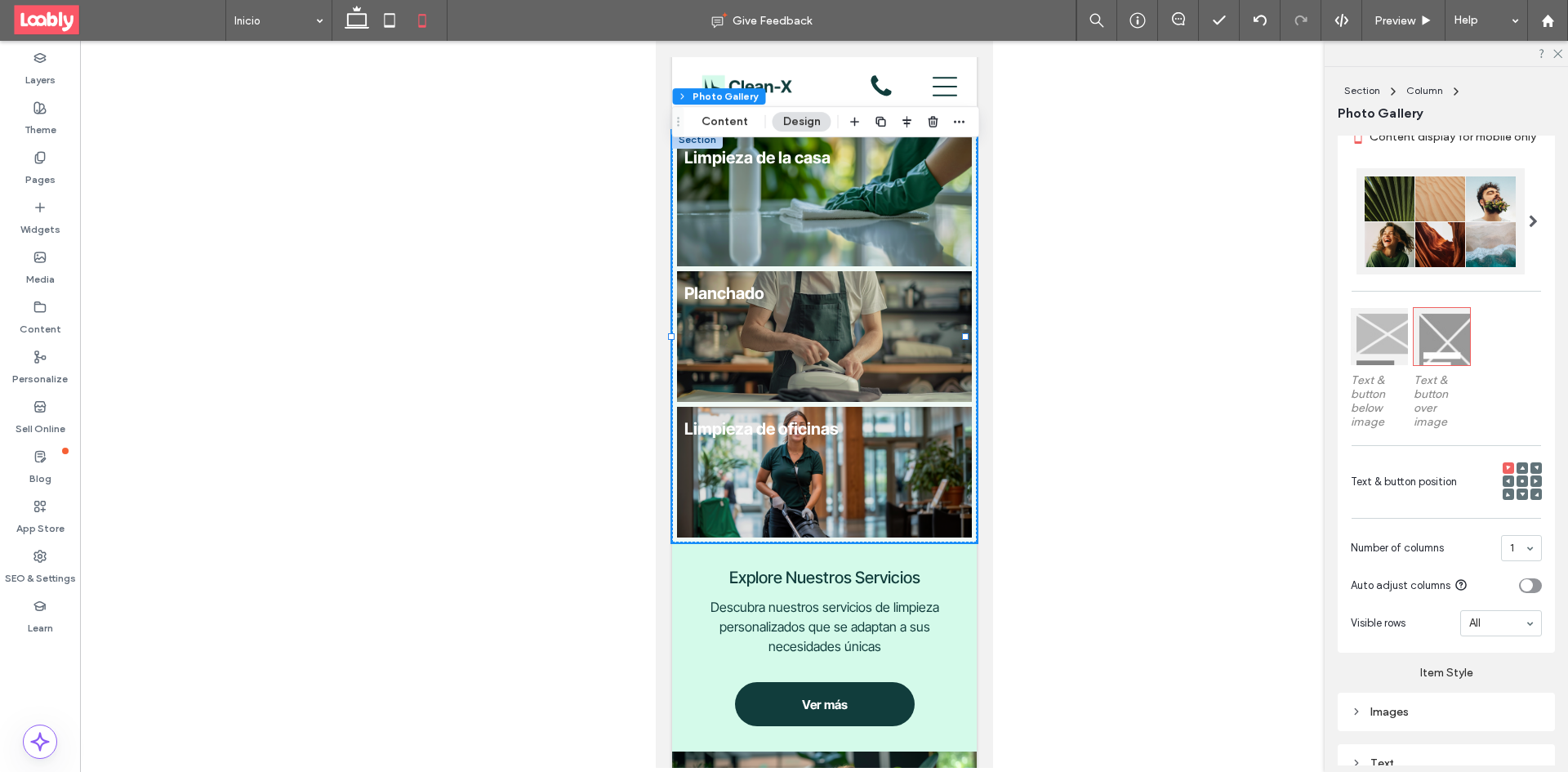
click at [1510, 554] on input at bounding box center [1517, 547] width 15 height 11
click at [1470, 568] on section "Number of columns 1 2" at bounding box center [1445, 547] width 191 height 42
click at [1521, 592] on div "toggle" at bounding box center [1527, 585] width 12 height 12
click at [1519, 593] on div "toggle" at bounding box center [1530, 585] width 22 height 15
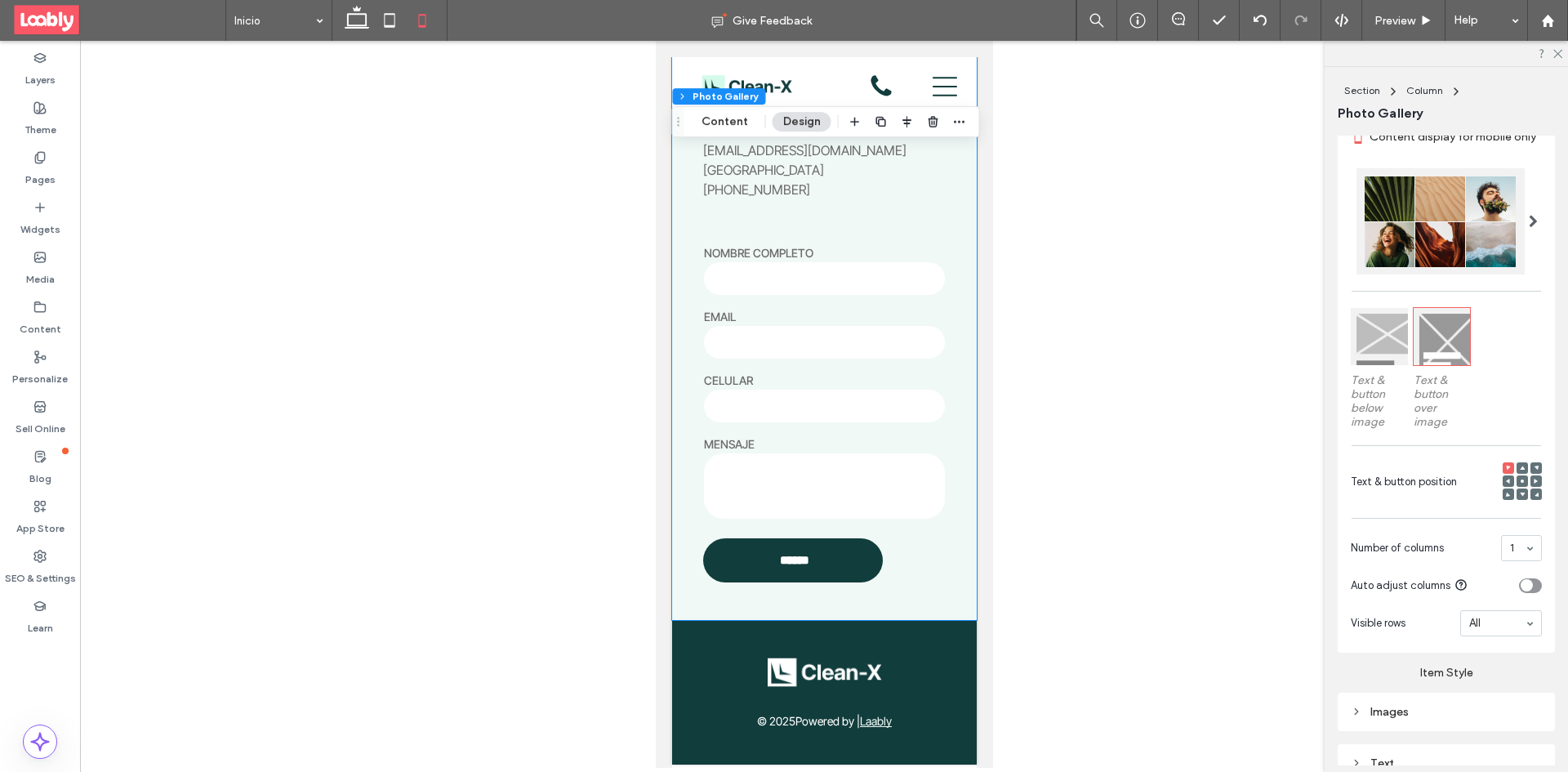
scroll to position [4194, 0]
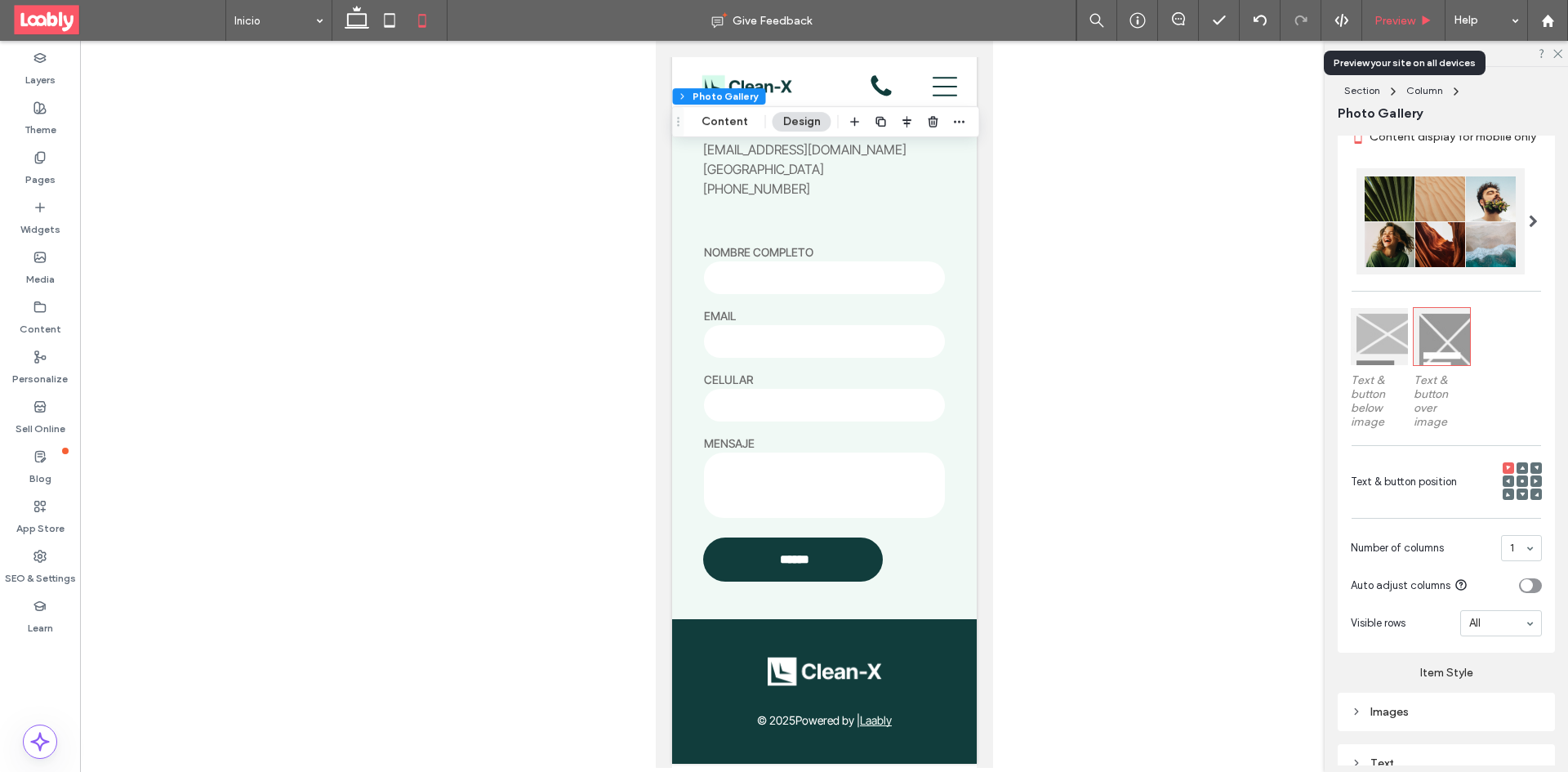
click at [1412, 26] on span "Preview" at bounding box center [1394, 21] width 41 height 14
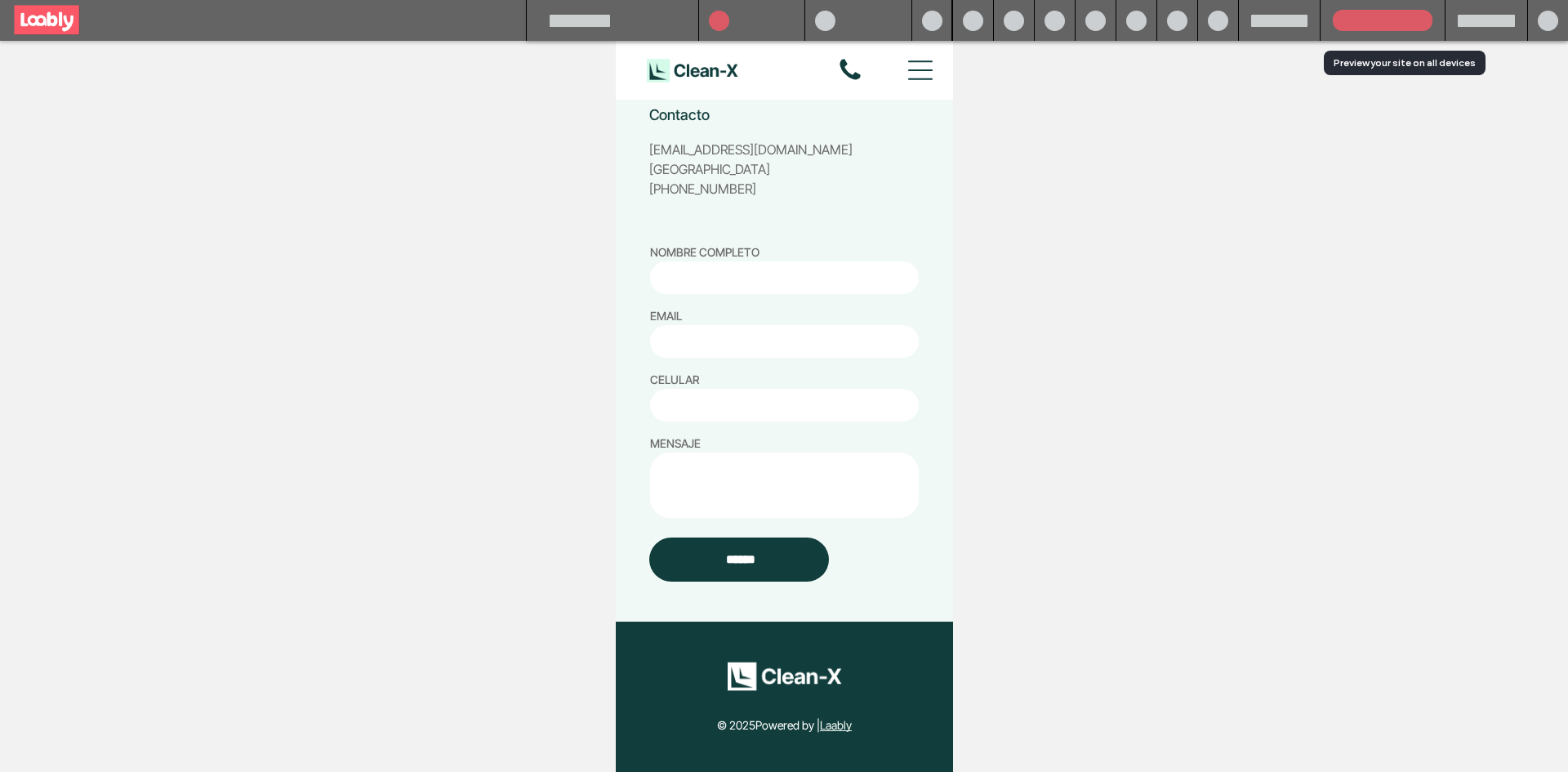
scroll to position [4042, 0]
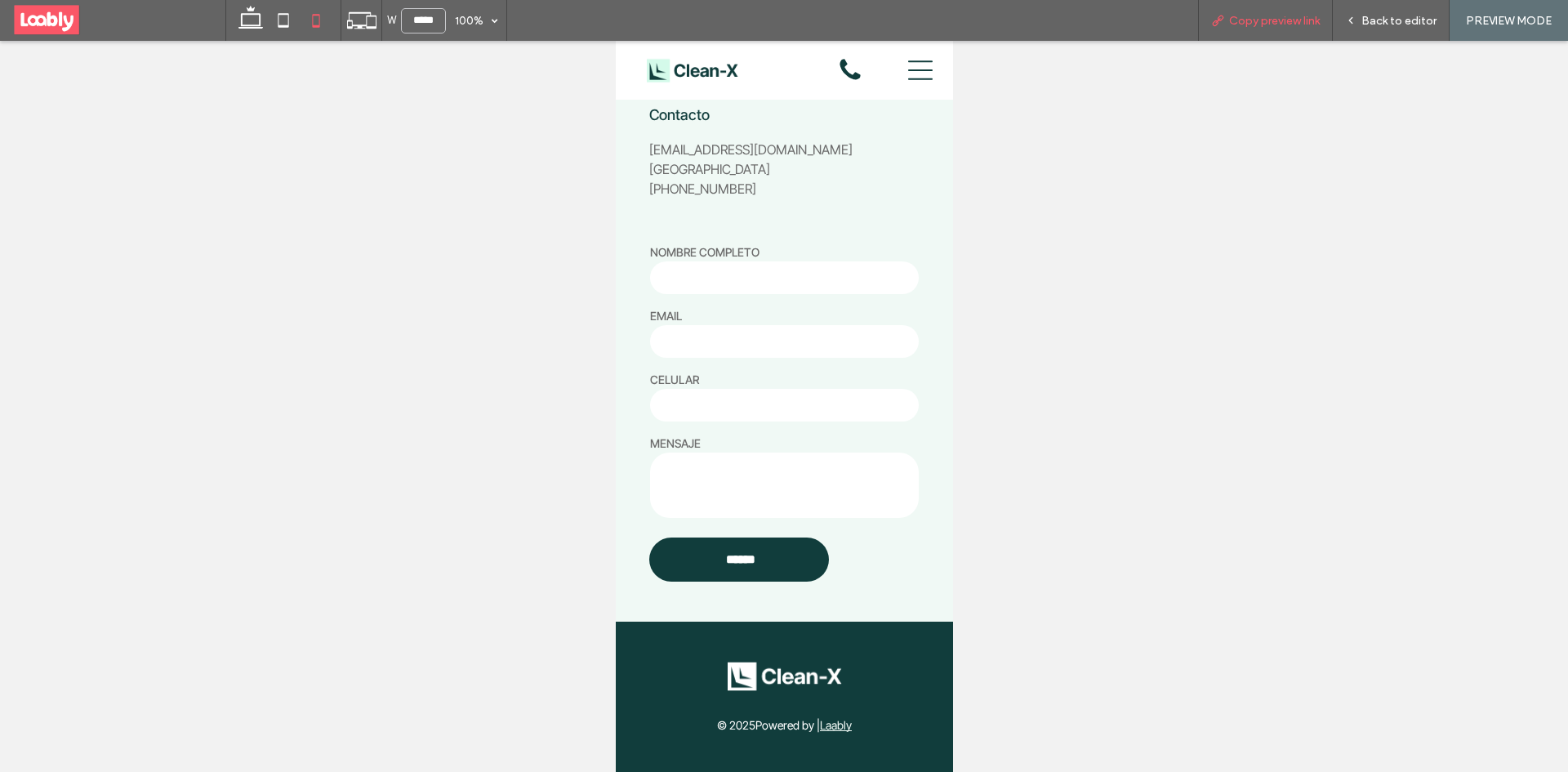
click at [1242, 26] on span "Copy preview link" at bounding box center [1274, 21] width 91 height 14
